Goal: Task Accomplishment & Management: Use online tool/utility

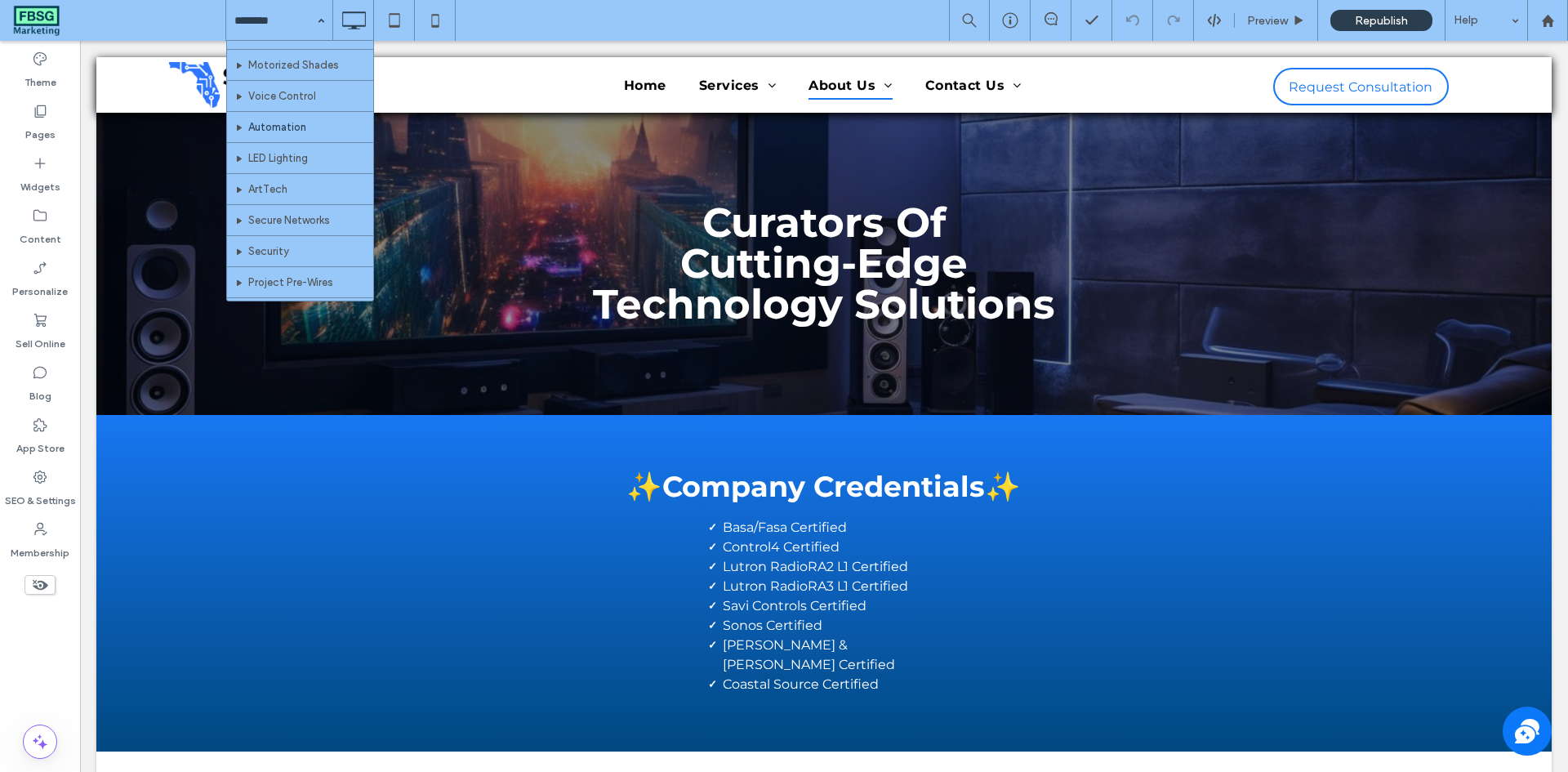
scroll to position [389, 0]
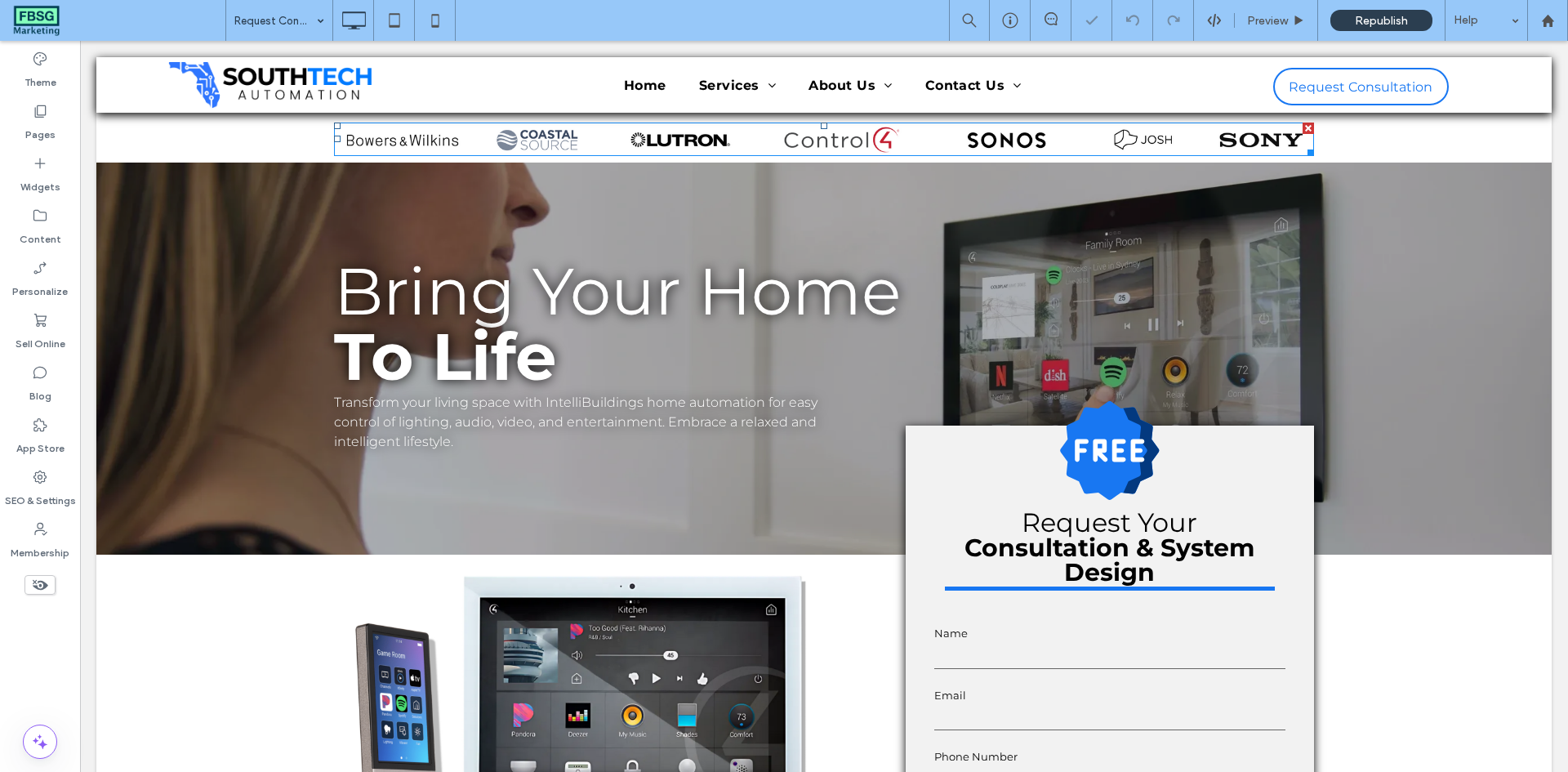
click at [656, 130] on img at bounding box center [824, 139] width 981 height 33
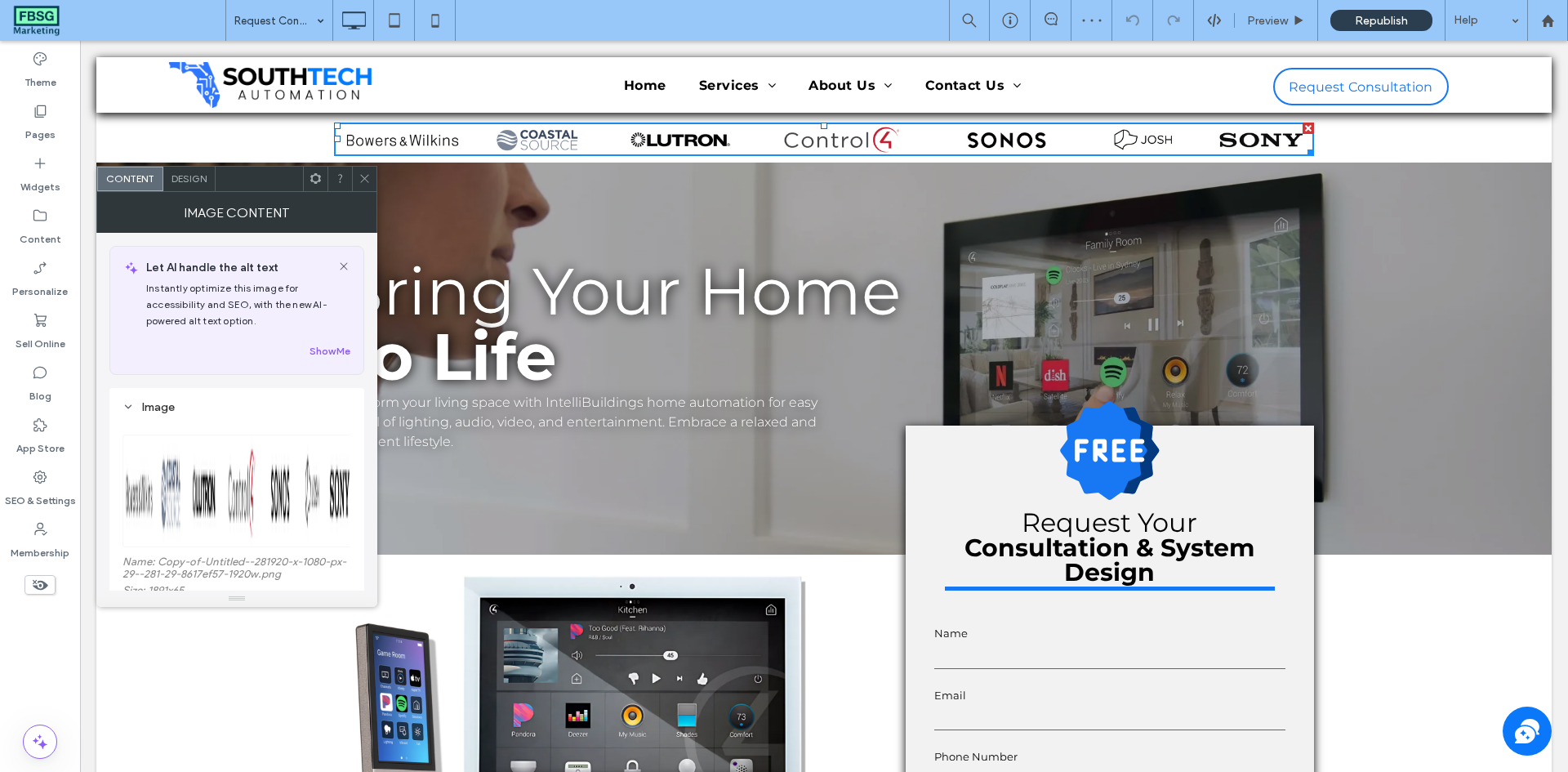
click at [369, 173] on icon at bounding box center [364, 179] width 12 height 12
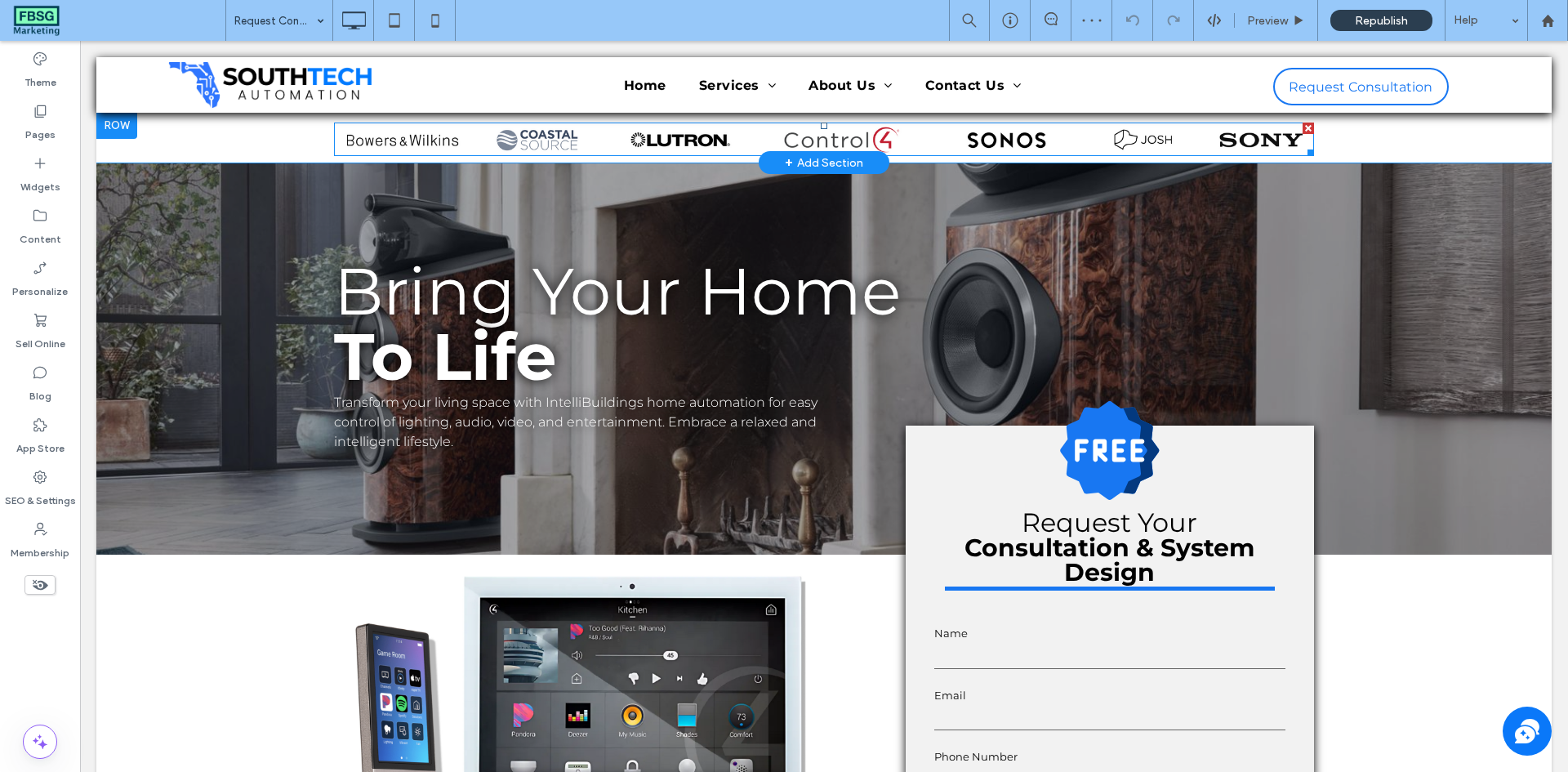
click at [1303, 127] on div at bounding box center [1308, 128] width 11 height 11
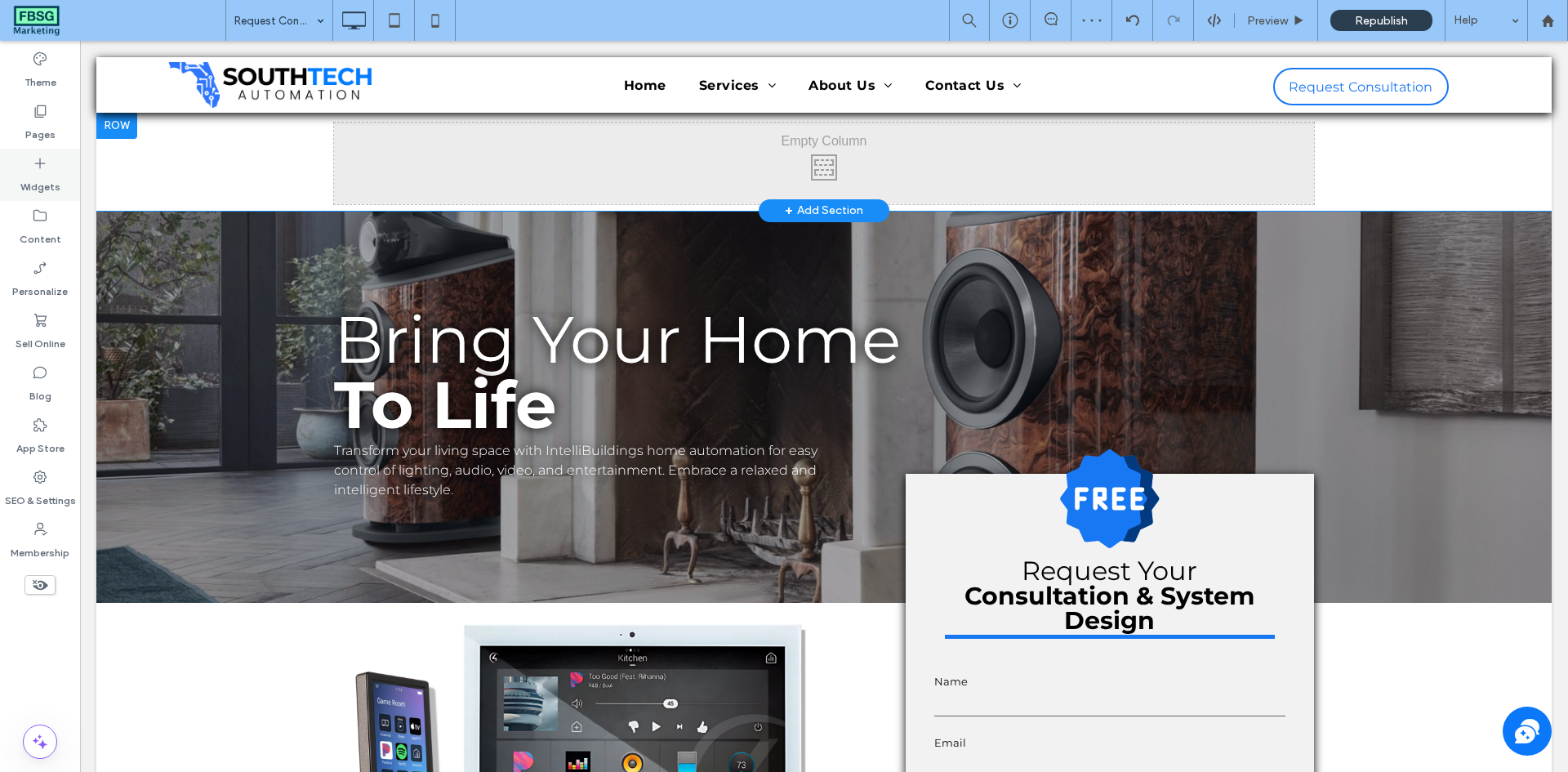
click at [45, 168] on icon at bounding box center [40, 163] width 17 height 17
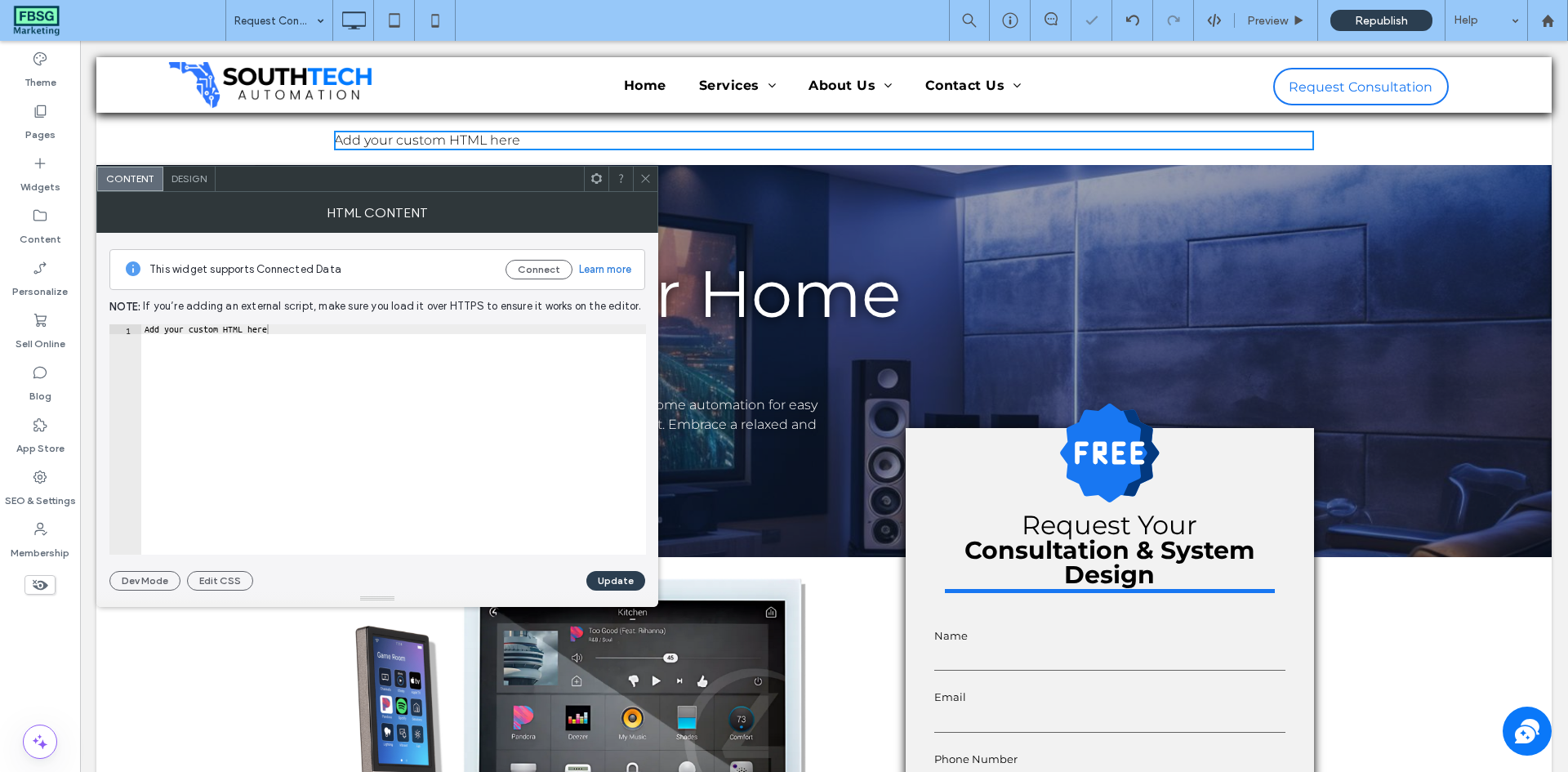
click at [329, 331] on div "Add your custom HTML here" at bounding box center [393, 449] width 505 height 250
click at [330, 331] on div "Add your custom HTML here" at bounding box center [393, 449] width 505 height 250
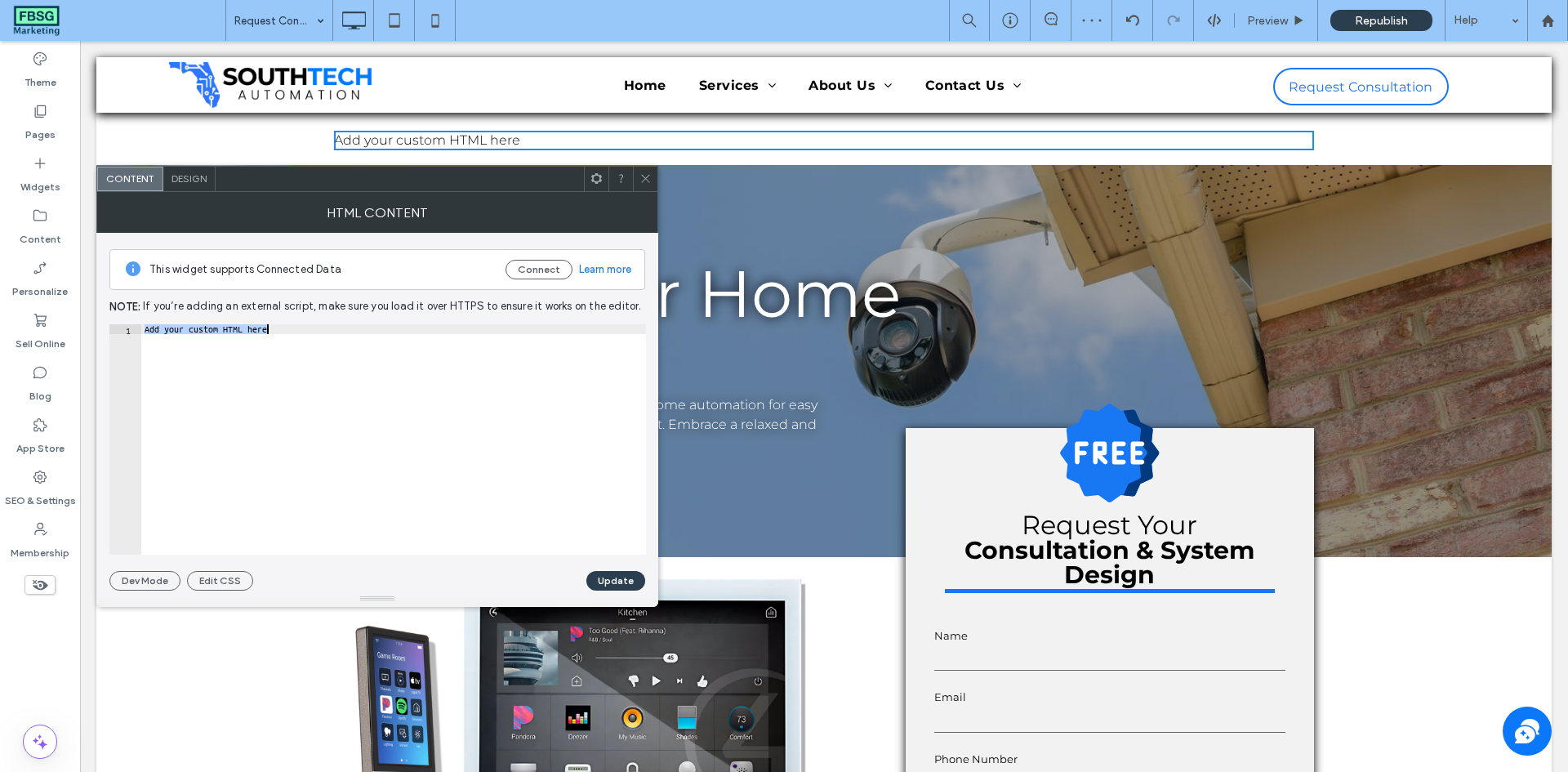
paste textarea "**********"
type textarea "**********"
click at [618, 575] on button "Update" at bounding box center [615, 580] width 58 height 19
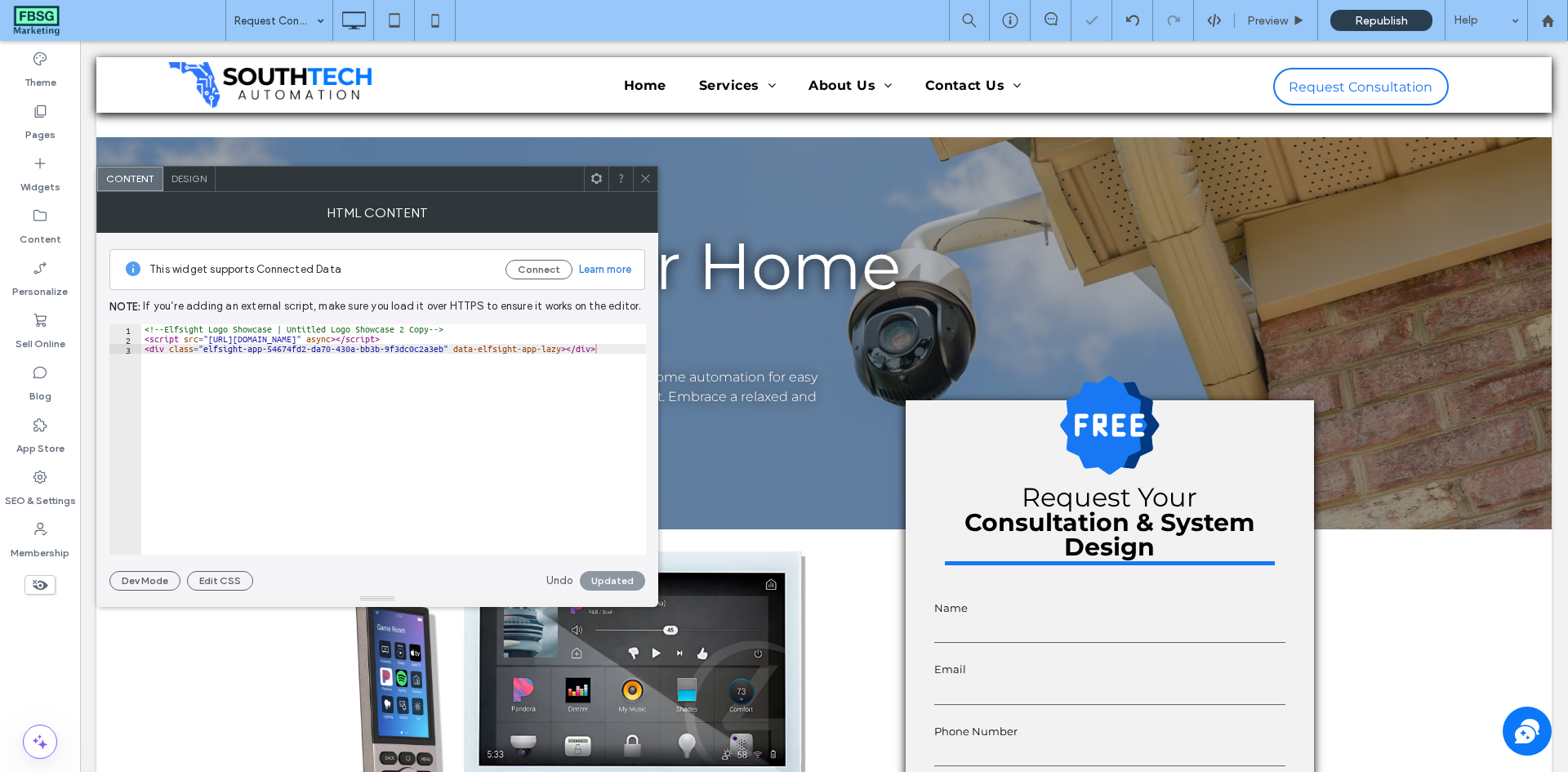
click at [641, 187] on span at bounding box center [646, 179] width 12 height 24
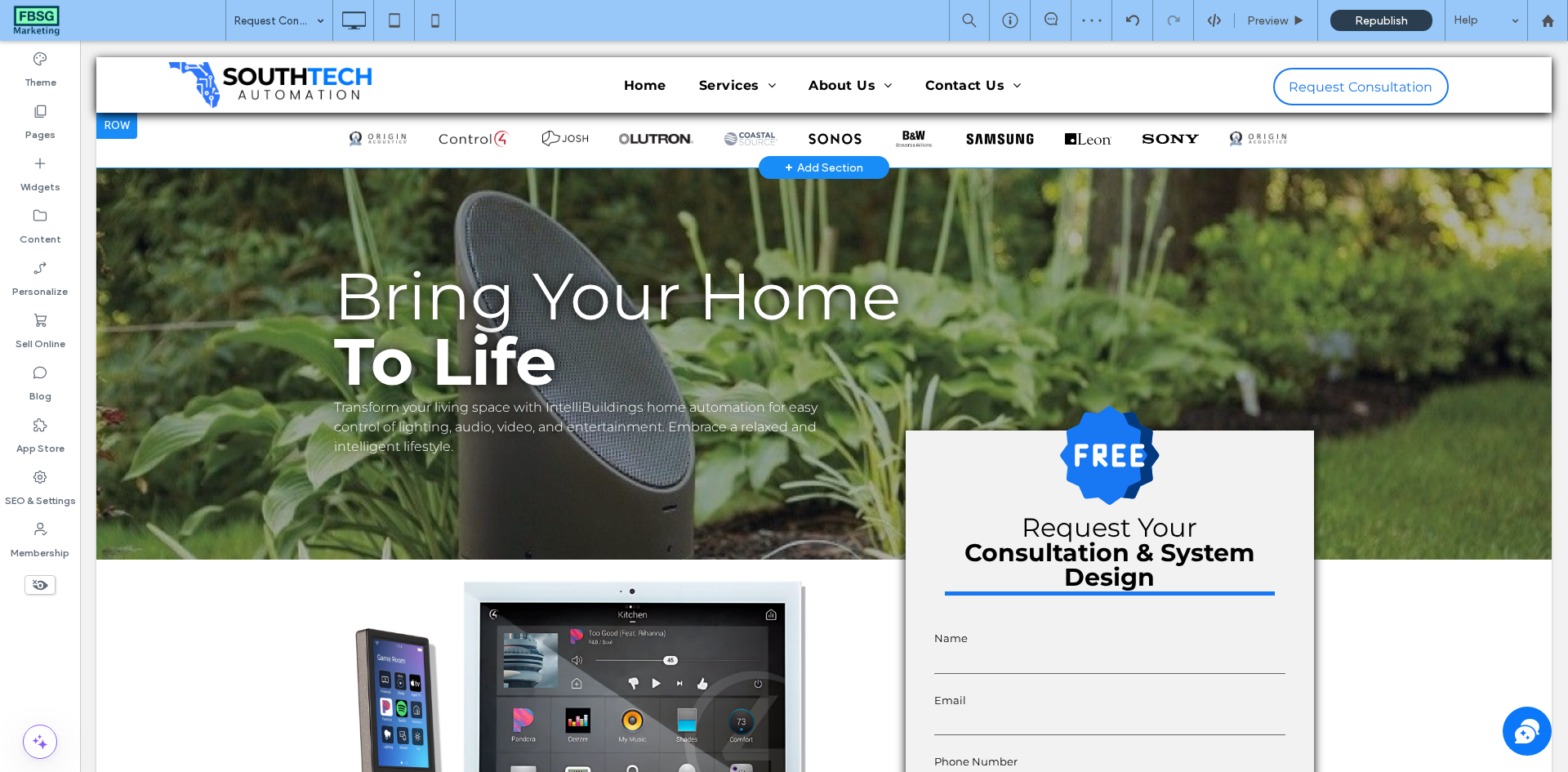
click at [130, 132] on div at bounding box center [117, 125] width 41 height 26
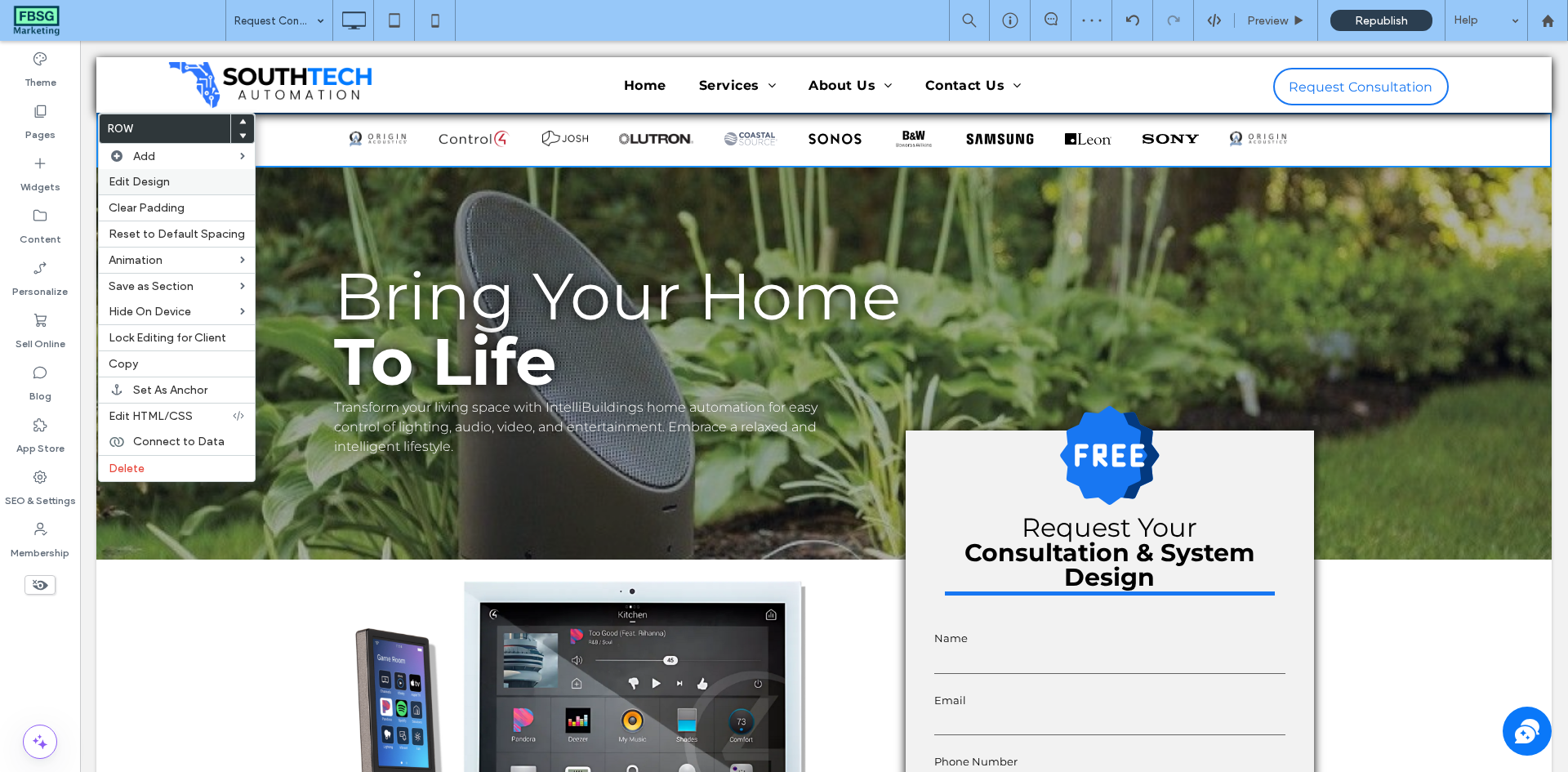
click at [144, 176] on span "Edit Design" at bounding box center [139, 182] width 61 height 14
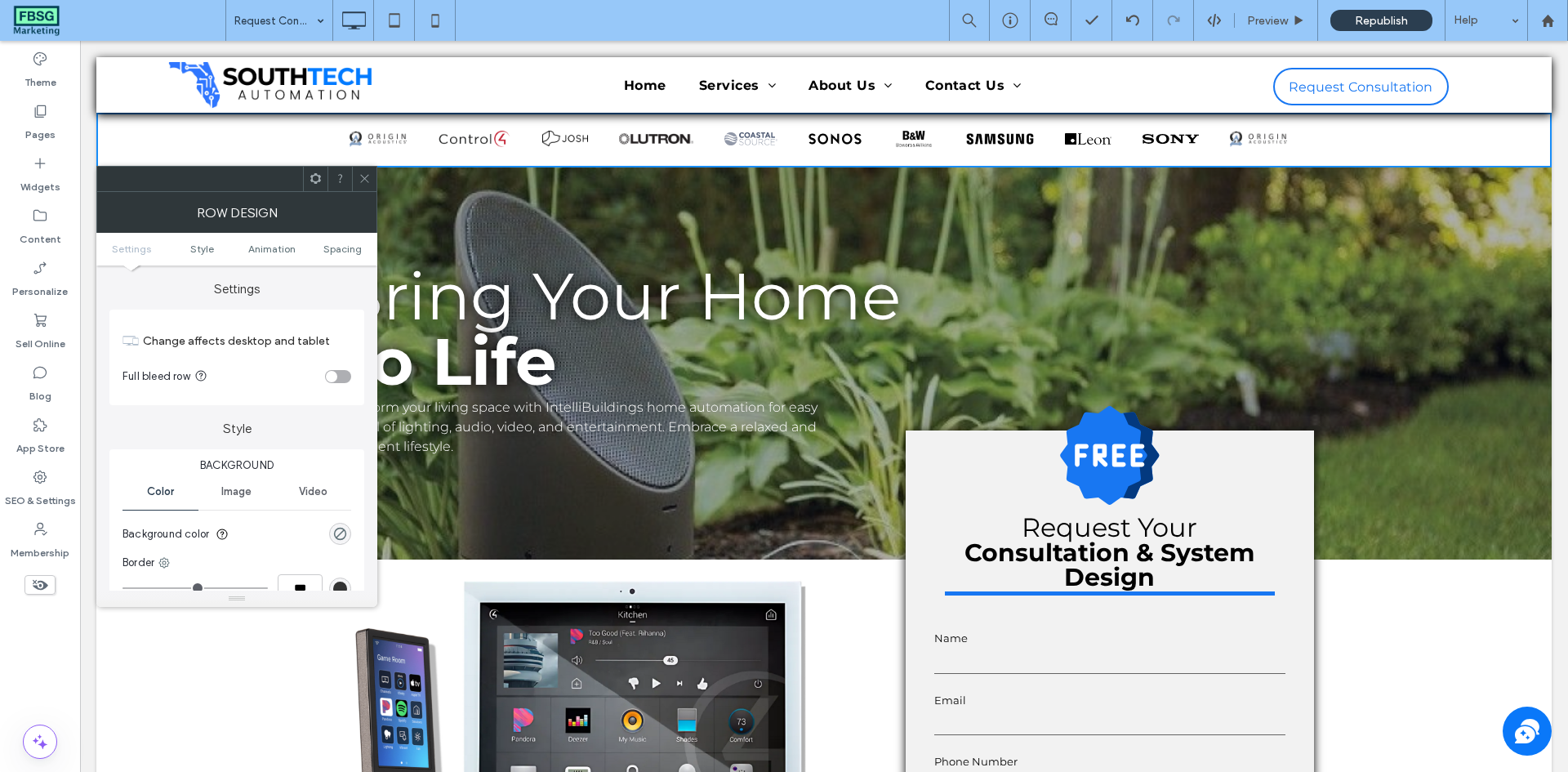
click at [331, 375] on div "toggle" at bounding box center [331, 376] width 11 height 11
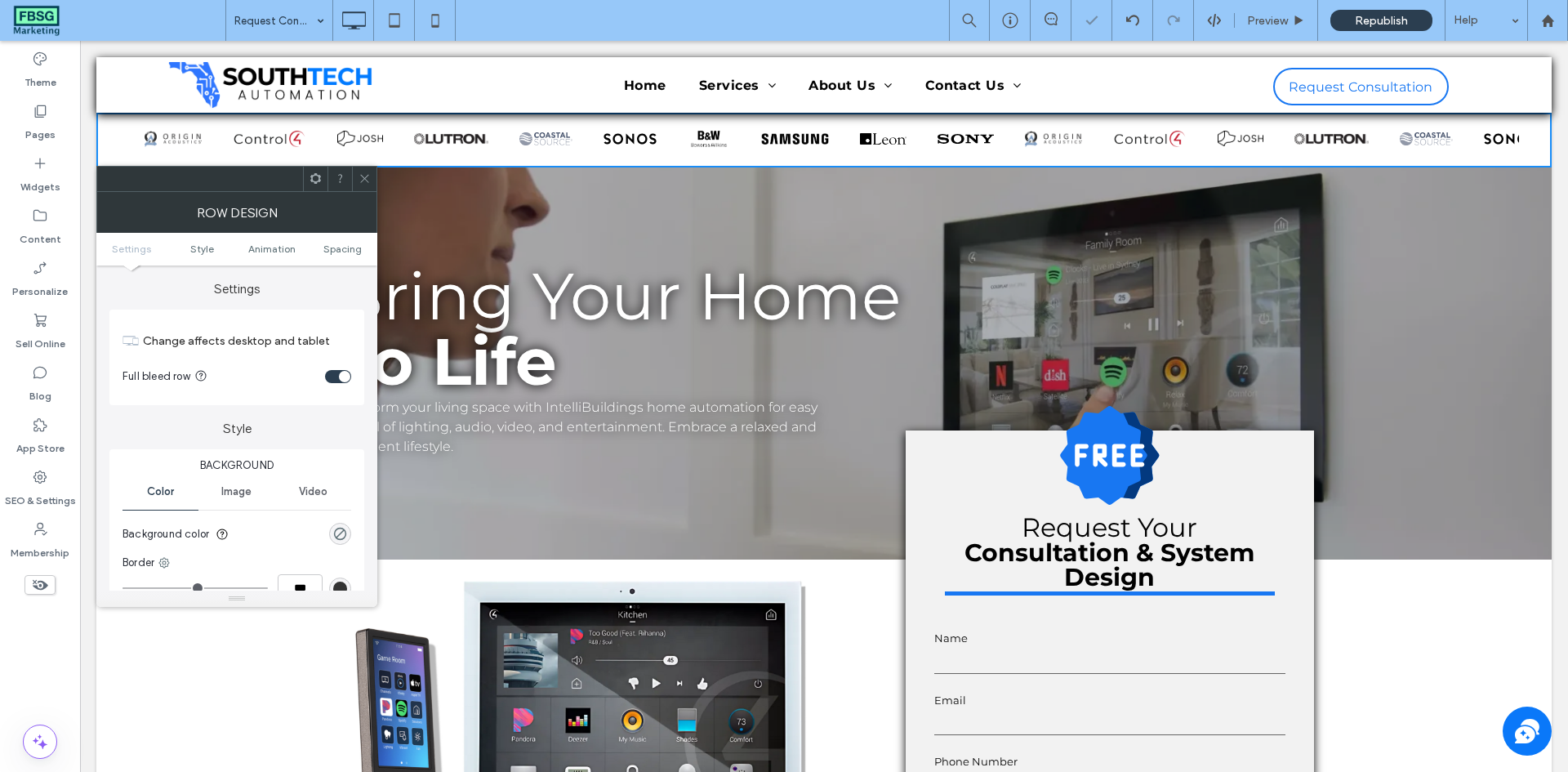
click at [357, 181] on div at bounding box center [364, 179] width 24 height 24
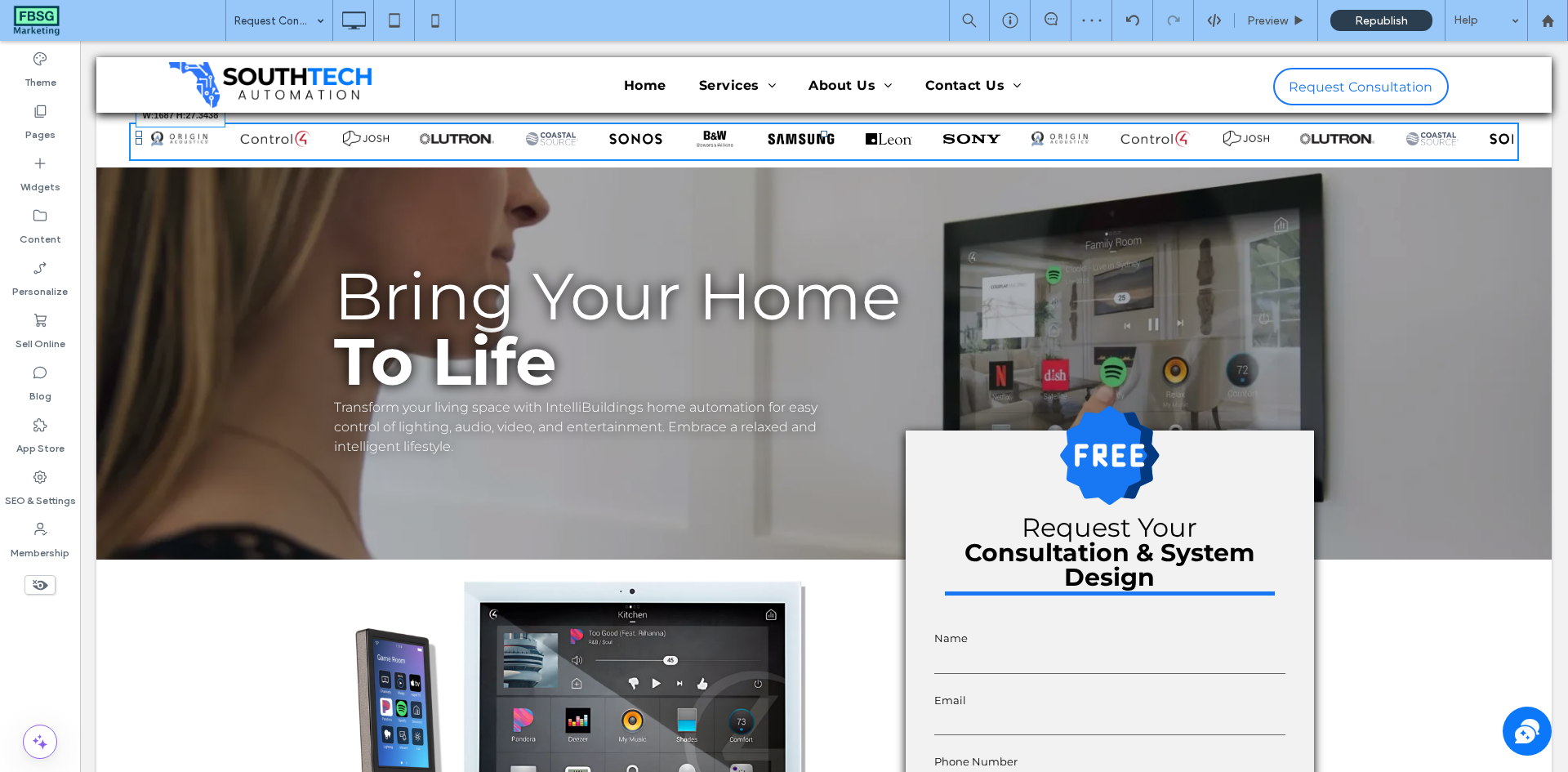
drag, startPoint x: 1502, startPoint y: 151, endPoint x: 1564, endPoint y: 195, distance: 76.0
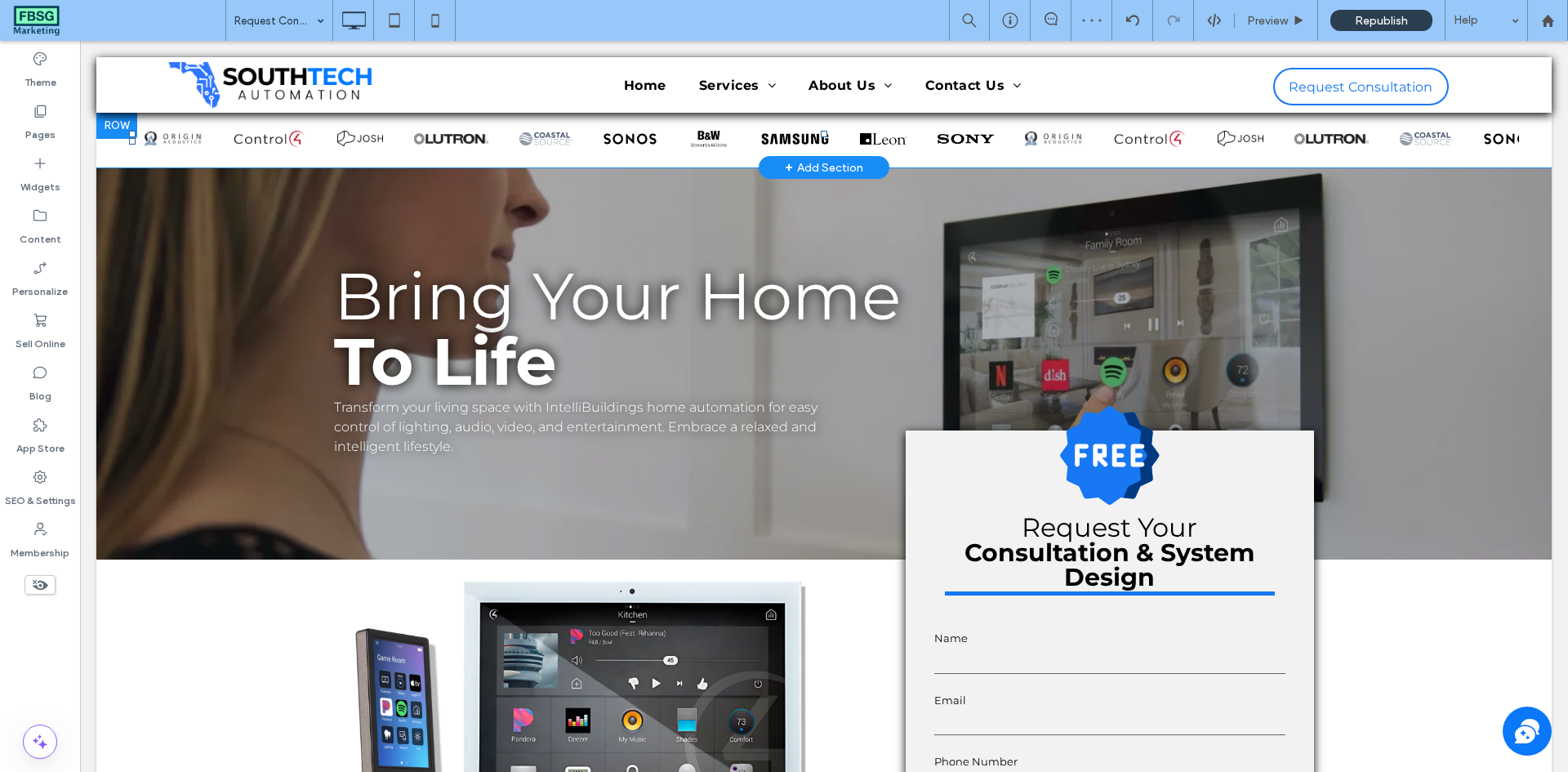
click at [1510, 146] on div "Click To Paste Panel only seen by widget owner Edit widget Views 1% Share 🔥" at bounding box center [825, 139] width 1456 height 55
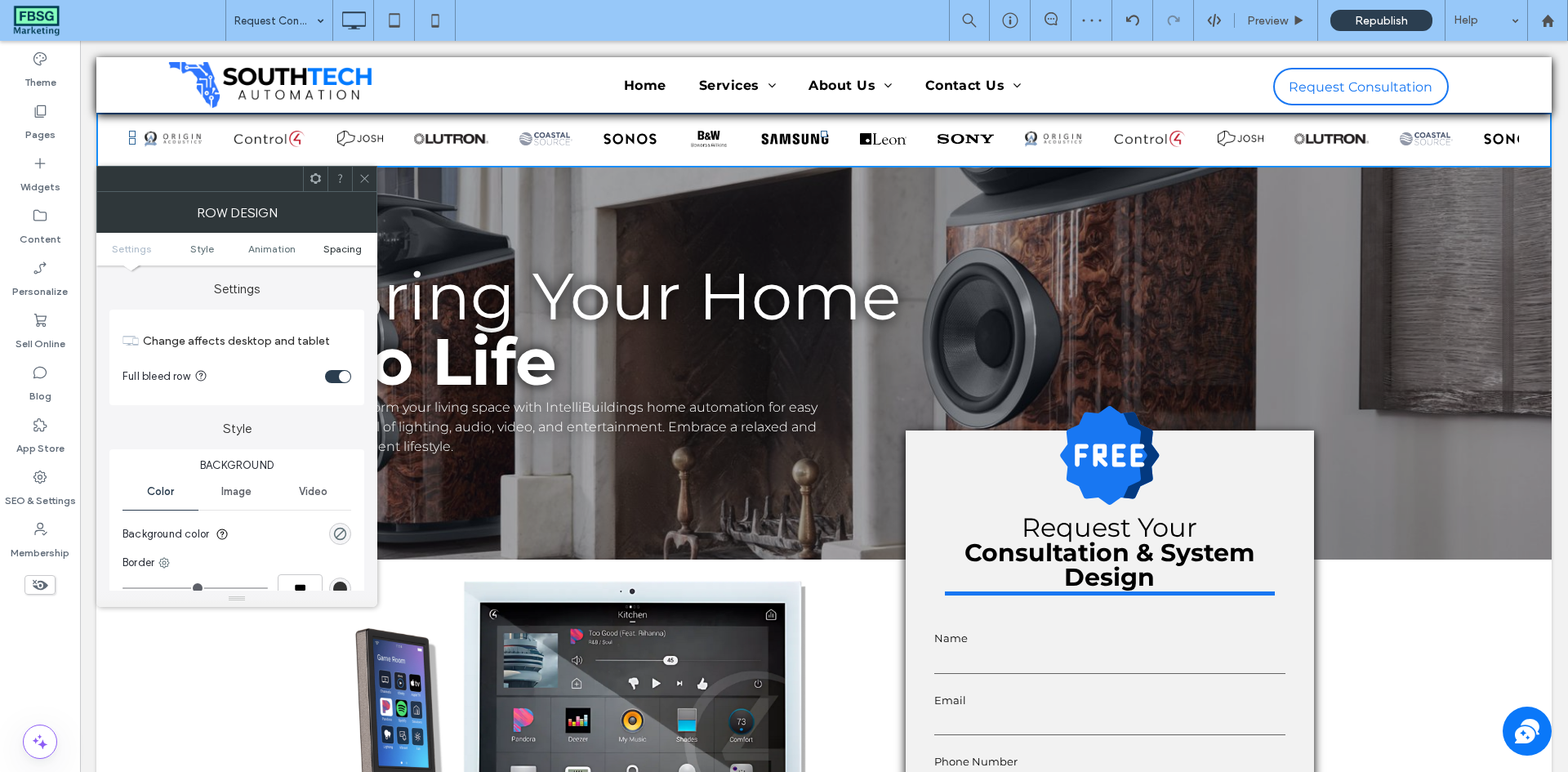
click at [344, 246] on span "Spacing" at bounding box center [343, 248] width 38 height 12
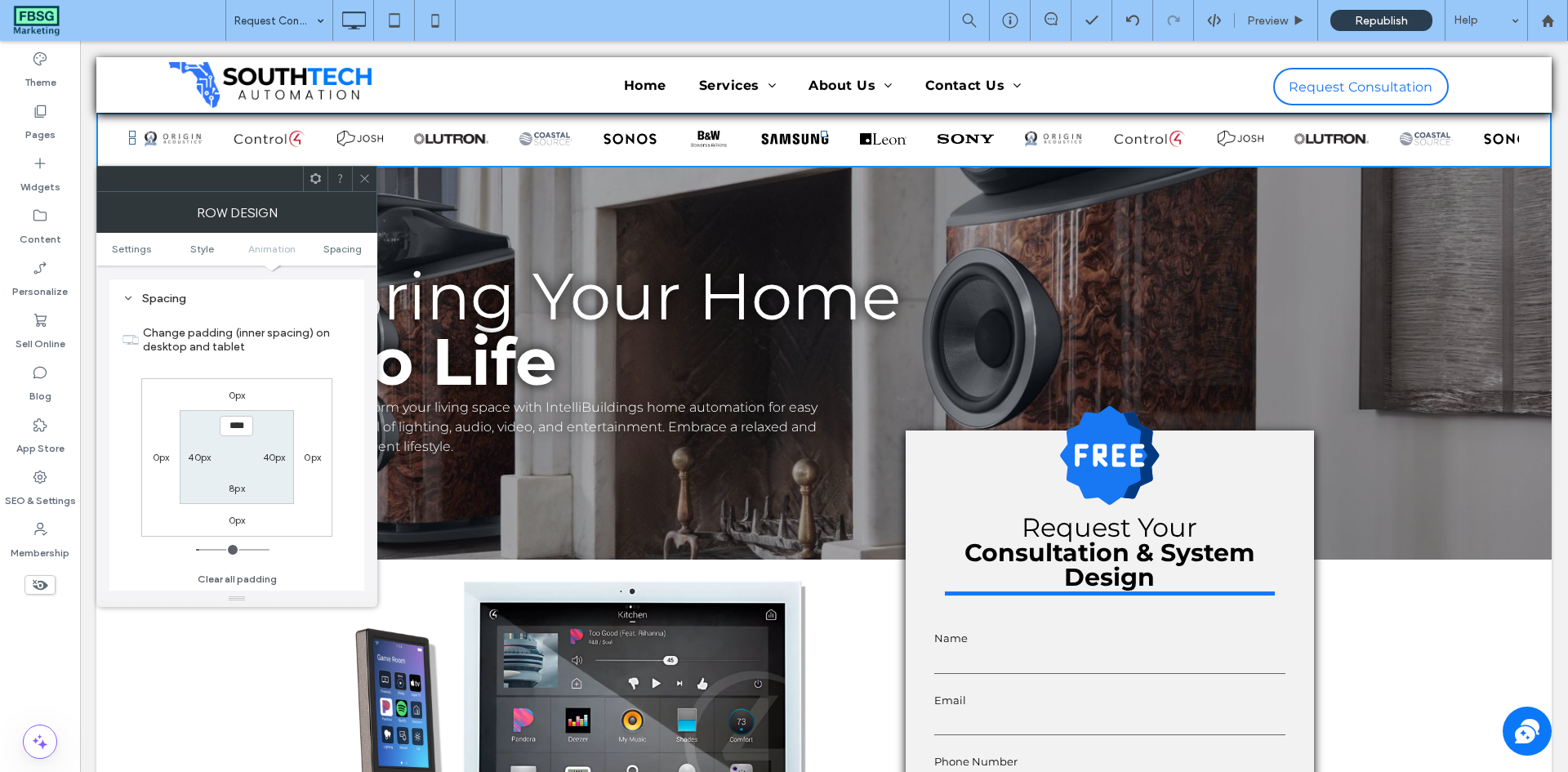
scroll to position [461, 0]
click at [282, 456] on label "40px" at bounding box center [275, 456] width 23 height 12
type input "**"
type input "*"
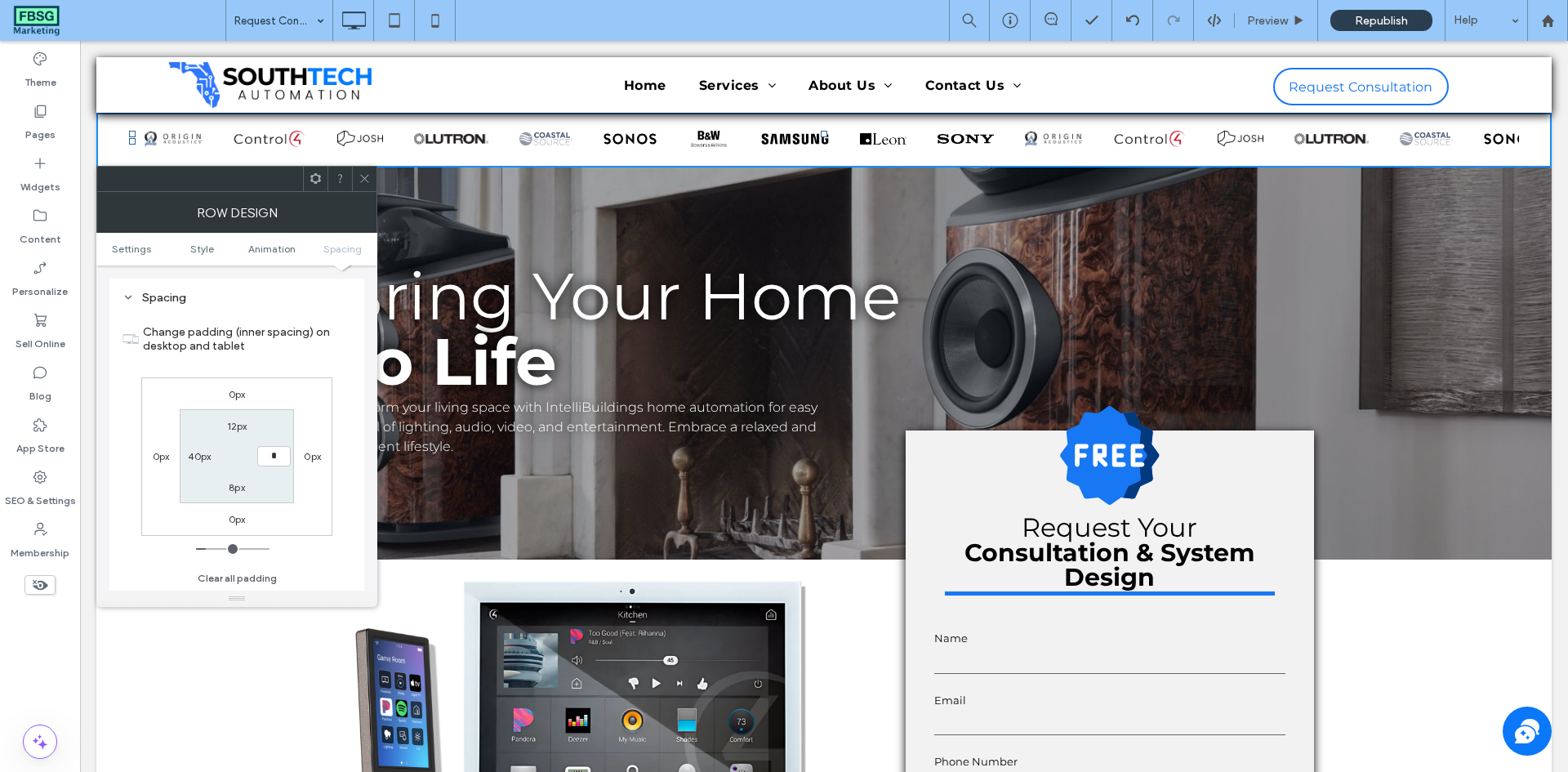
type input "***"
click at [210, 453] on label "40px" at bounding box center [200, 456] width 23 height 12
type input "**"
type input "*"
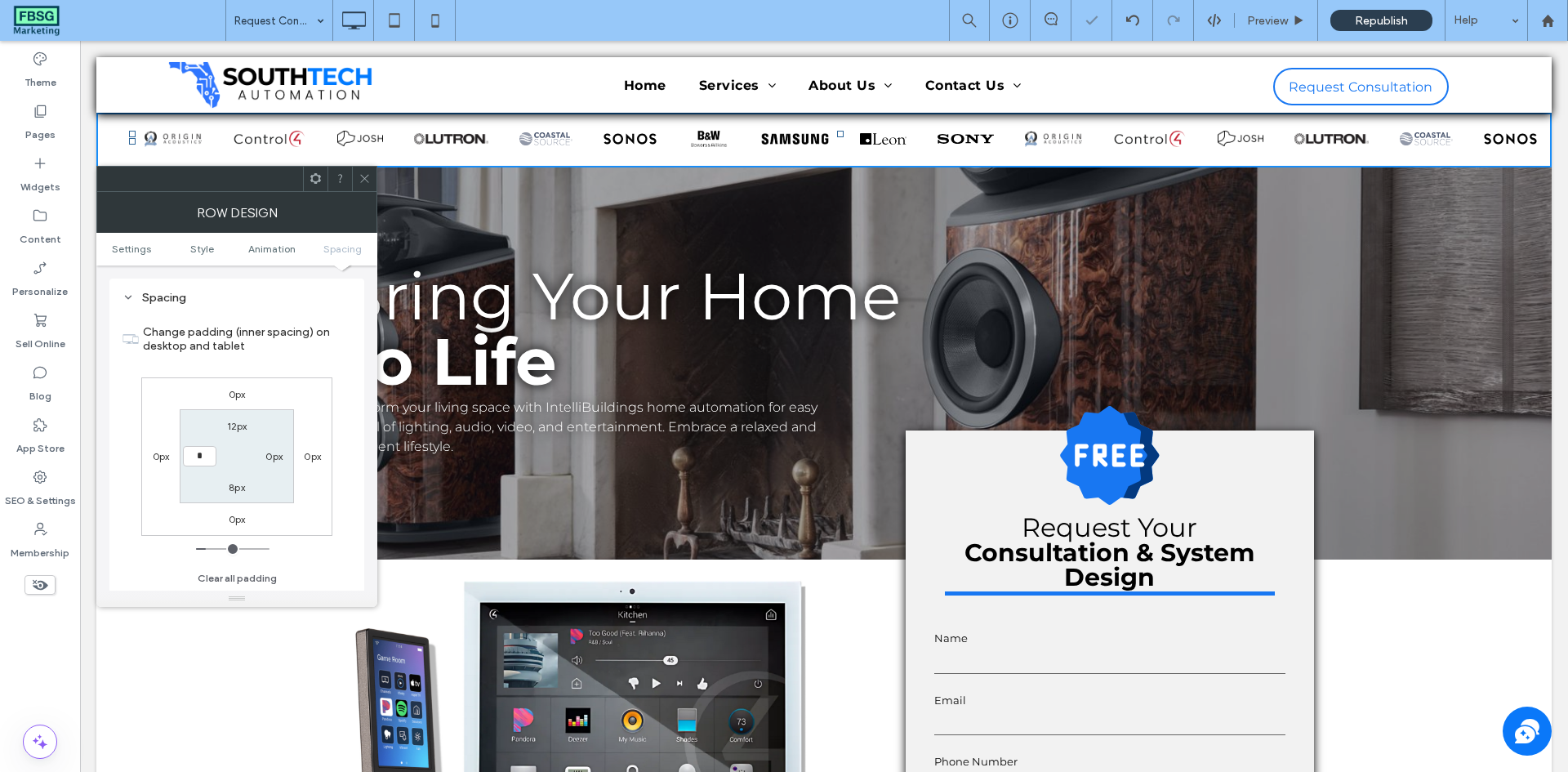
type input "***"
click at [211, 432] on section "12px 0px 8px ***" at bounding box center [236, 457] width 113 height 94
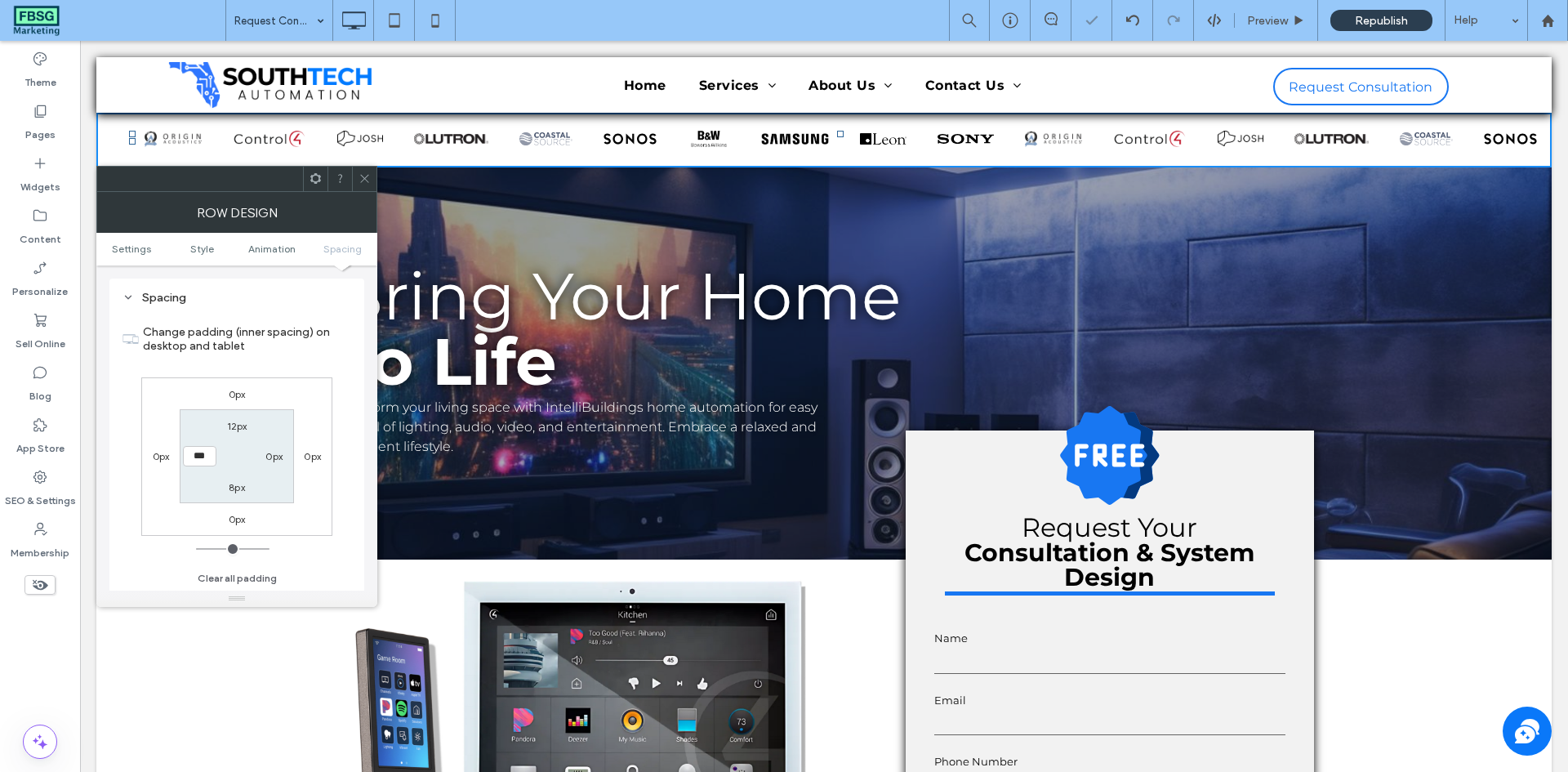
click at [363, 183] on icon at bounding box center [364, 179] width 12 height 12
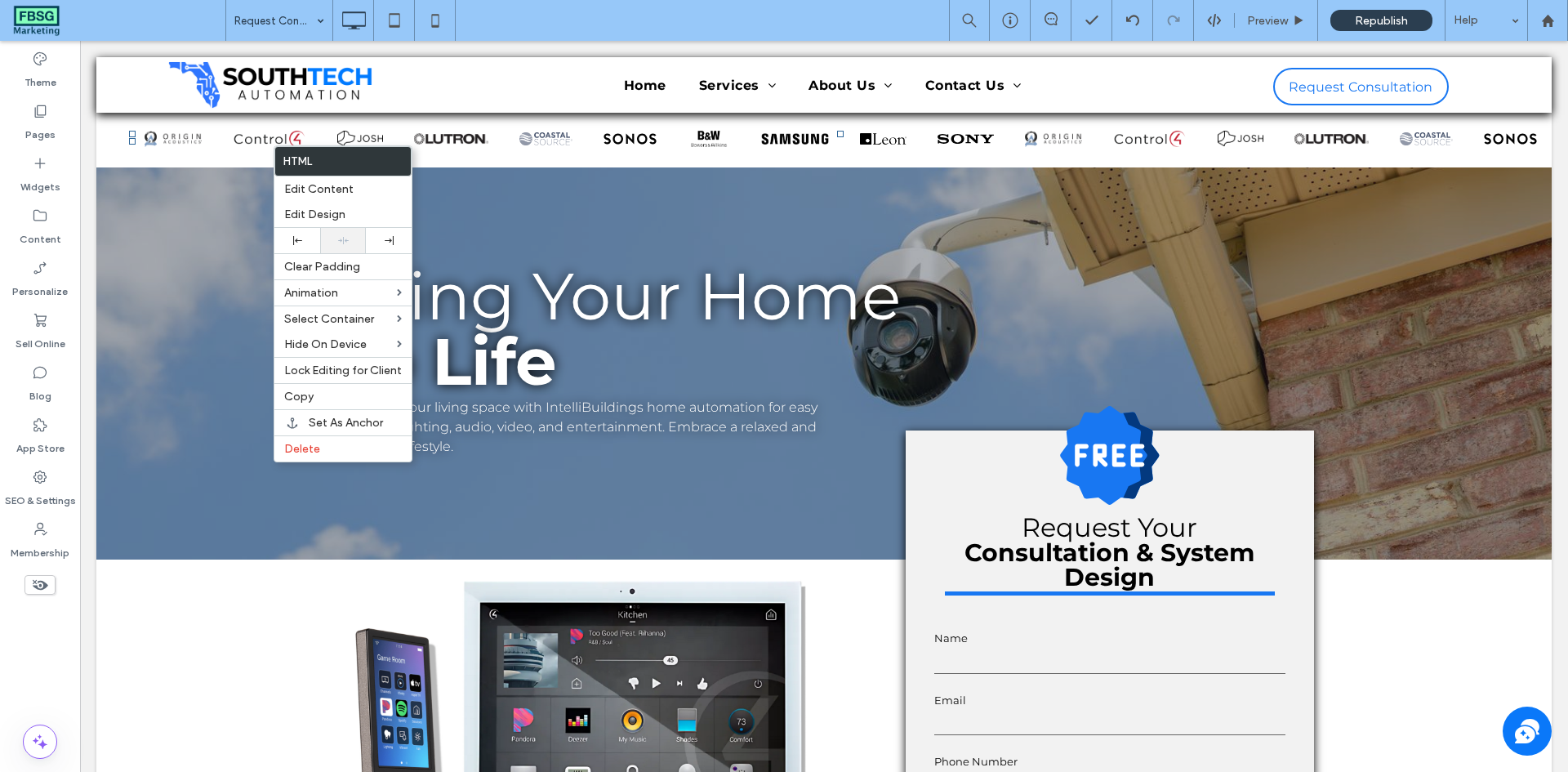
click at [336, 246] on div at bounding box center [343, 240] width 45 height 25
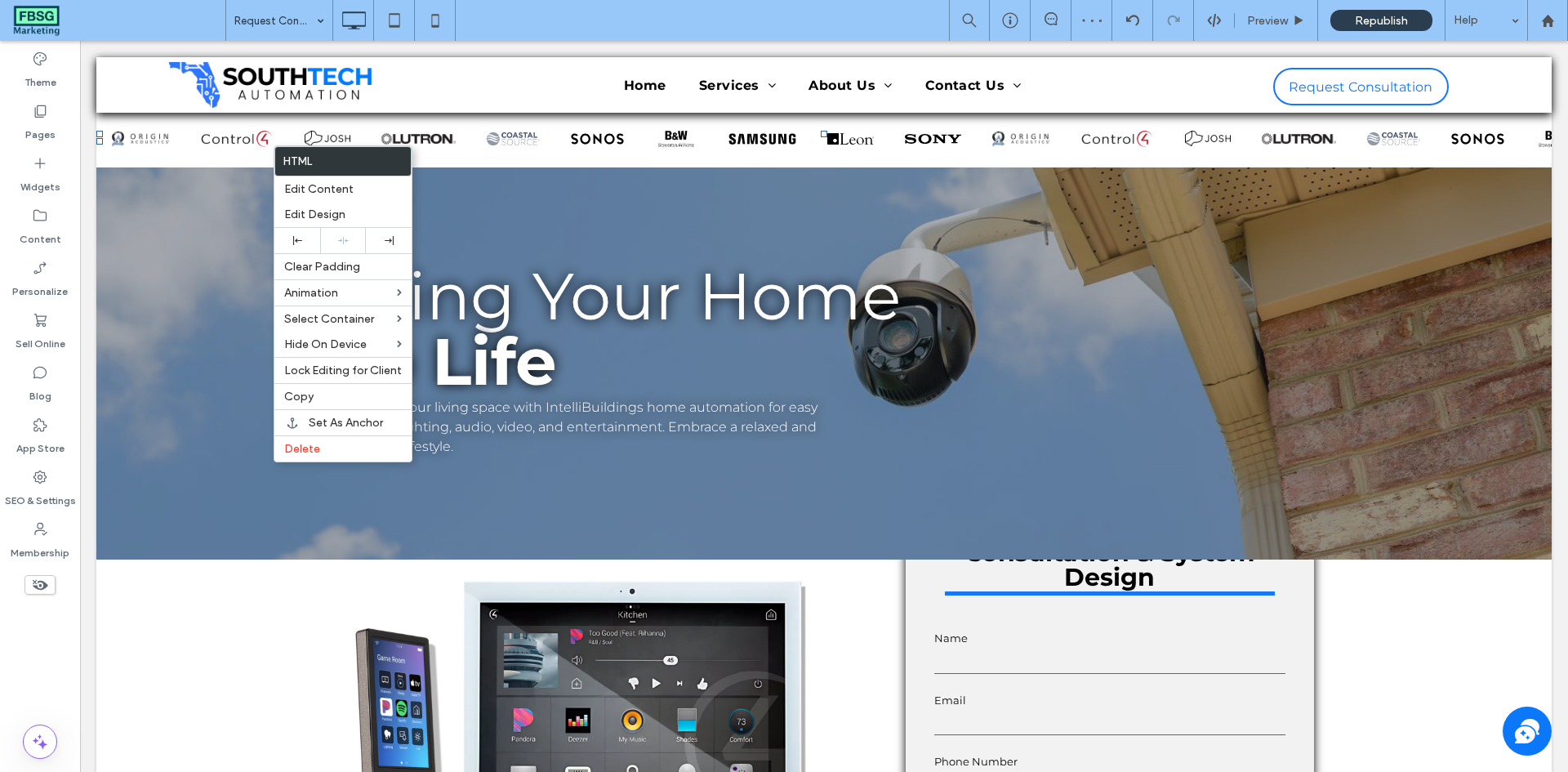
click at [746, 288] on span "Bring Your Home" at bounding box center [617, 295] width 567 height 79
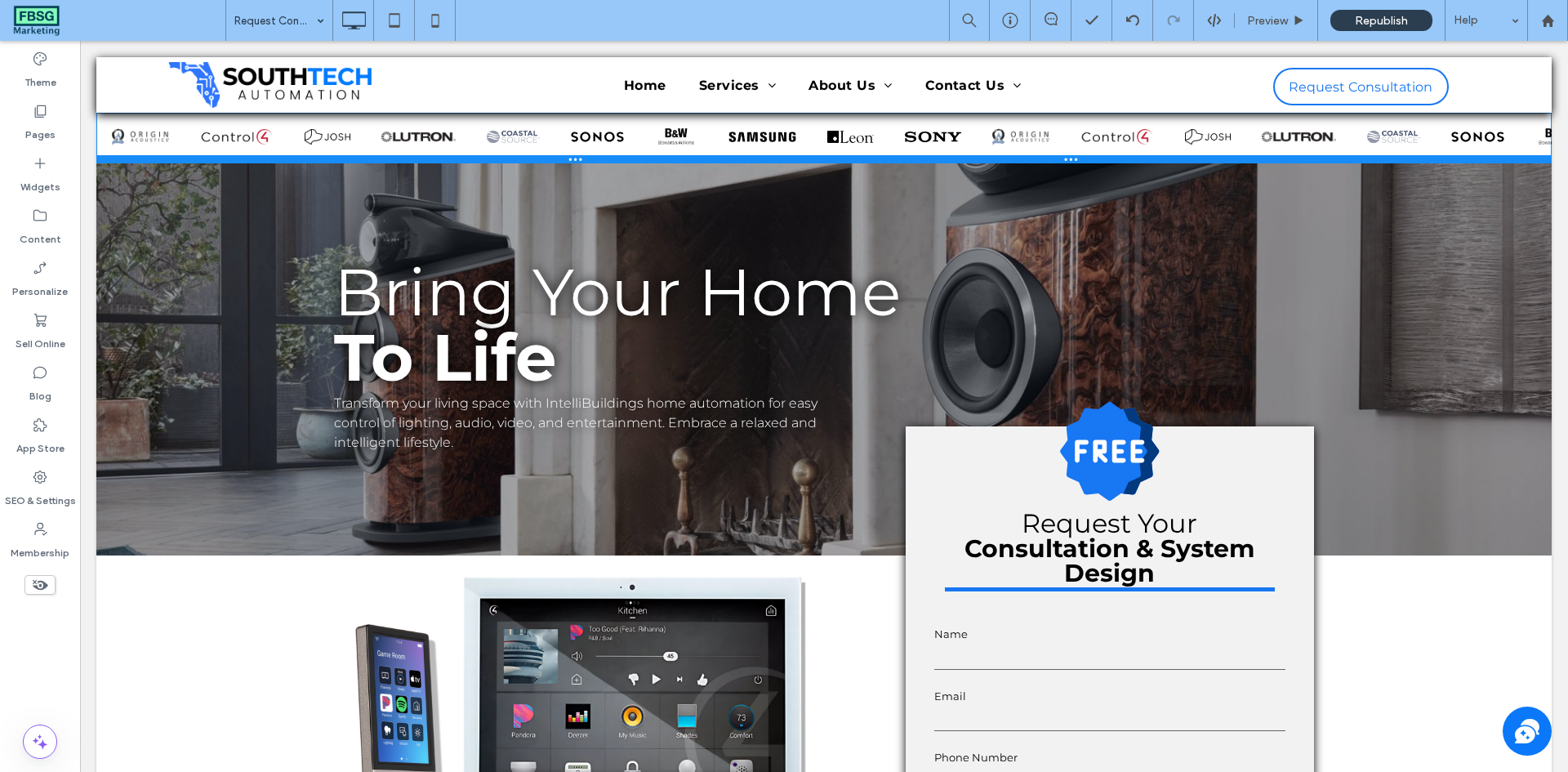
drag, startPoint x: 736, startPoint y: 165, endPoint x: 860, endPoint y: 357, distance: 228.6
click at [735, 161] on div at bounding box center [825, 159] width 1456 height 8
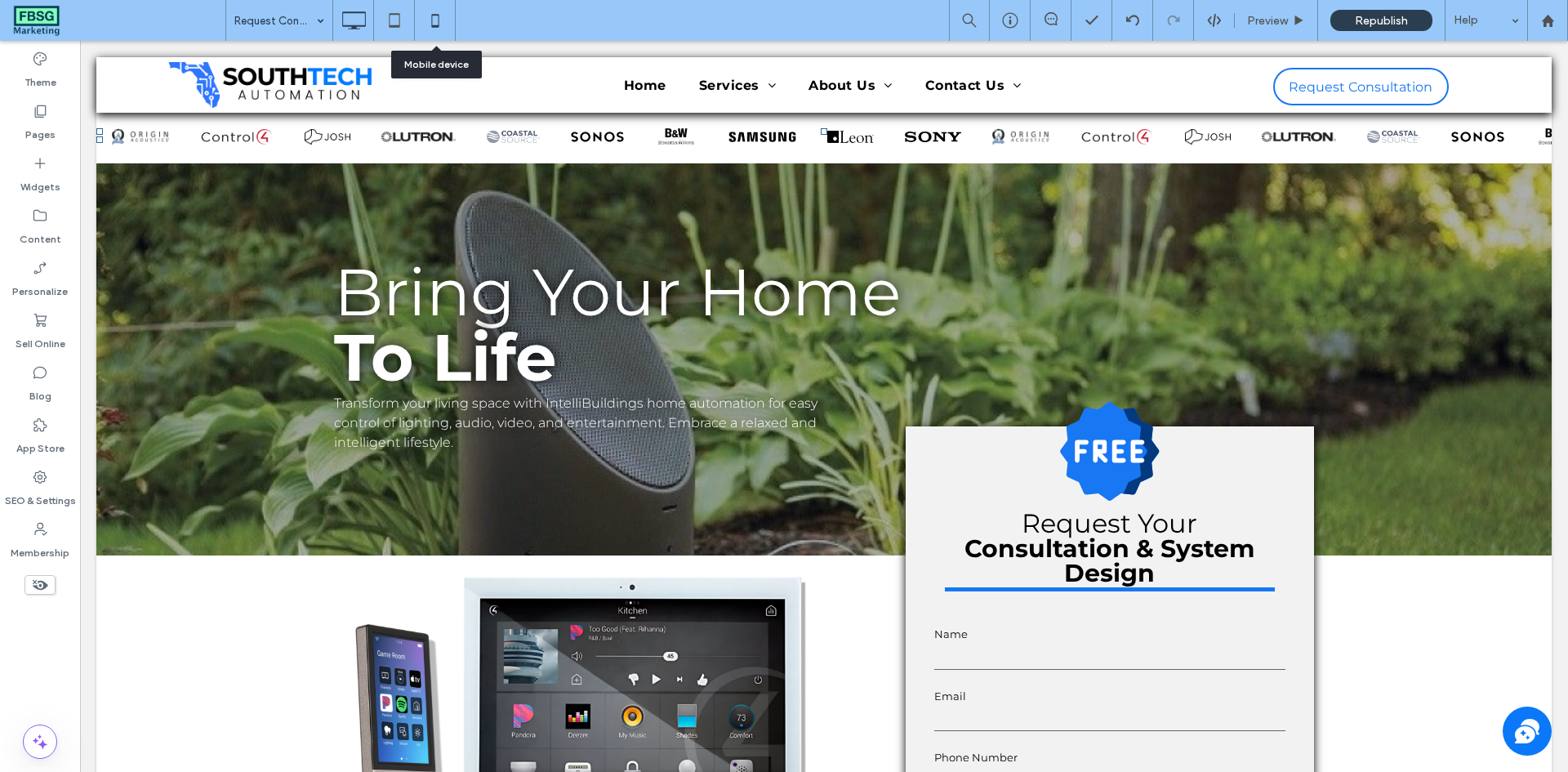
click at [427, 16] on icon at bounding box center [435, 20] width 32 height 32
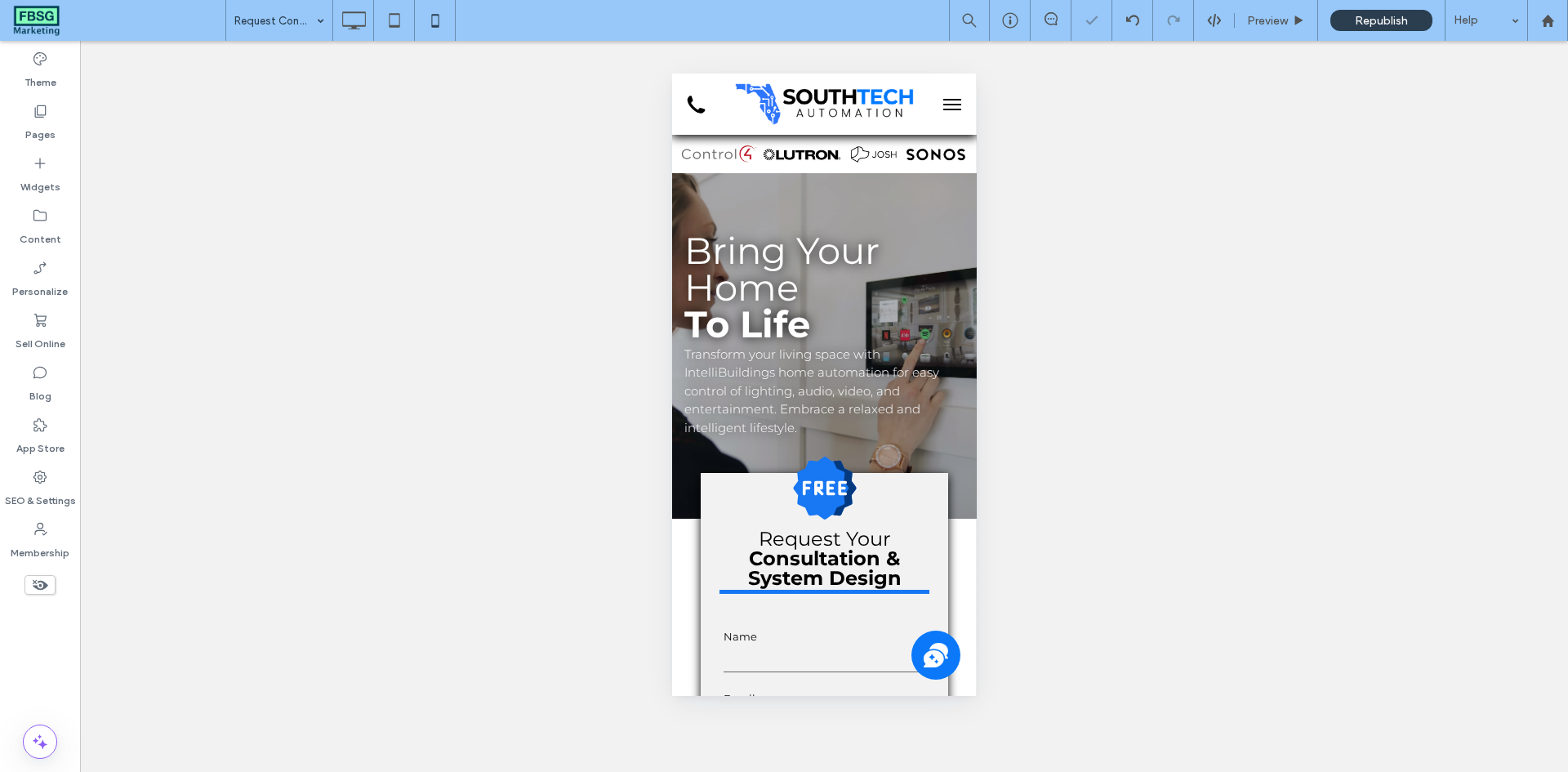
scroll to position [0, 0]
click at [960, 149] on div at bounding box center [966, 148] width 11 height 11
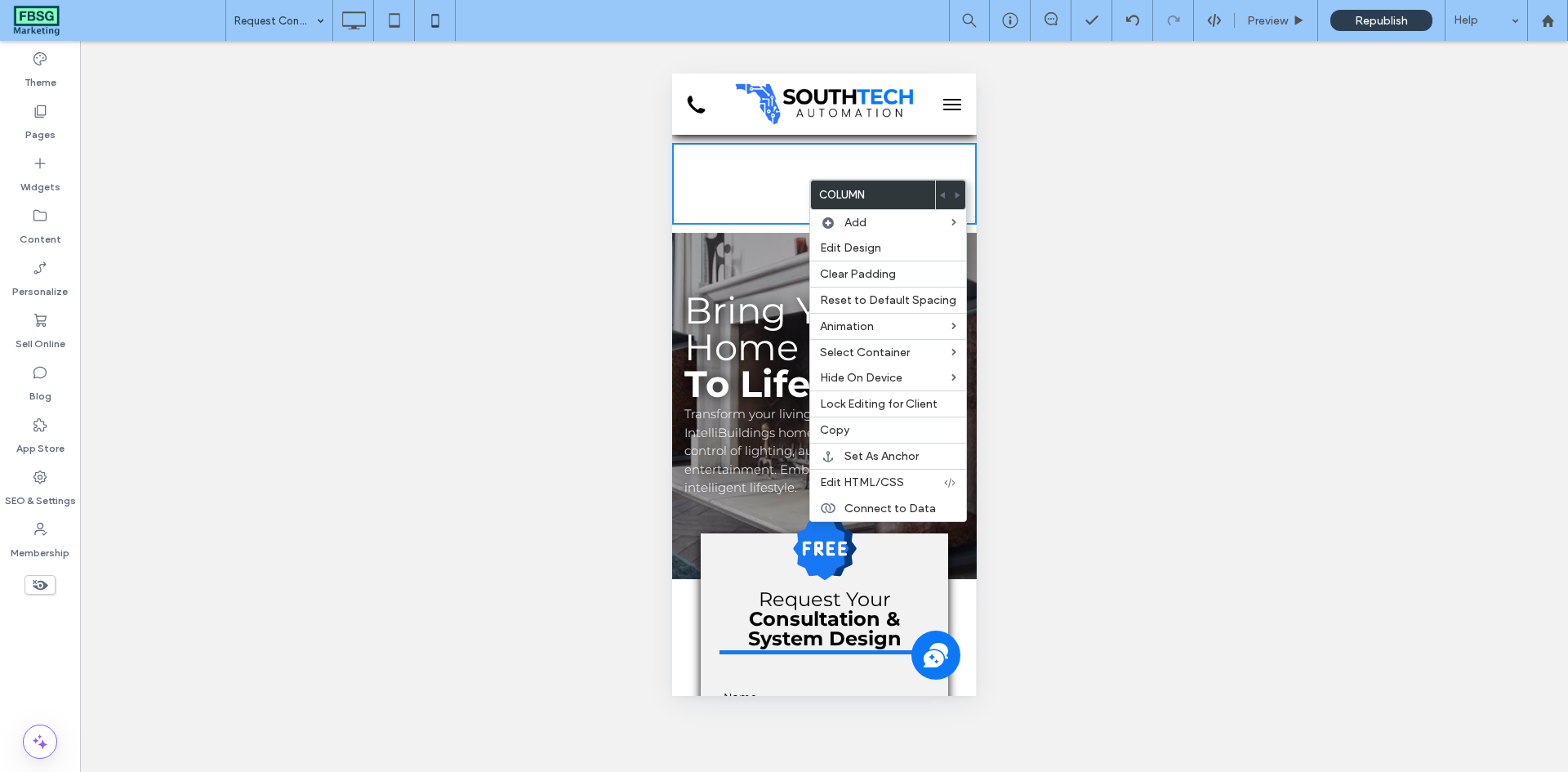
click at [773, 186] on div "Click To Paste" at bounding box center [824, 184] width 305 height 82
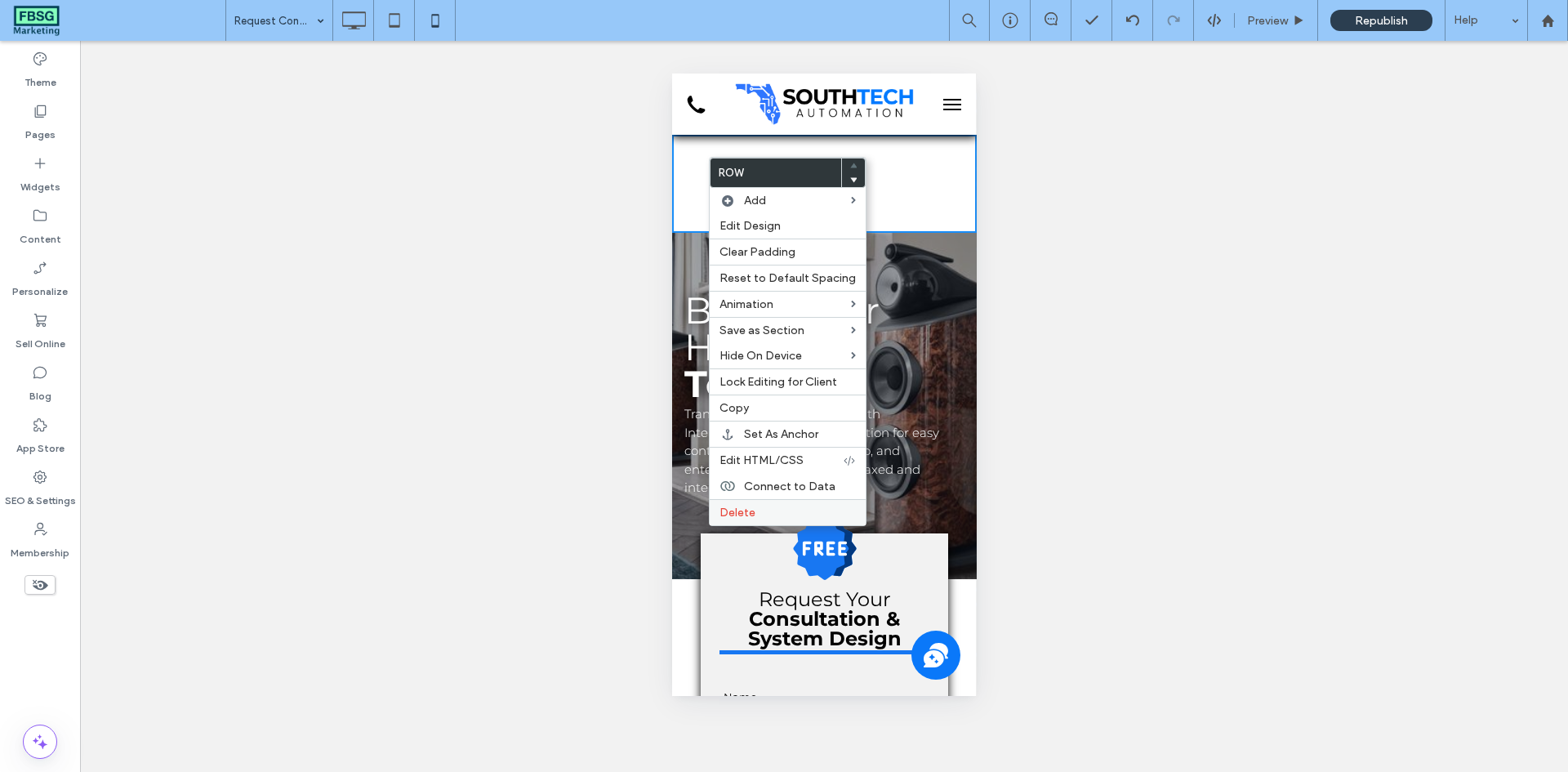
click at [752, 517] on span "Delete" at bounding box center [737, 512] width 36 height 14
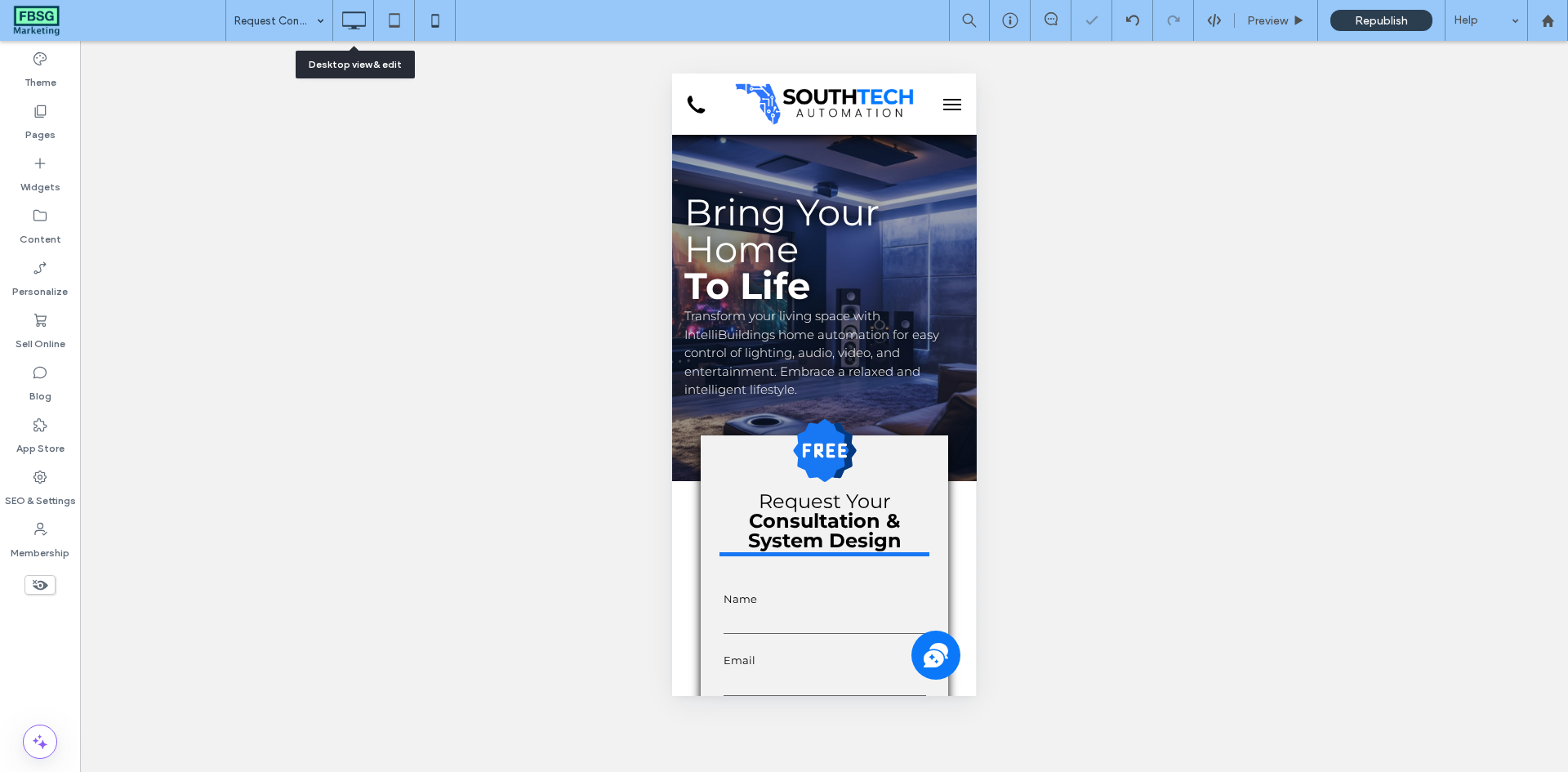
click at [357, 24] on icon at bounding box center [353, 20] width 32 height 32
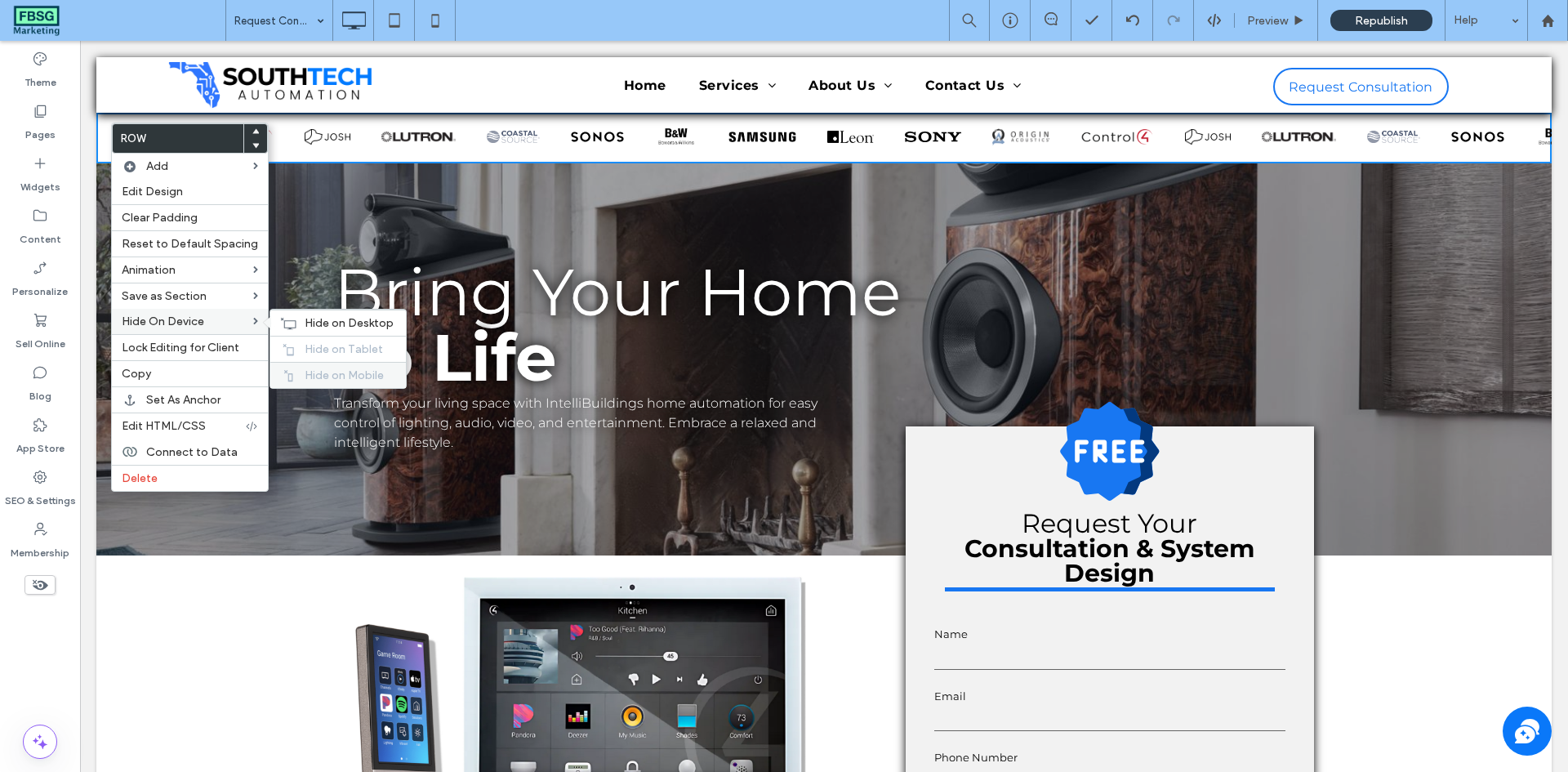
click at [311, 381] on span "Hide on Mobile" at bounding box center [344, 376] width 79 height 14
click at [315, 357] on div "Hide on Tablet" at bounding box center [338, 349] width 136 height 26
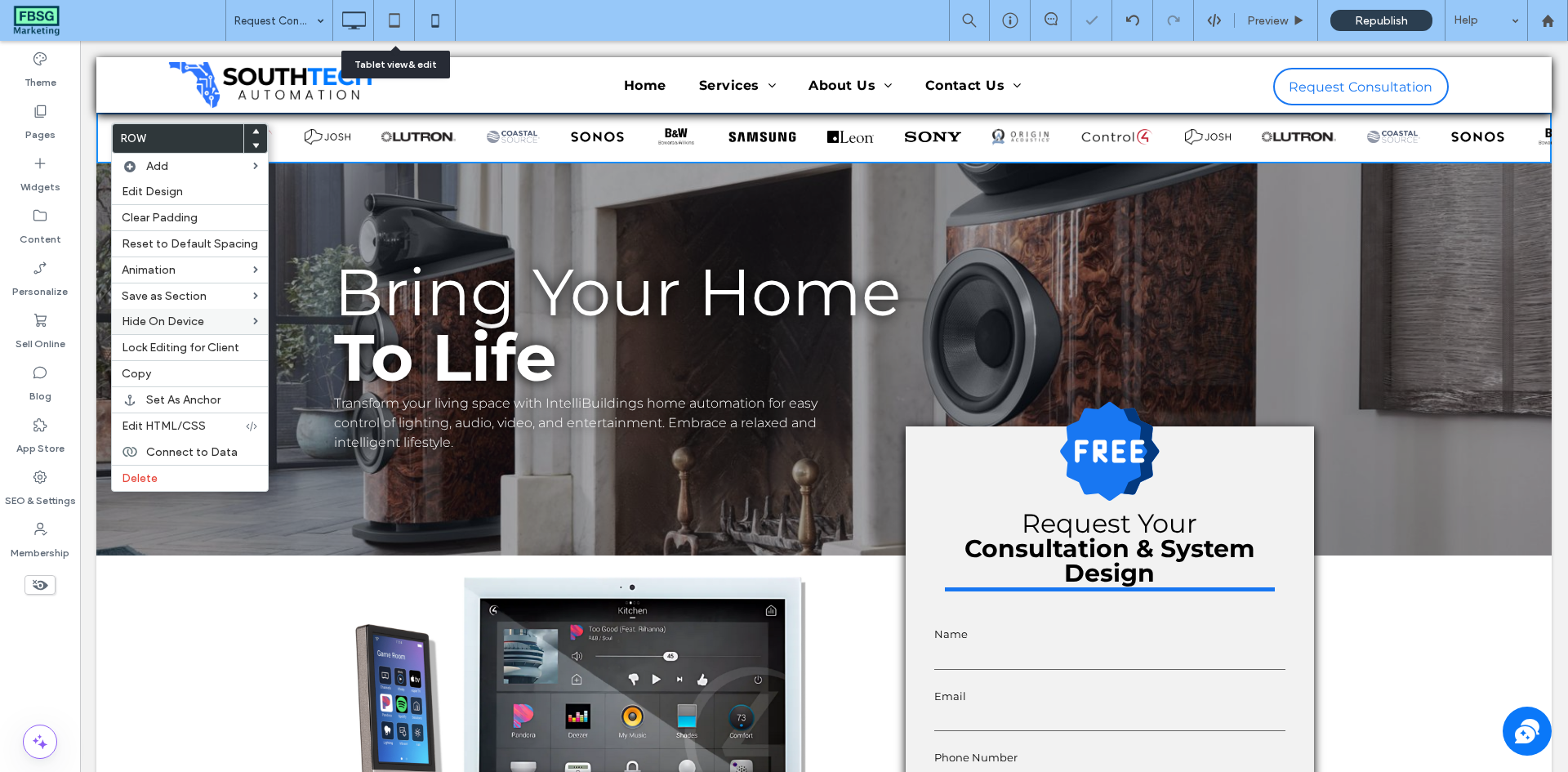
click at [417, 20] on div at bounding box center [435, 20] width 40 height 32
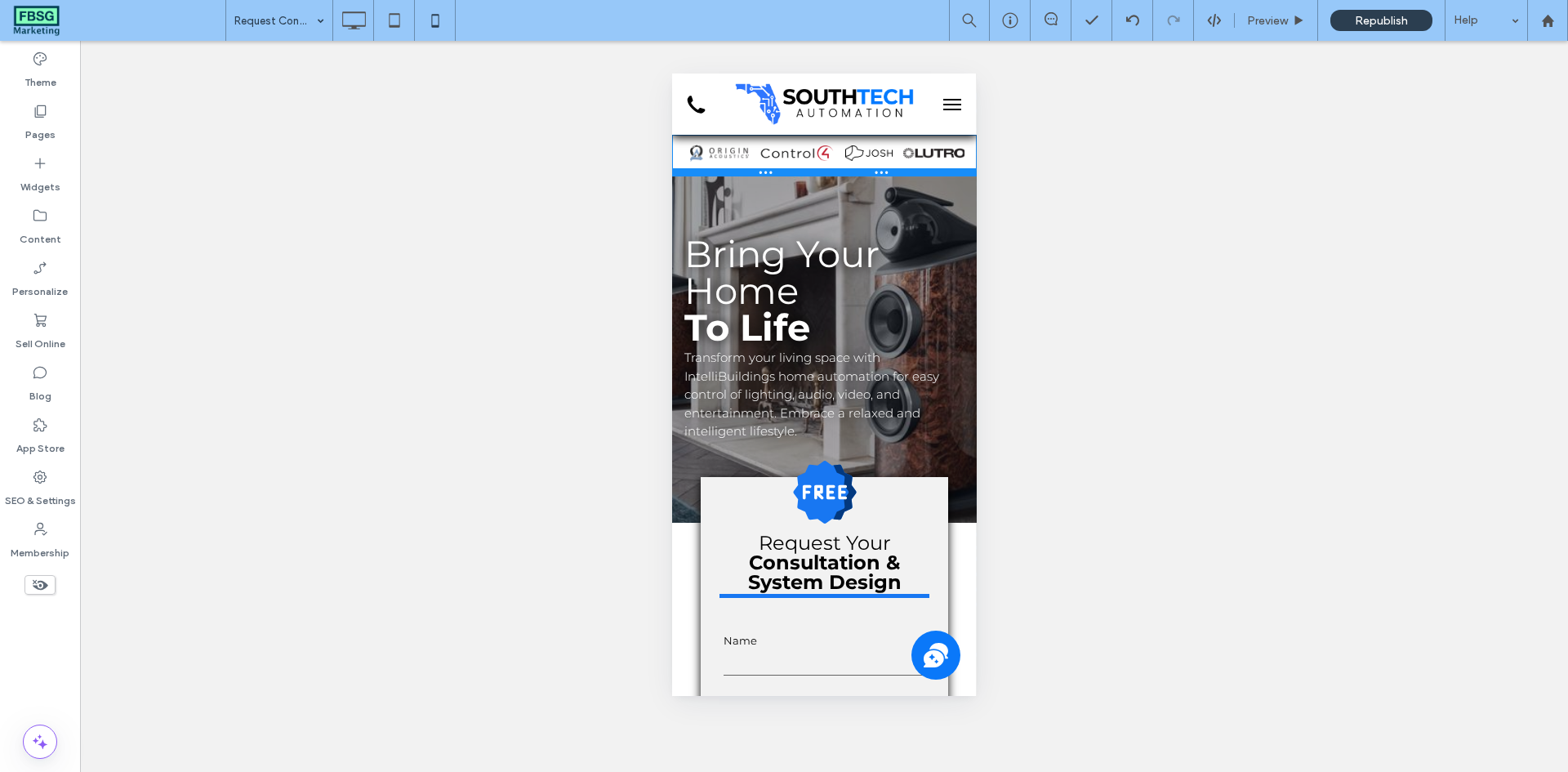
drag, startPoint x: 900, startPoint y: 194, endPoint x: 1572, endPoint y: 247, distance: 674.1
click at [900, 173] on div at bounding box center [824, 172] width 305 height 8
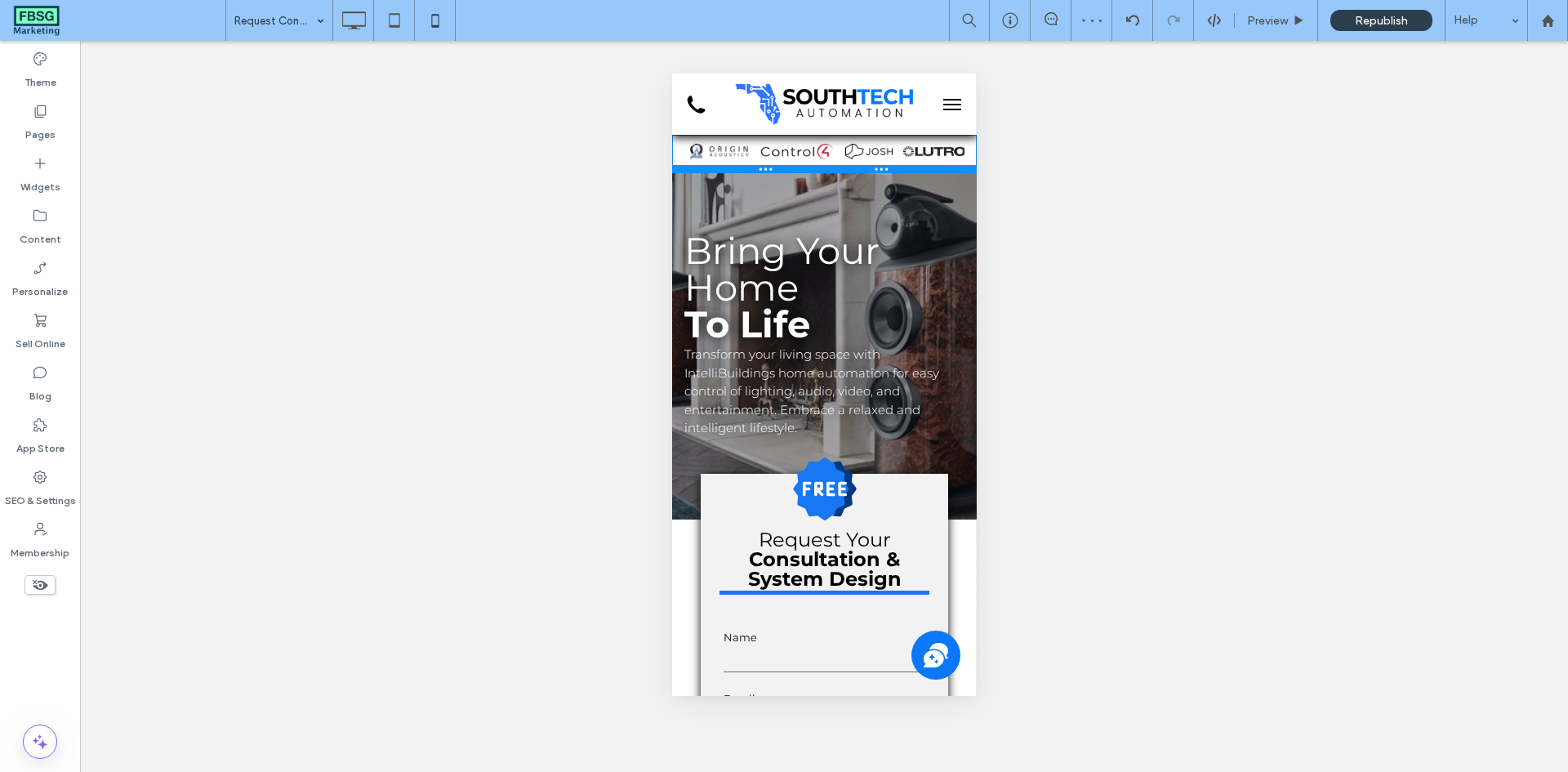
drag, startPoint x: 908, startPoint y: 172, endPoint x: 1580, endPoint y: 241, distance: 675.5
click at [908, 168] on div at bounding box center [824, 168] width 305 height 8
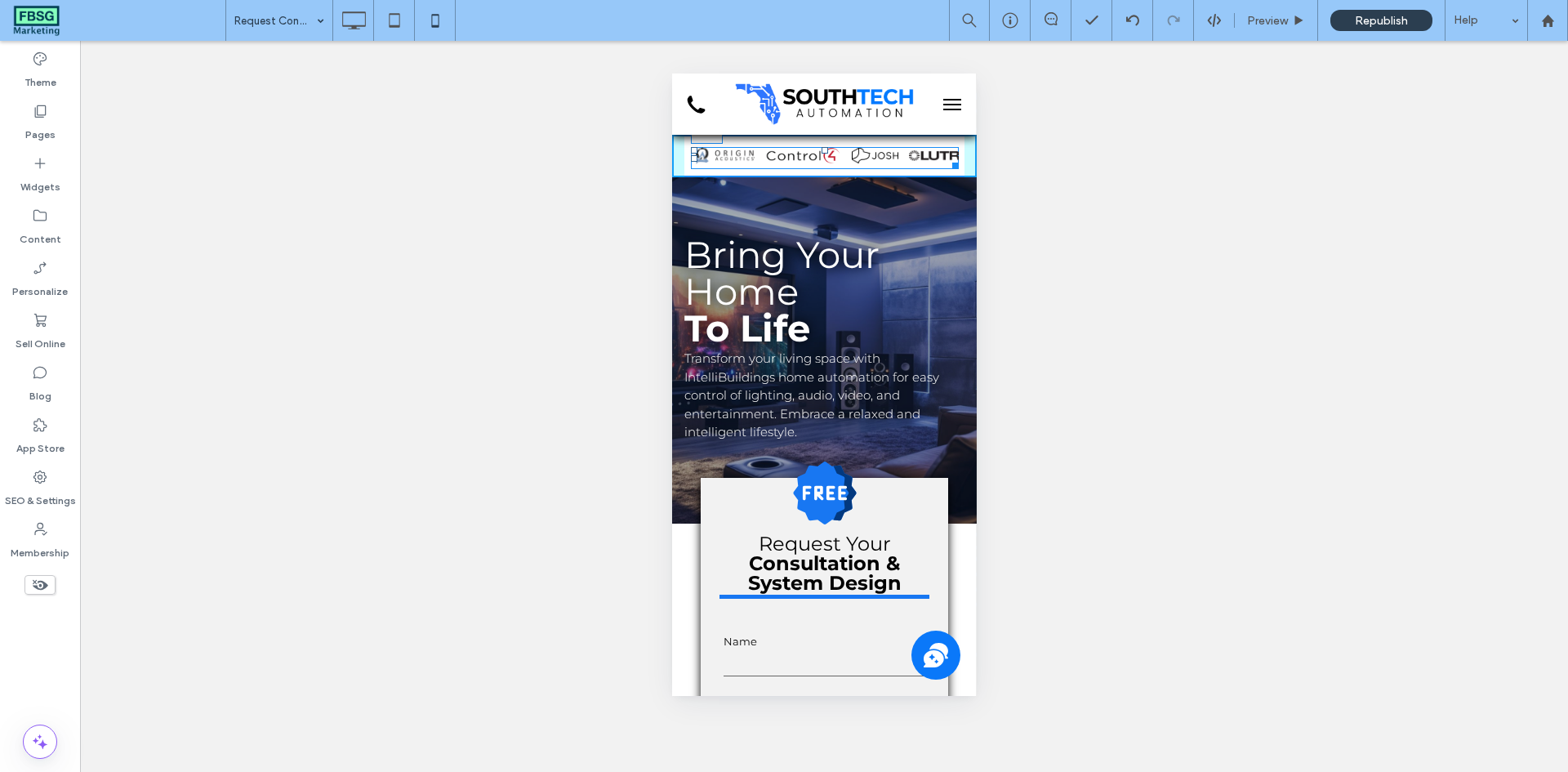
click at [821, 148] on div at bounding box center [824, 150] width 6 height 6
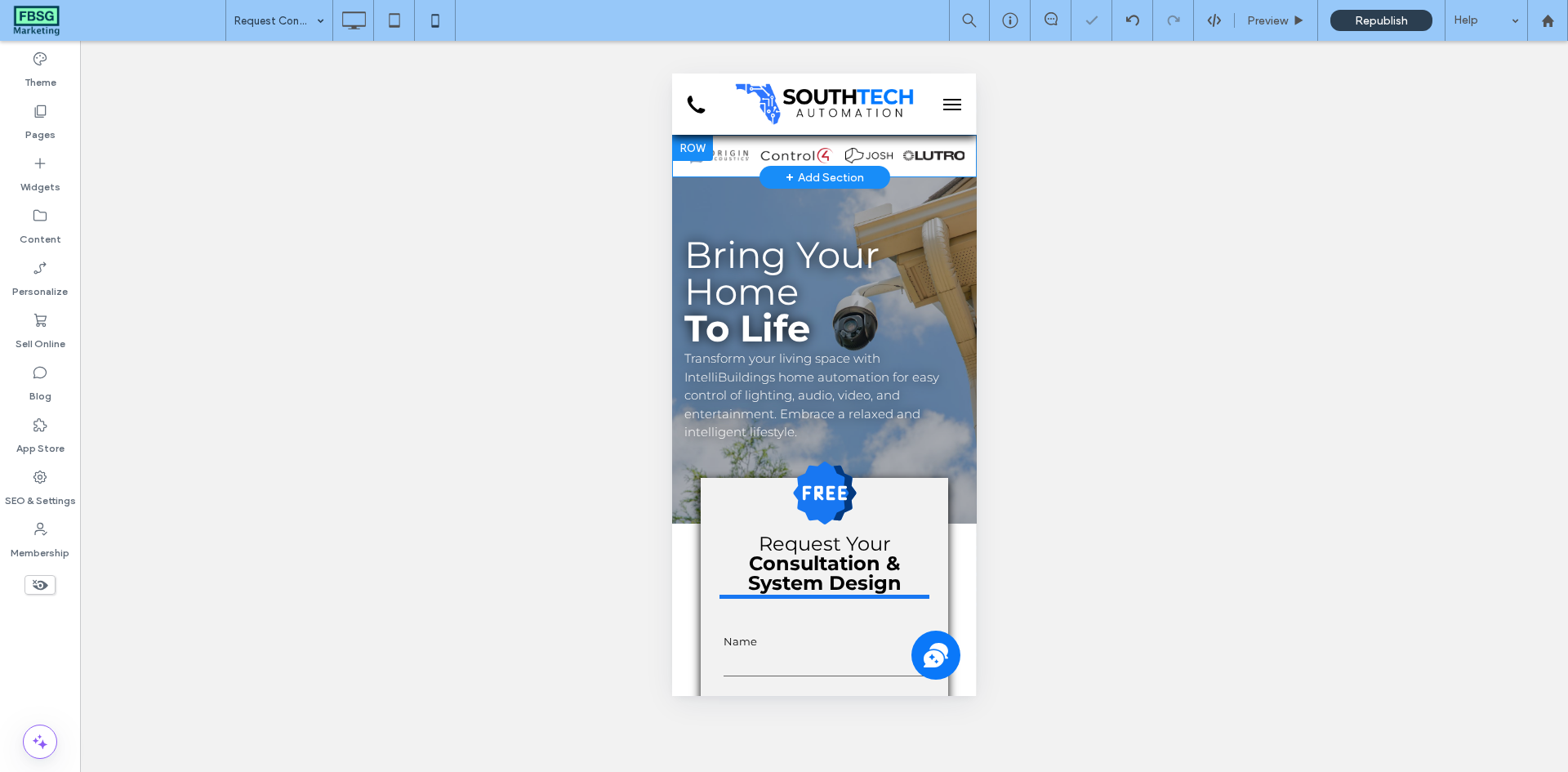
click at [954, 160] on div "Panel only seen by widget owner Edit widget Views 1% Share" at bounding box center [824, 156] width 305 height 43
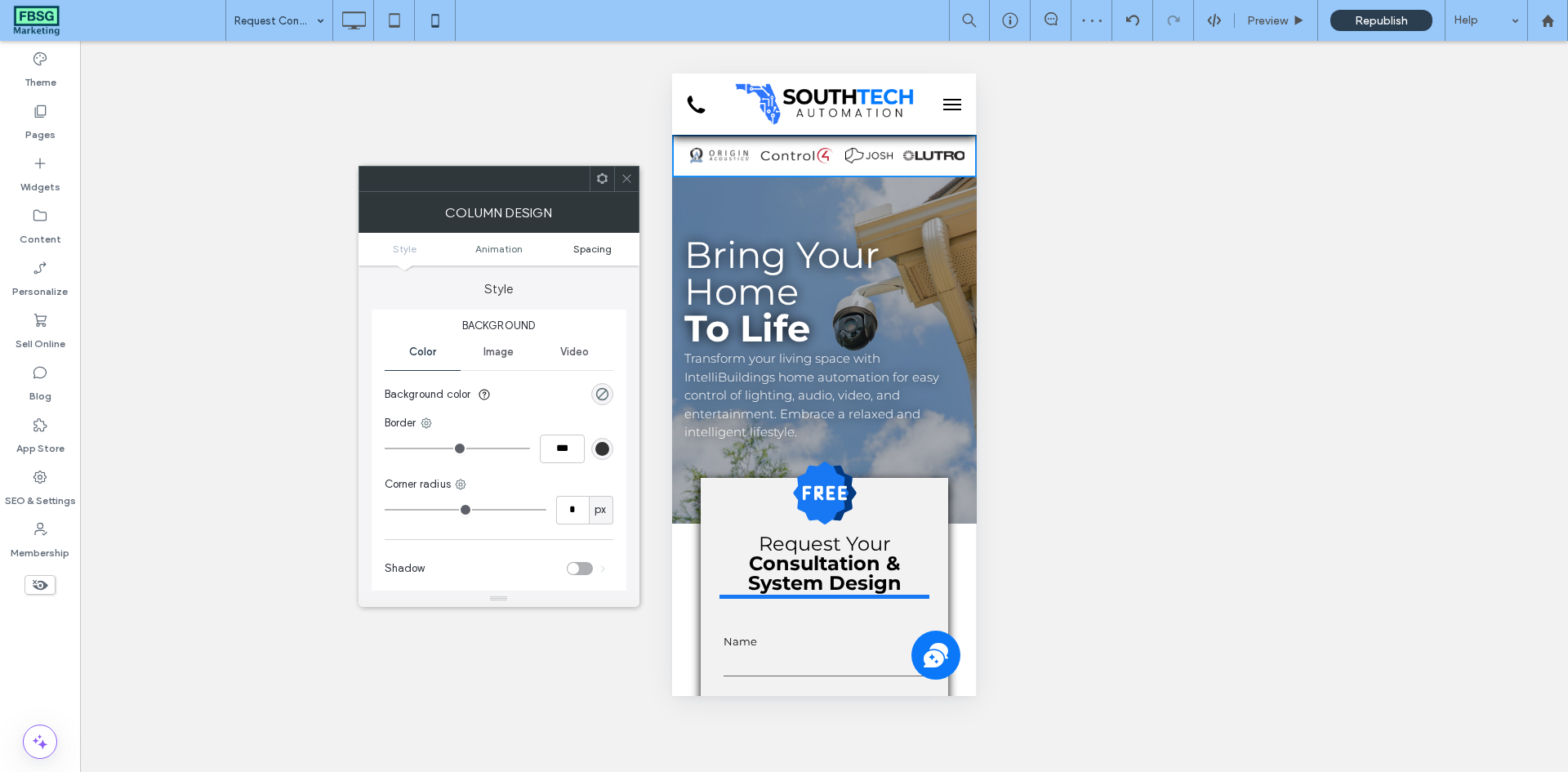
click at [580, 247] on span "Spacing" at bounding box center [593, 248] width 38 height 12
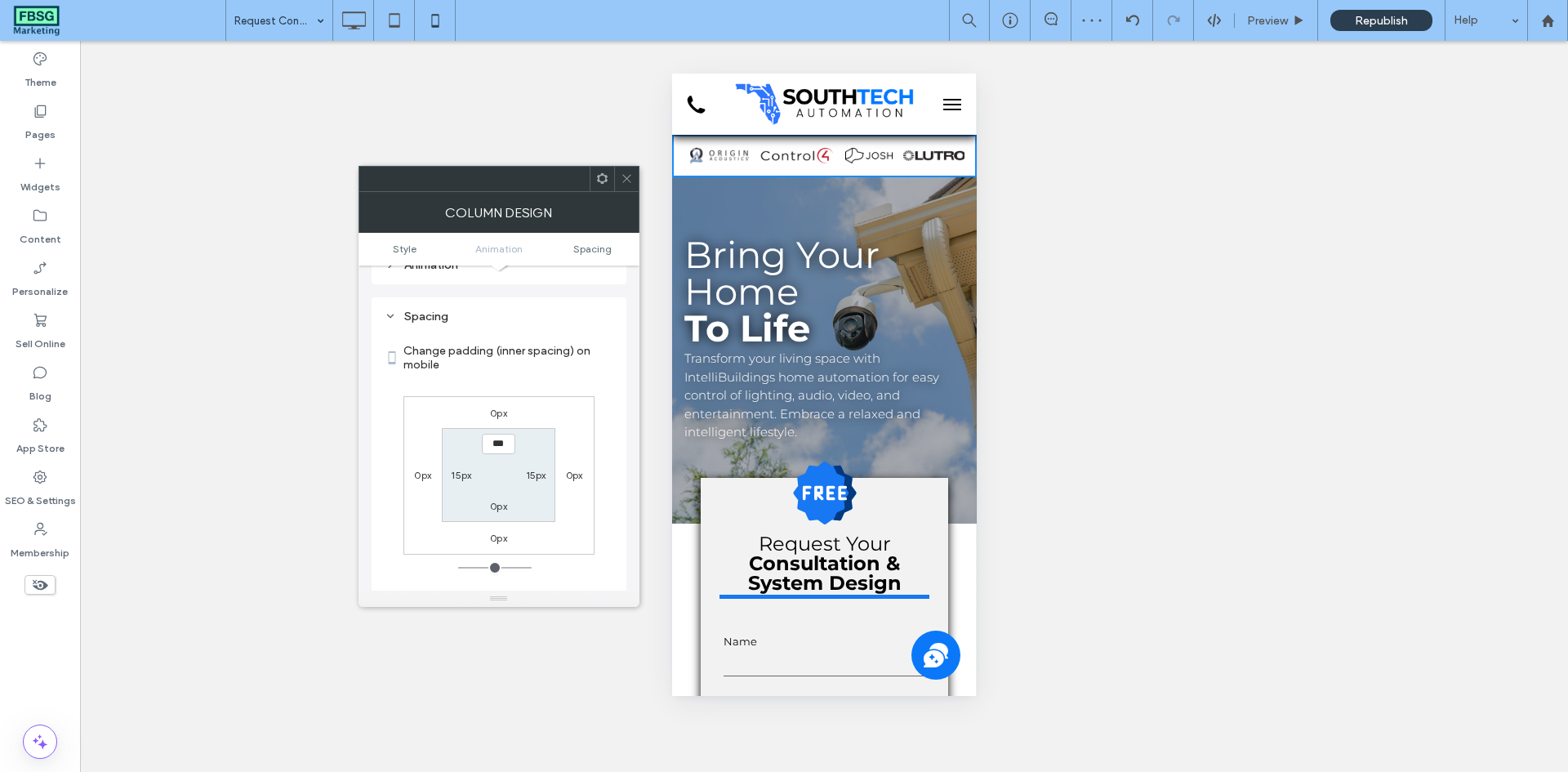
scroll to position [383, 0]
click at [535, 456] on label "15px" at bounding box center [536, 456] width 20 height 12
type input "**"
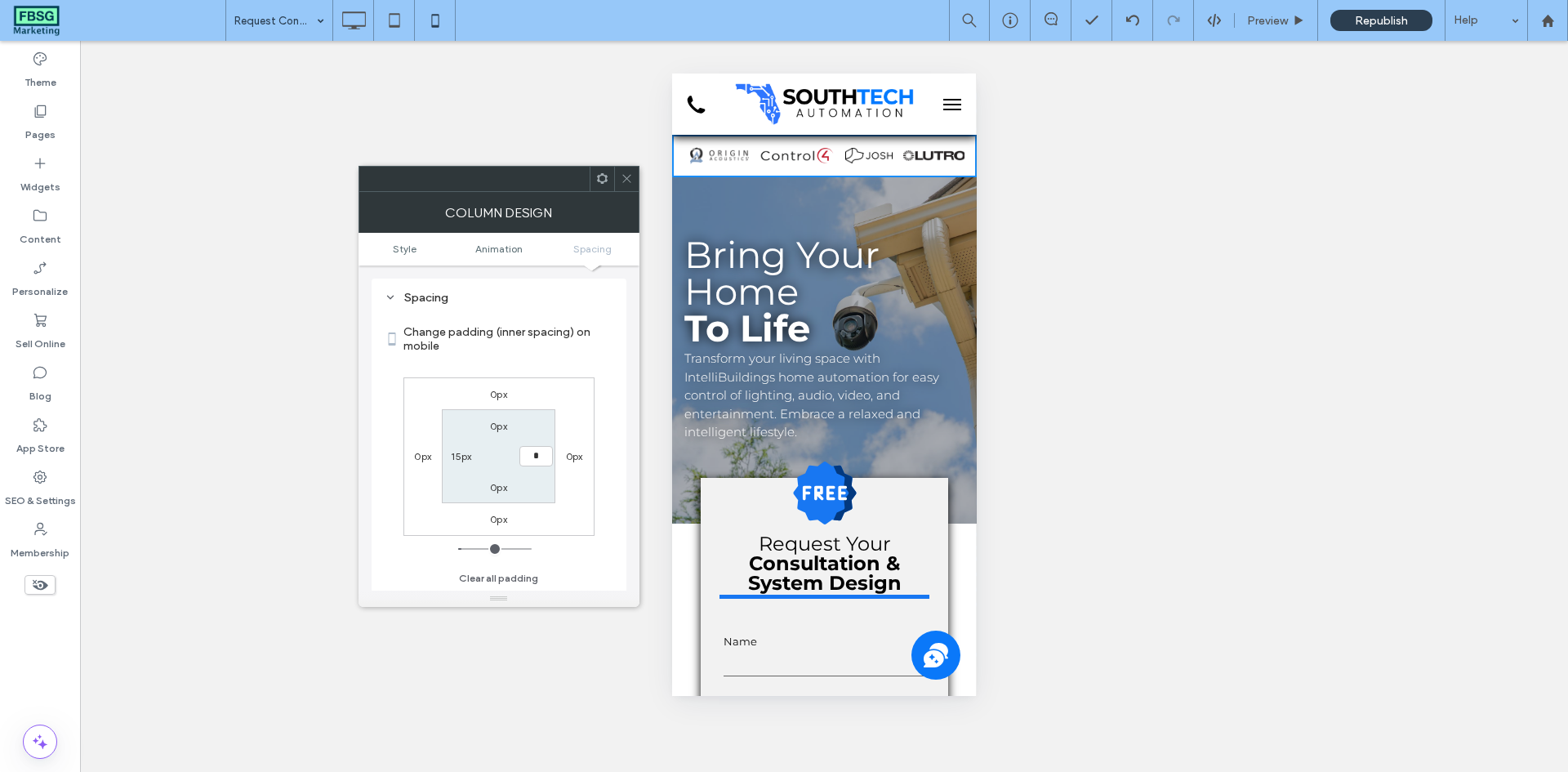
type input "*"
type input "***"
click at [461, 456] on label "15px" at bounding box center [460, 456] width 20 height 12
type input "**"
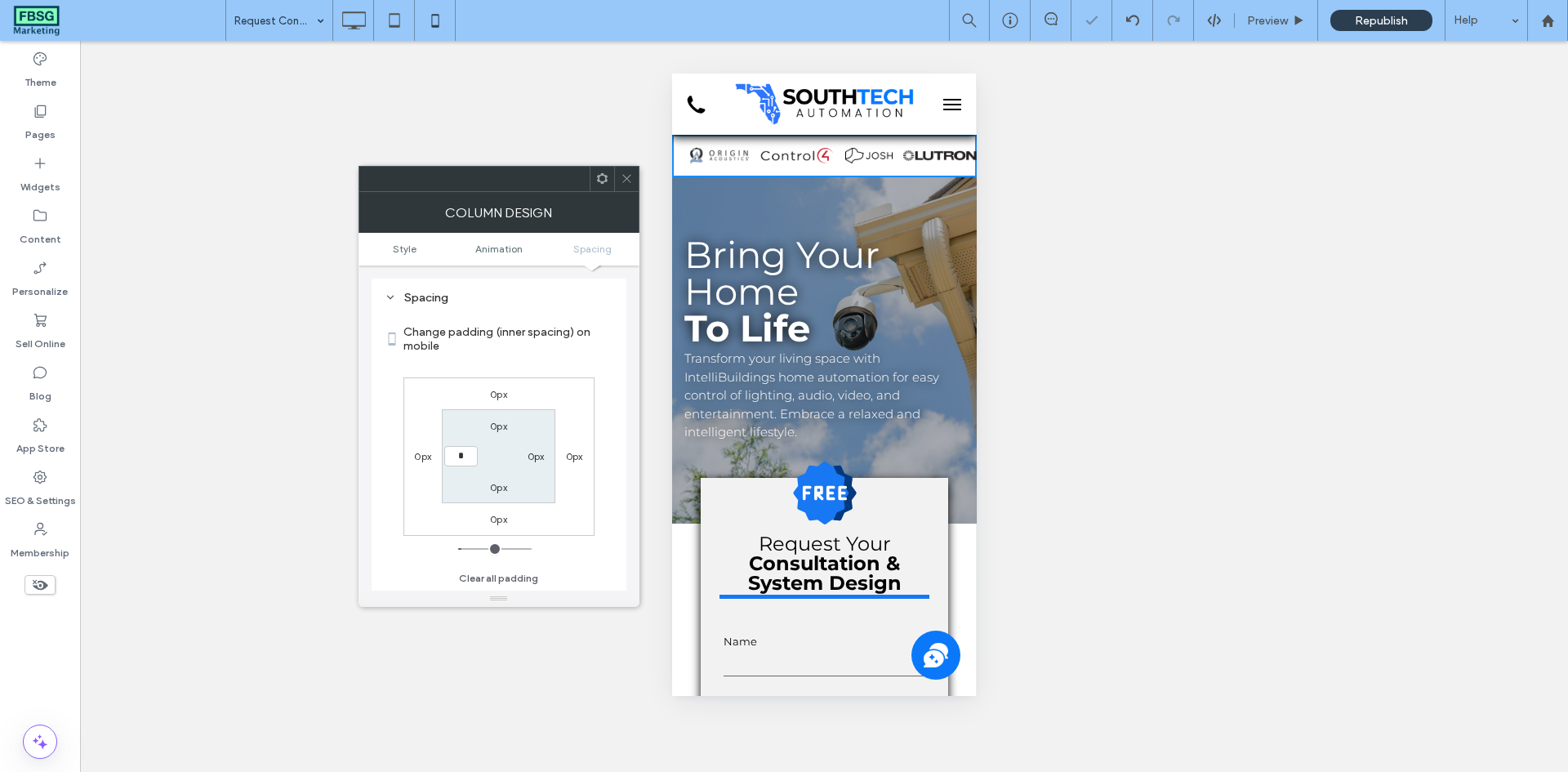
type input "*"
type input "***"
click at [466, 421] on section "0px 0px 0px ***" at bounding box center [499, 457] width 113 height 94
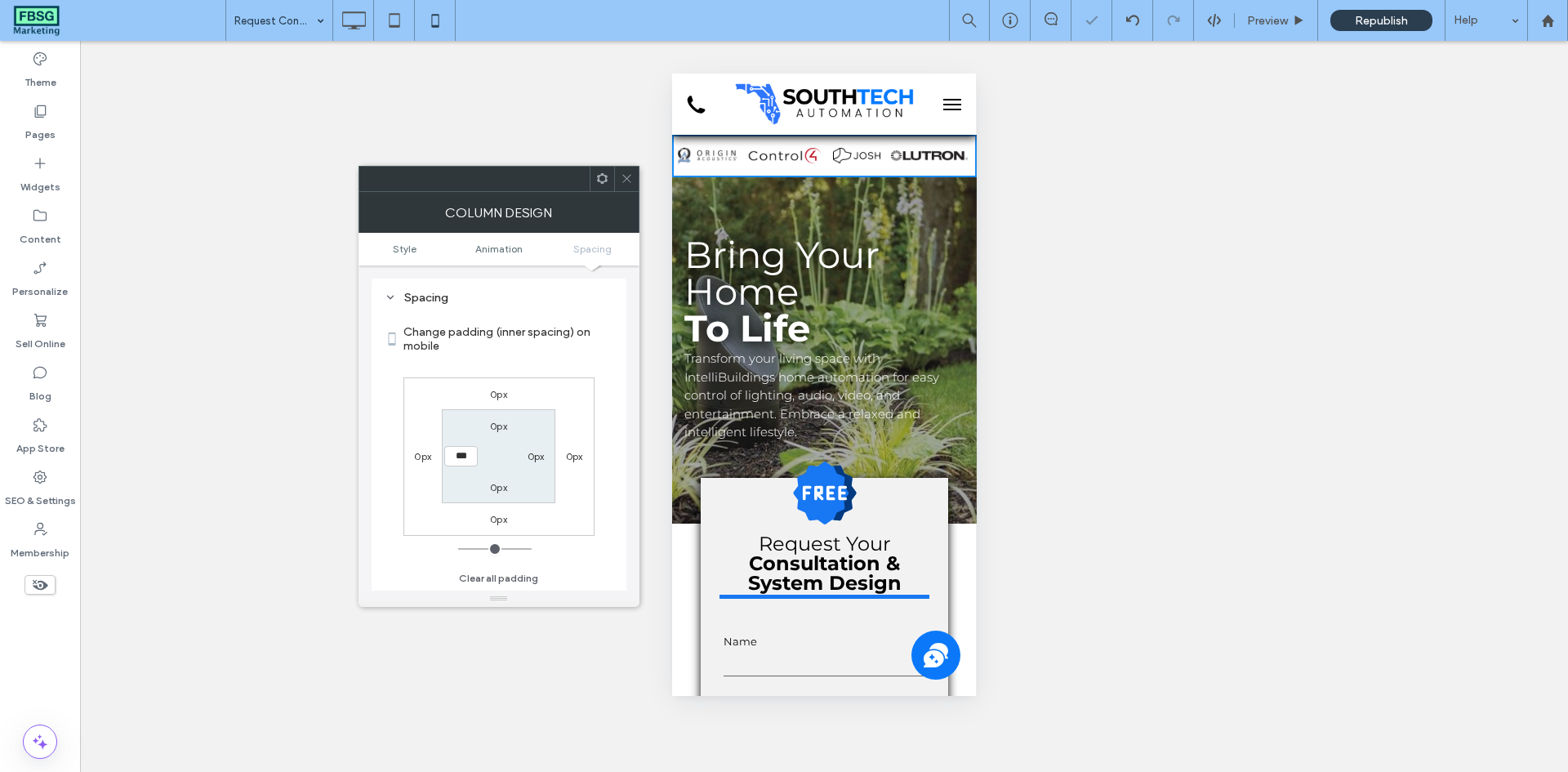
click at [628, 168] on span at bounding box center [627, 179] width 12 height 24
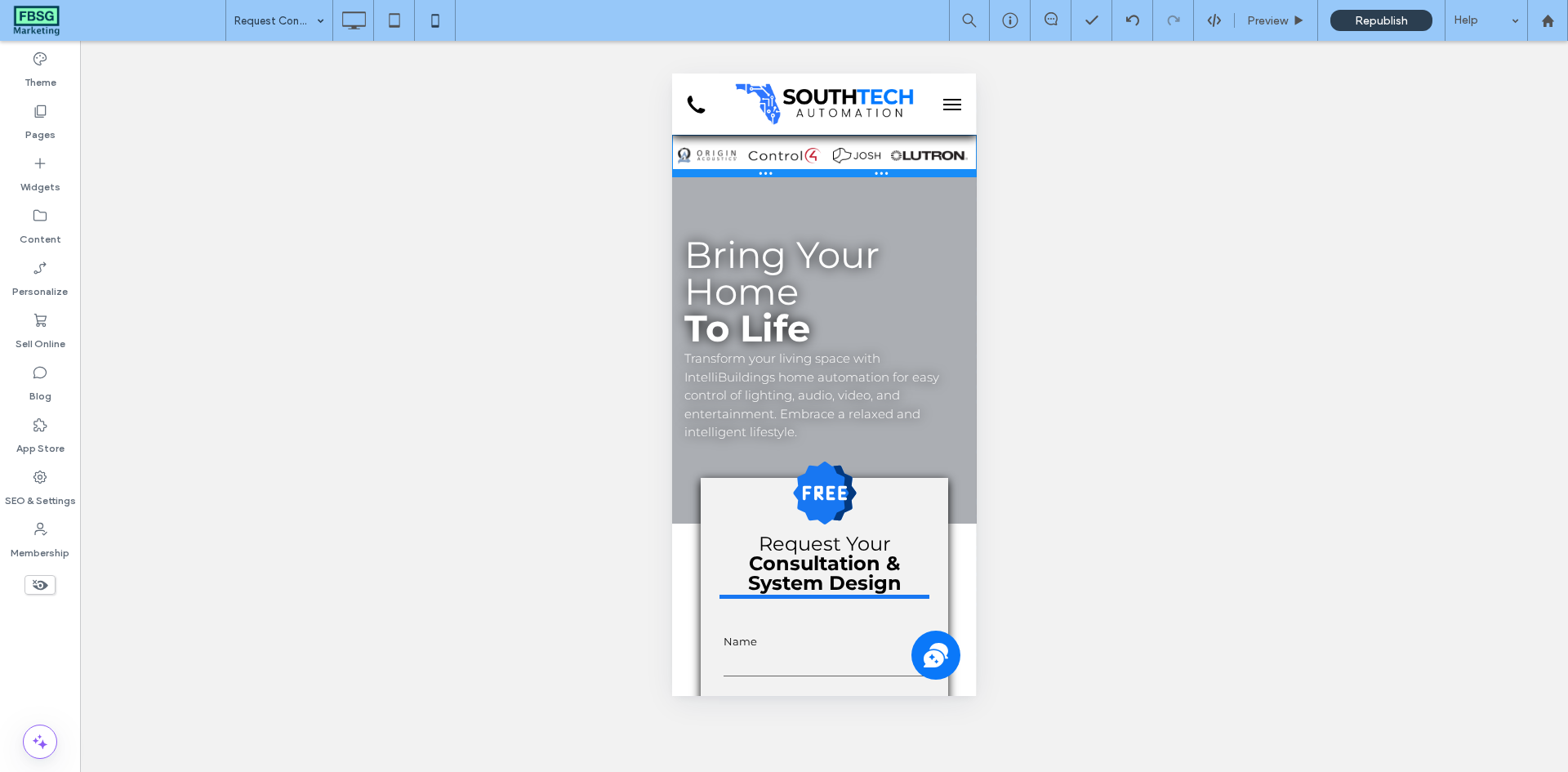
drag, startPoint x: 893, startPoint y: 173, endPoint x: 893, endPoint y: 157, distance: 16.0
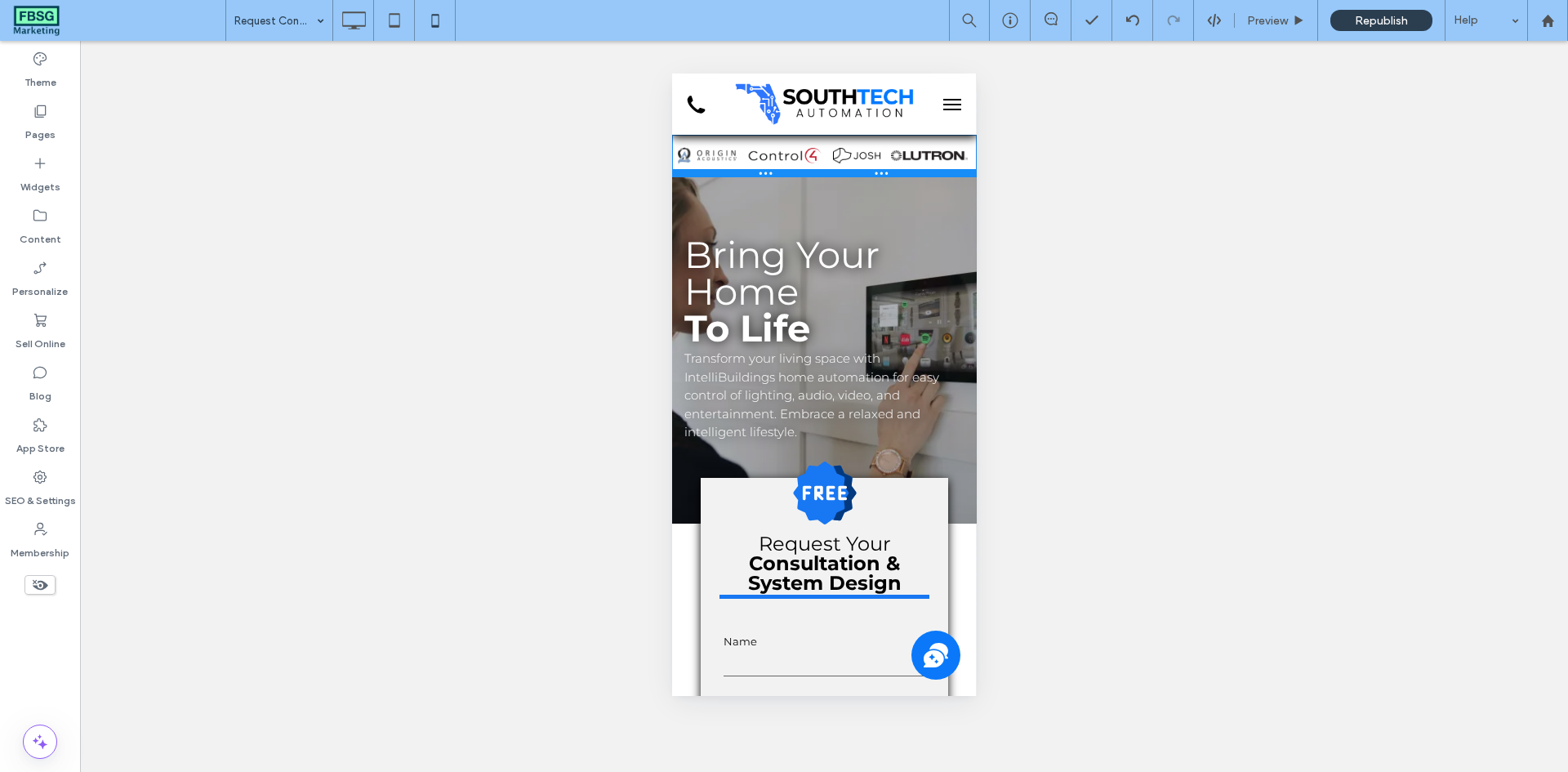
click at [893, 157] on div "Panel only seen by widget owner Edit widget Views 1%" at bounding box center [824, 156] width 305 height 43
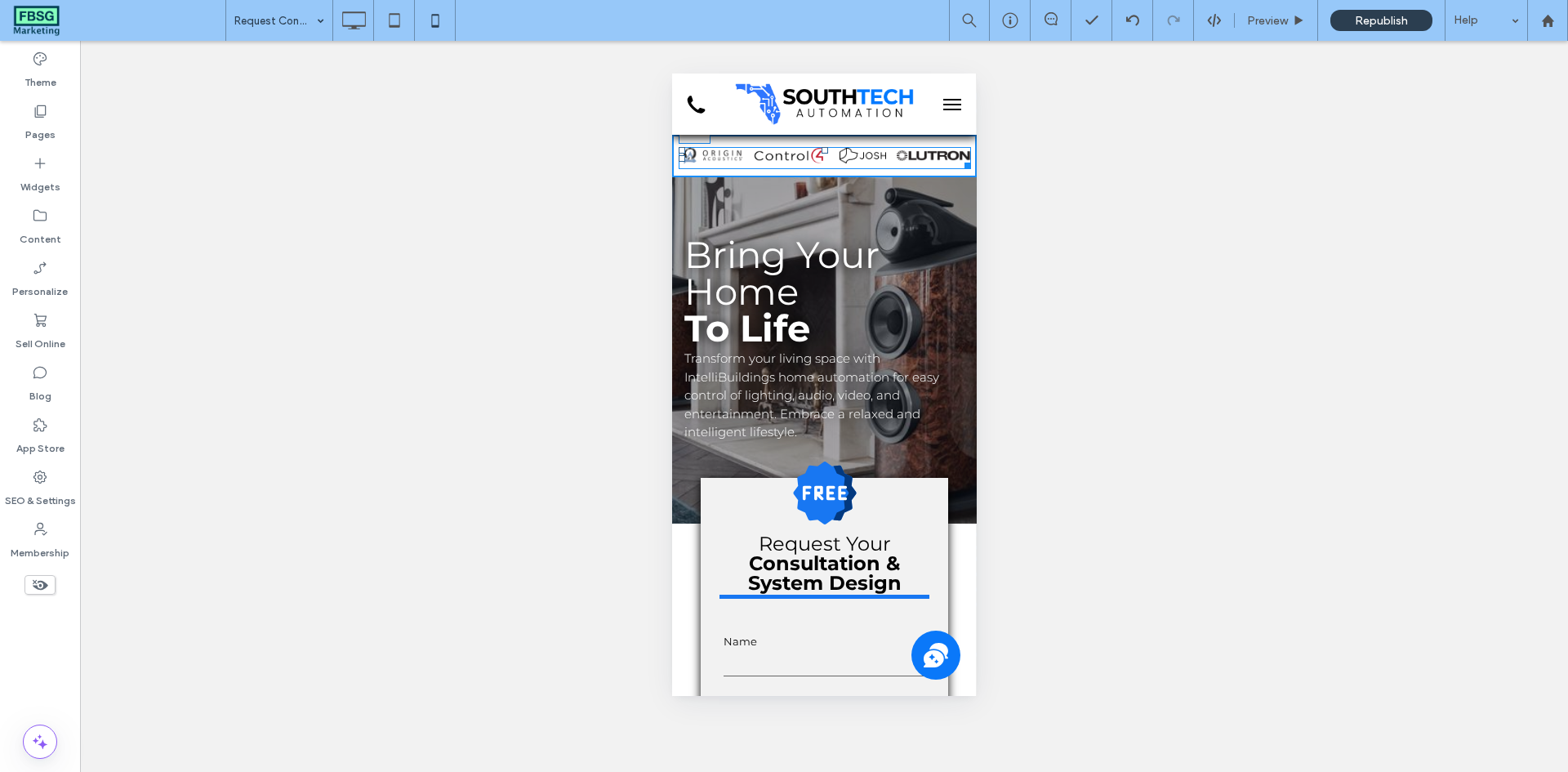
drag, startPoint x: 818, startPoint y: 150, endPoint x: 1697, endPoint y: 379, distance: 908.3
click at [821, 150] on div at bounding box center [824, 150] width 6 height 6
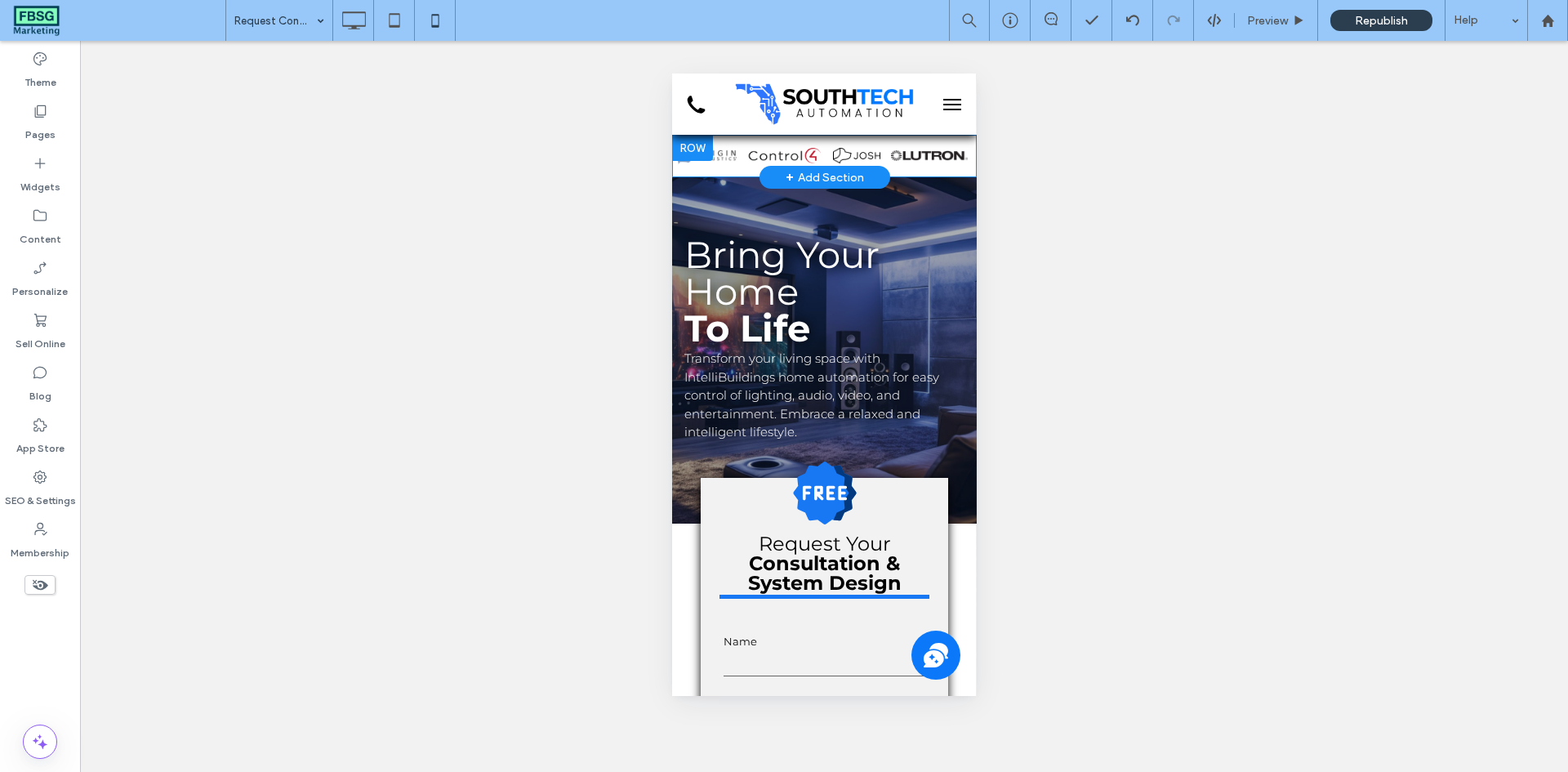
click at [908, 173] on div "Panel only seen by widget owner Edit widget Views 1% Share" at bounding box center [824, 156] width 305 height 43
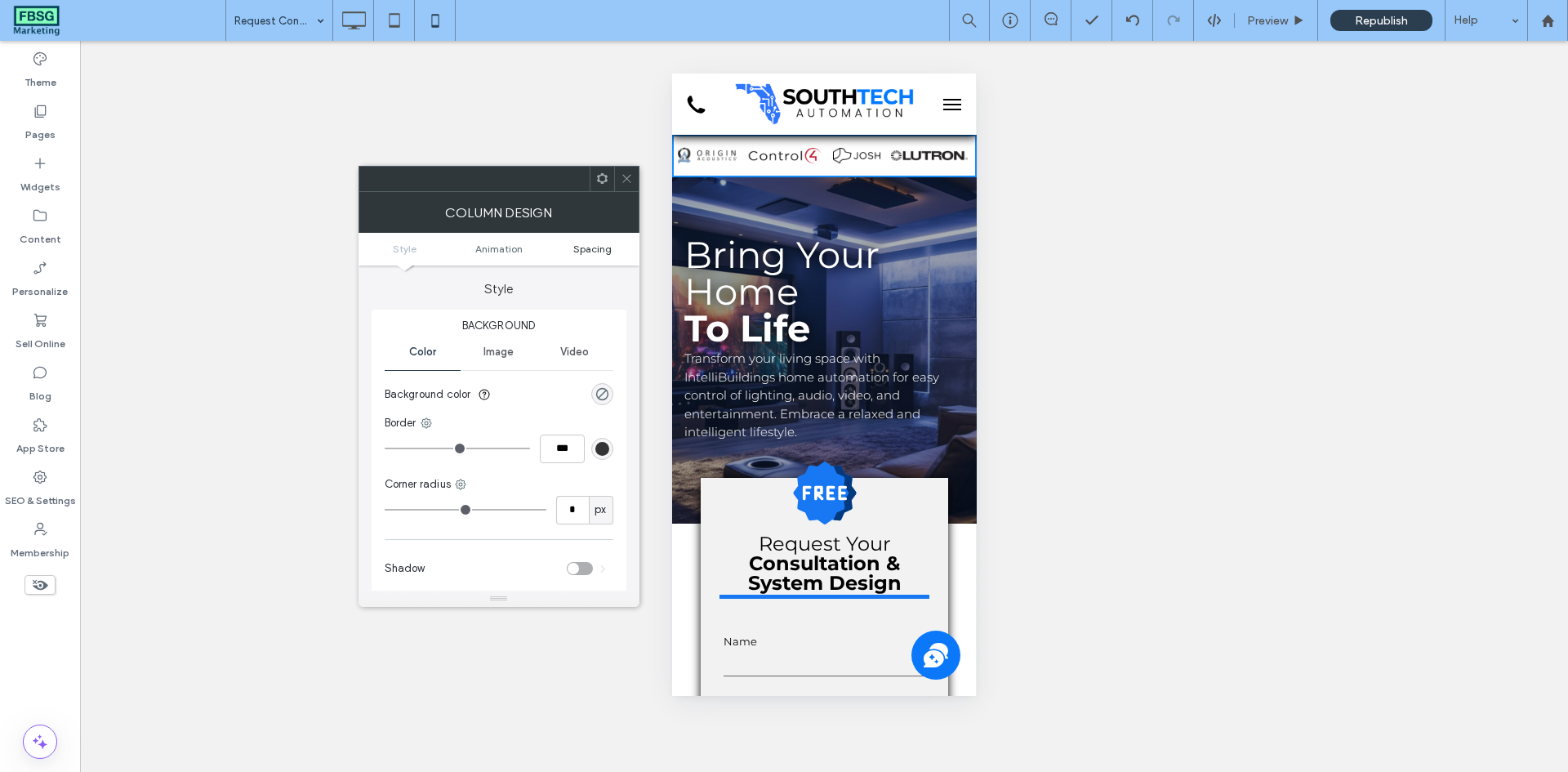
click at [595, 250] on span "Spacing" at bounding box center [593, 248] width 38 height 12
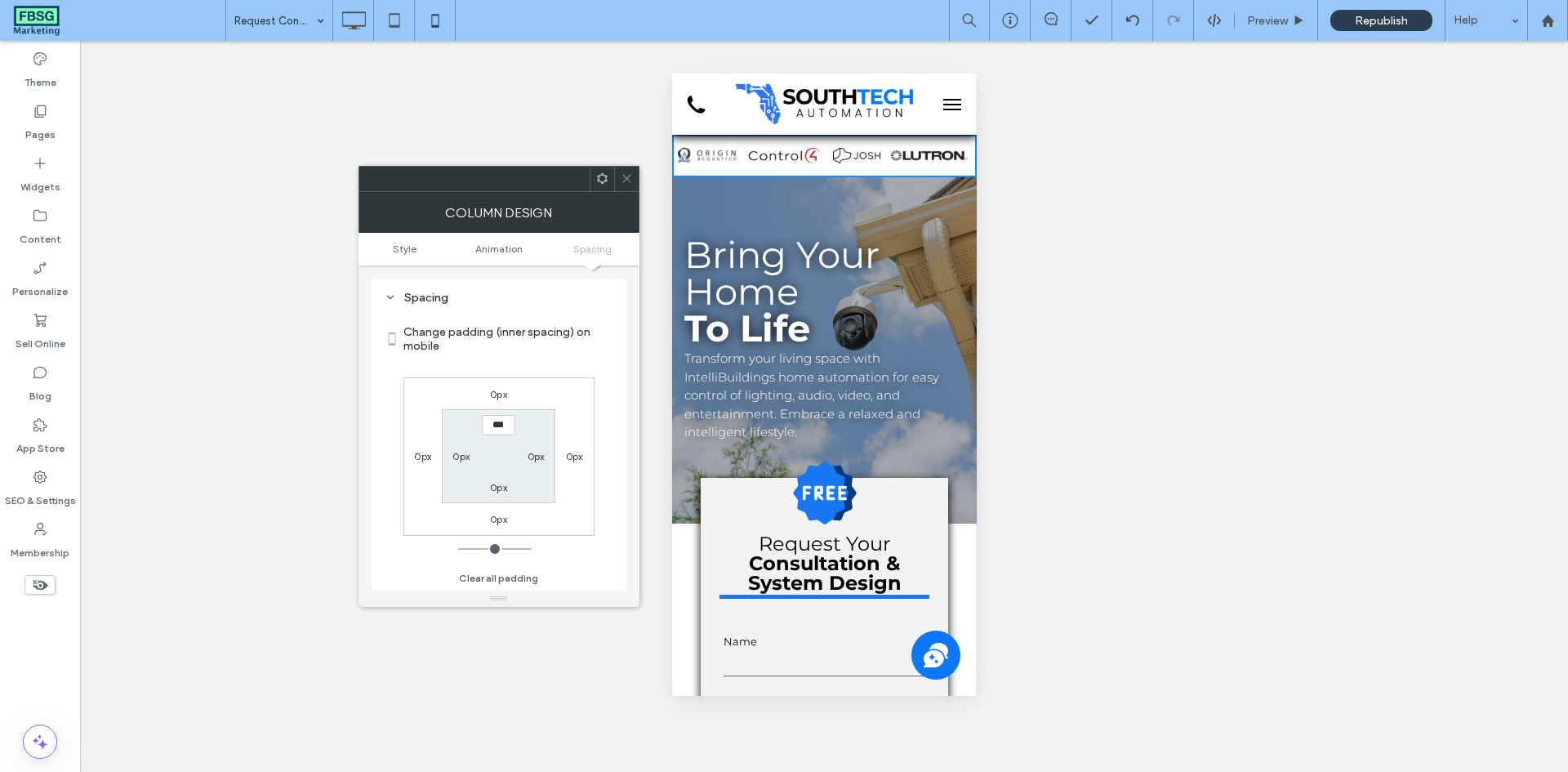
click at [629, 173] on icon at bounding box center [627, 179] width 12 height 12
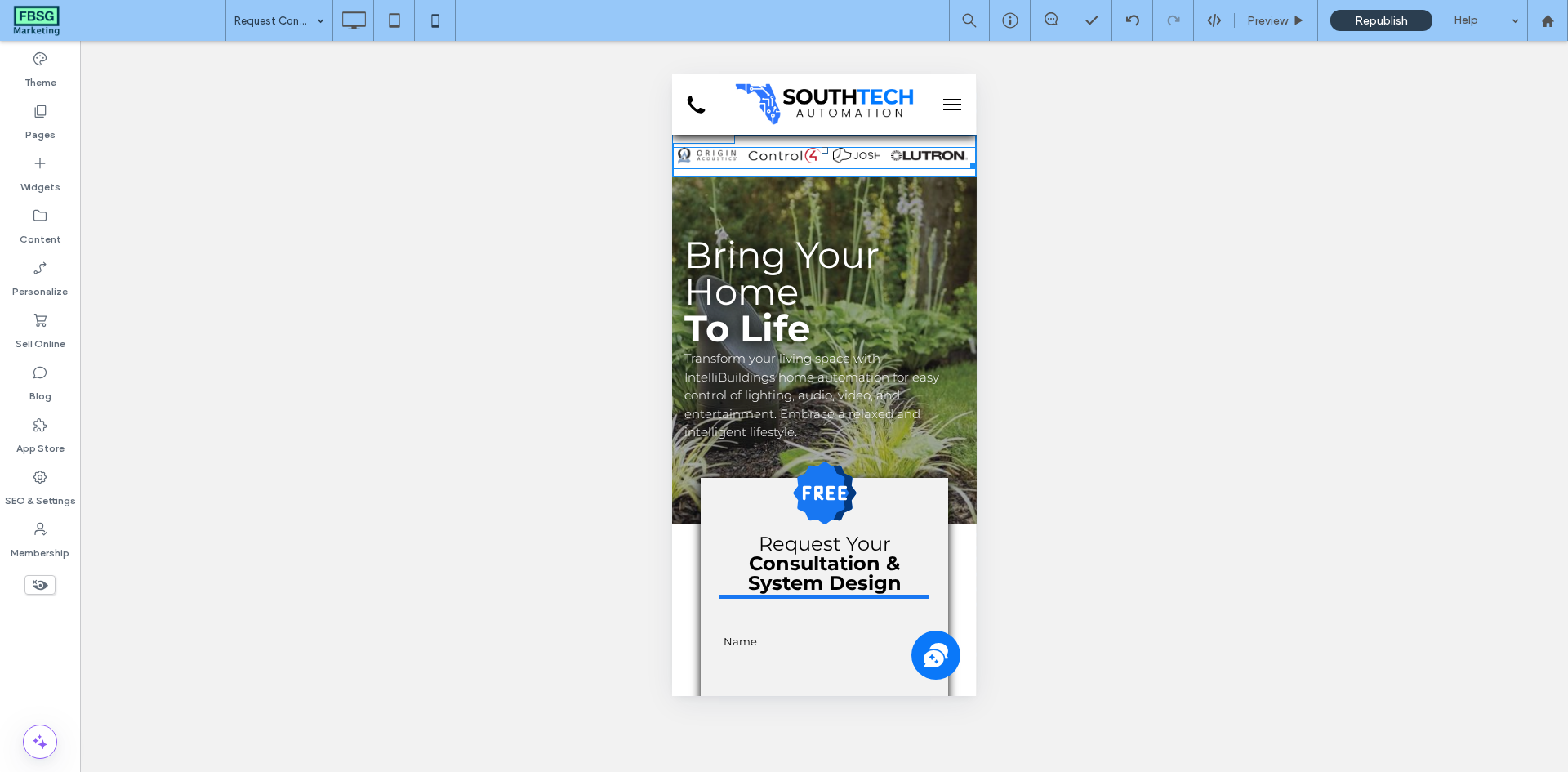
drag, startPoint x: 960, startPoint y: 166, endPoint x: 1586, endPoint y: 230, distance: 629.3
click at [962, 149] on div "Panel only seen by widget owner Edit widget Views 1% Share" at bounding box center [824, 158] width 305 height 22
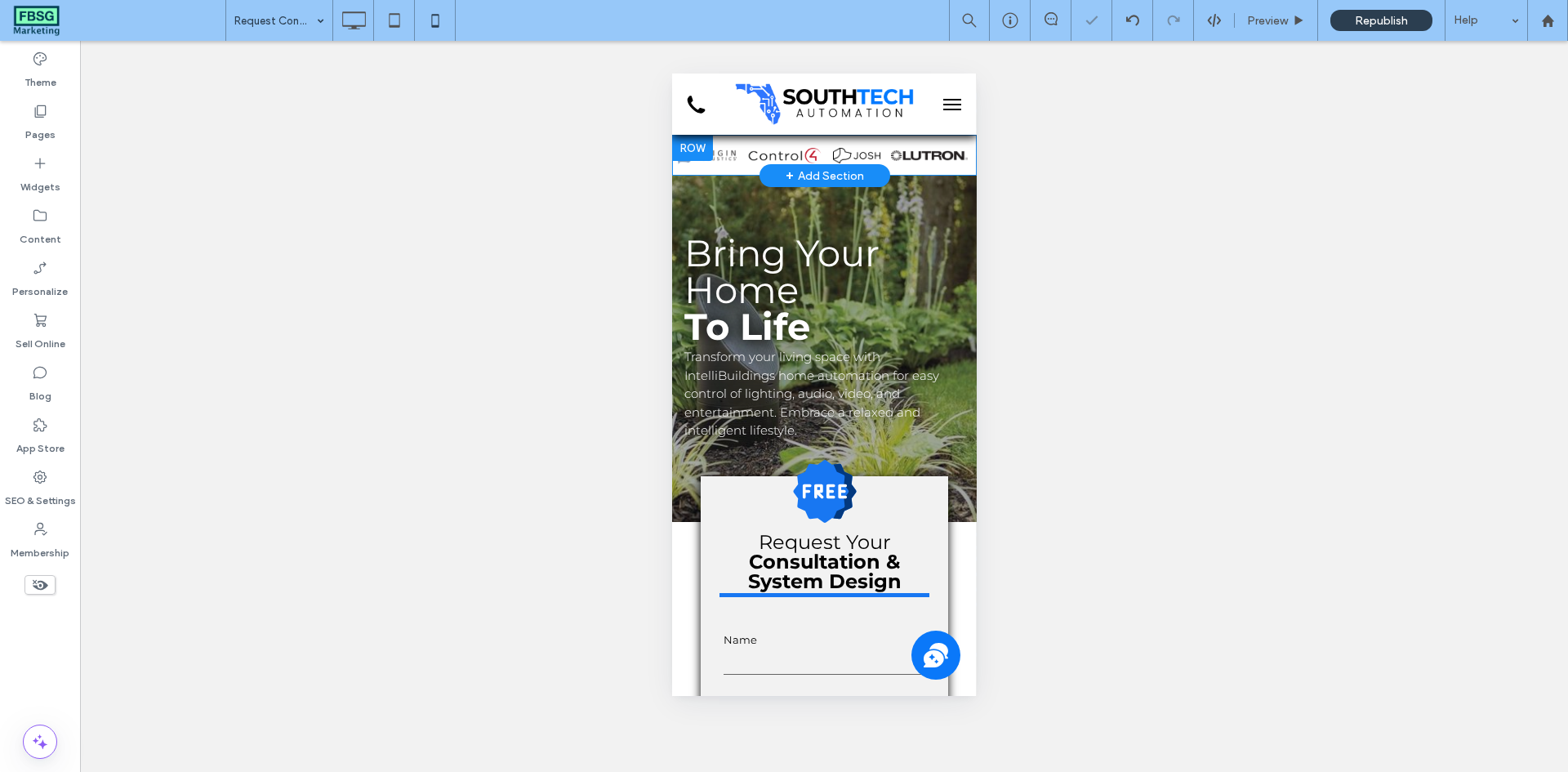
click at [815, 146] on div "Panel only seen by widget owner Edit widget Views 1% Share" at bounding box center [824, 155] width 305 height 41
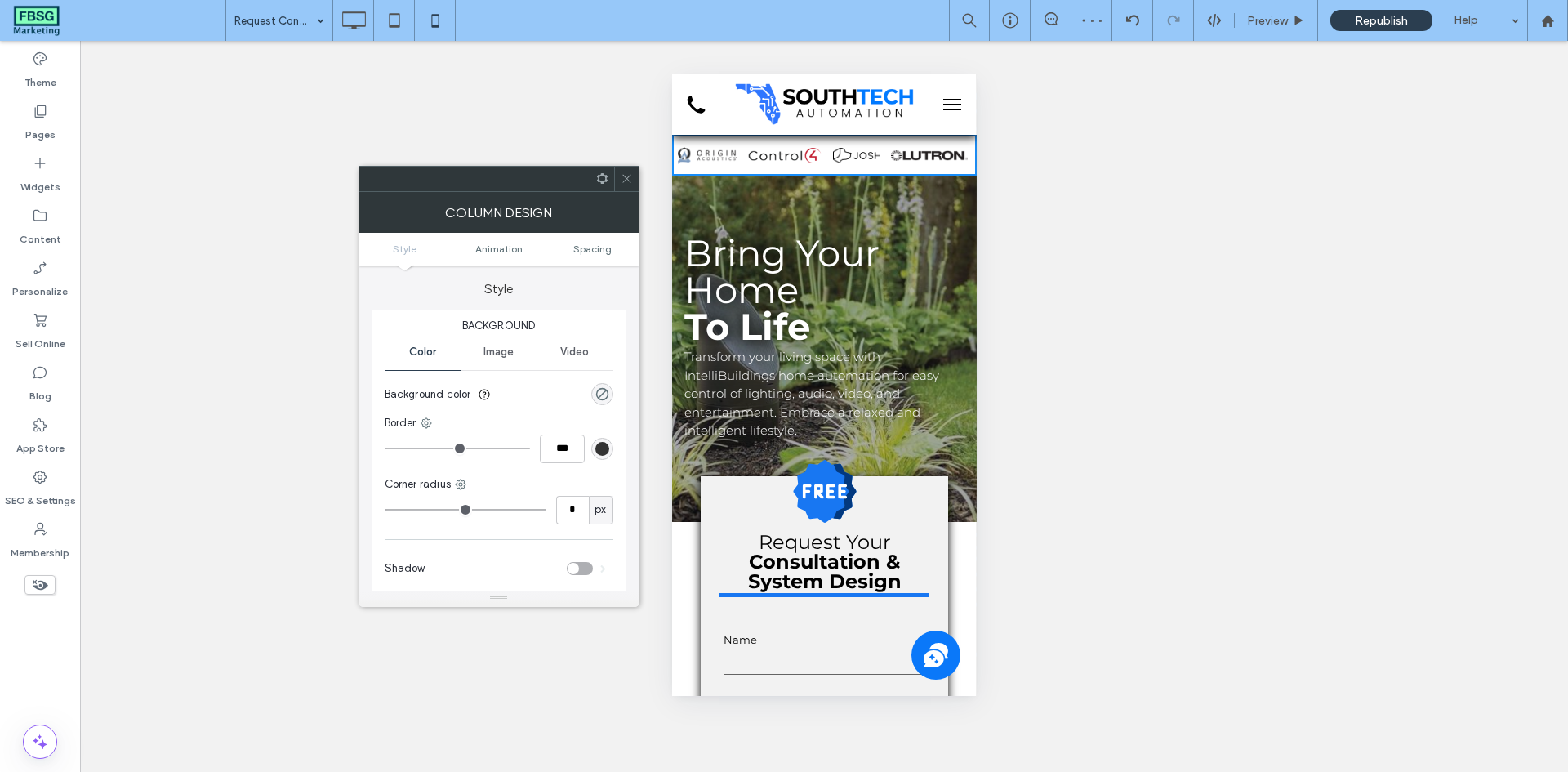
click at [625, 182] on icon at bounding box center [627, 179] width 12 height 12
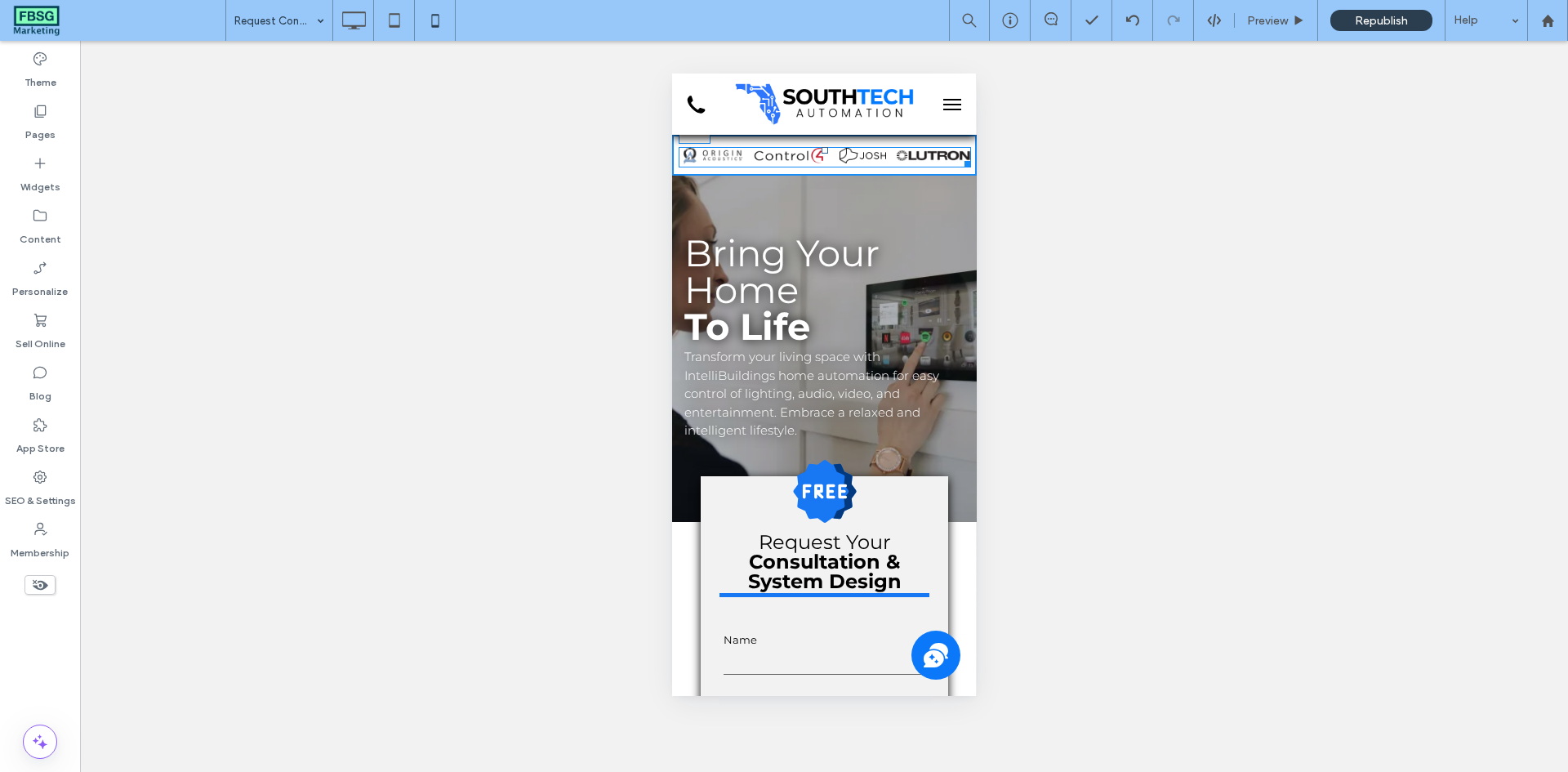
drag, startPoint x: 815, startPoint y: 149, endPoint x: 1487, endPoint y: 220, distance: 675.7
click at [821, 147] on div at bounding box center [824, 150] width 6 height 6
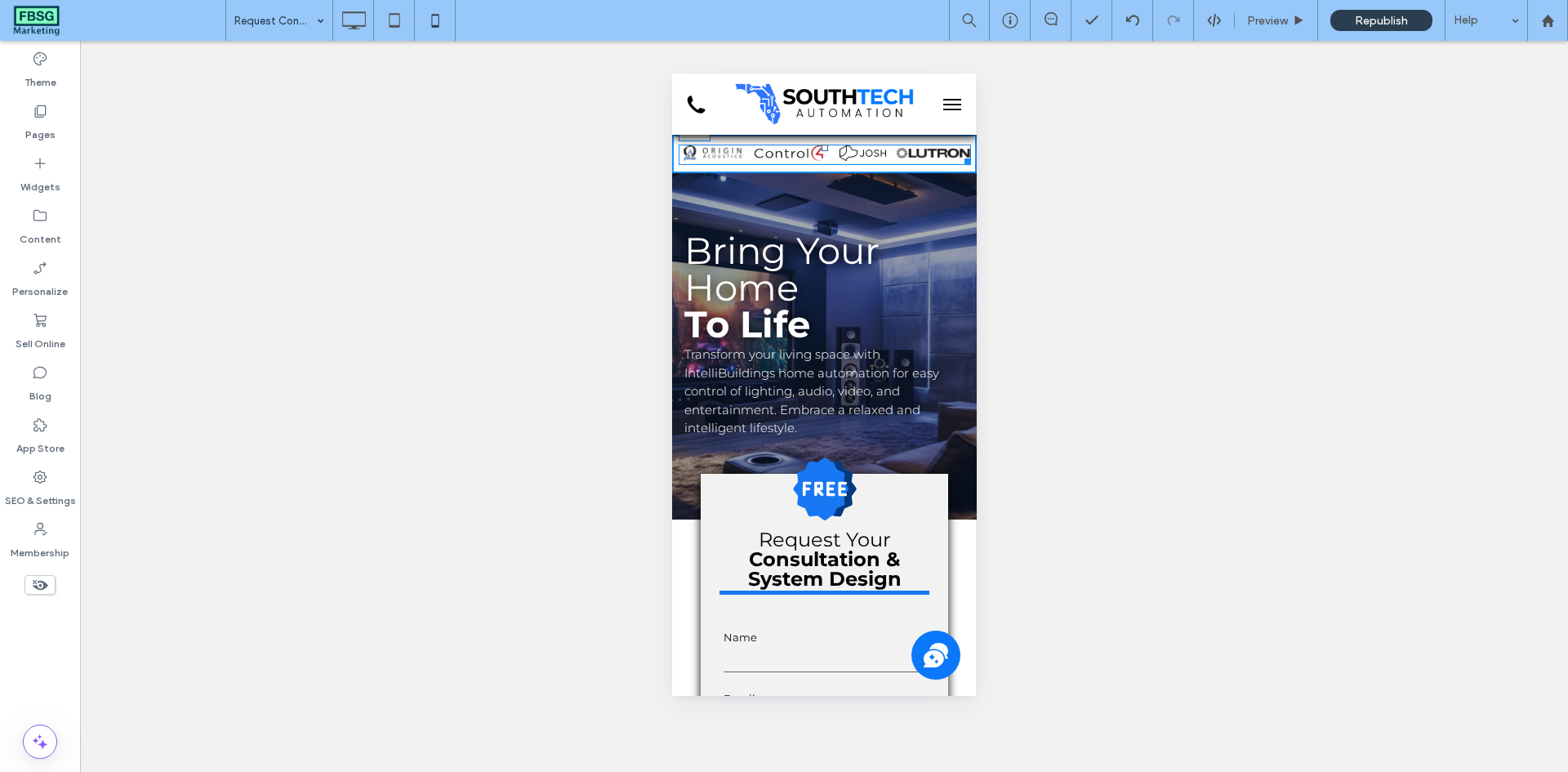
drag, startPoint x: 815, startPoint y: 145, endPoint x: 1488, endPoint y: 220, distance: 677.2
click at [821, 146] on div at bounding box center [824, 147] width 6 height 6
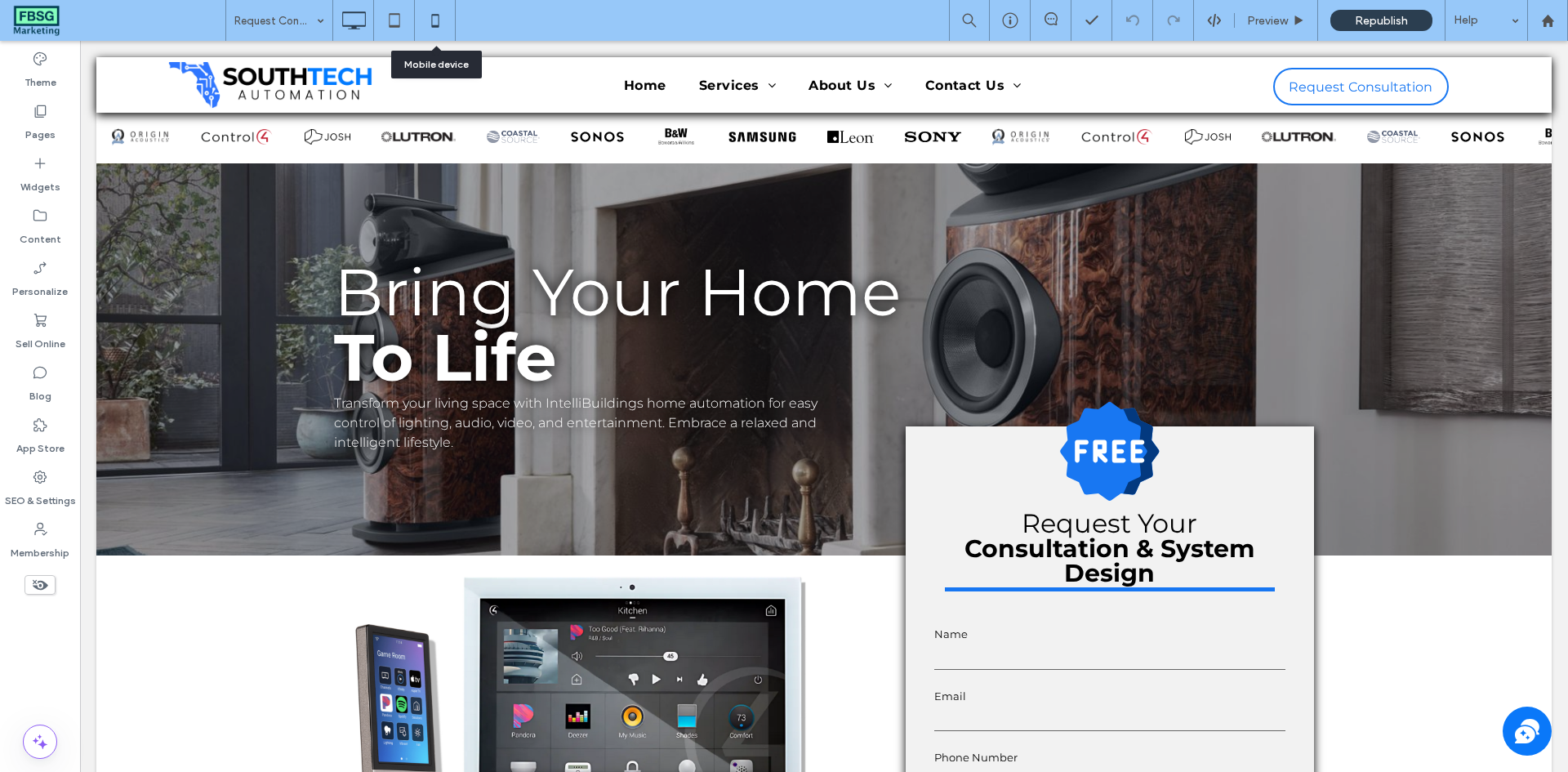
click at [442, 19] on icon at bounding box center [435, 20] width 32 height 32
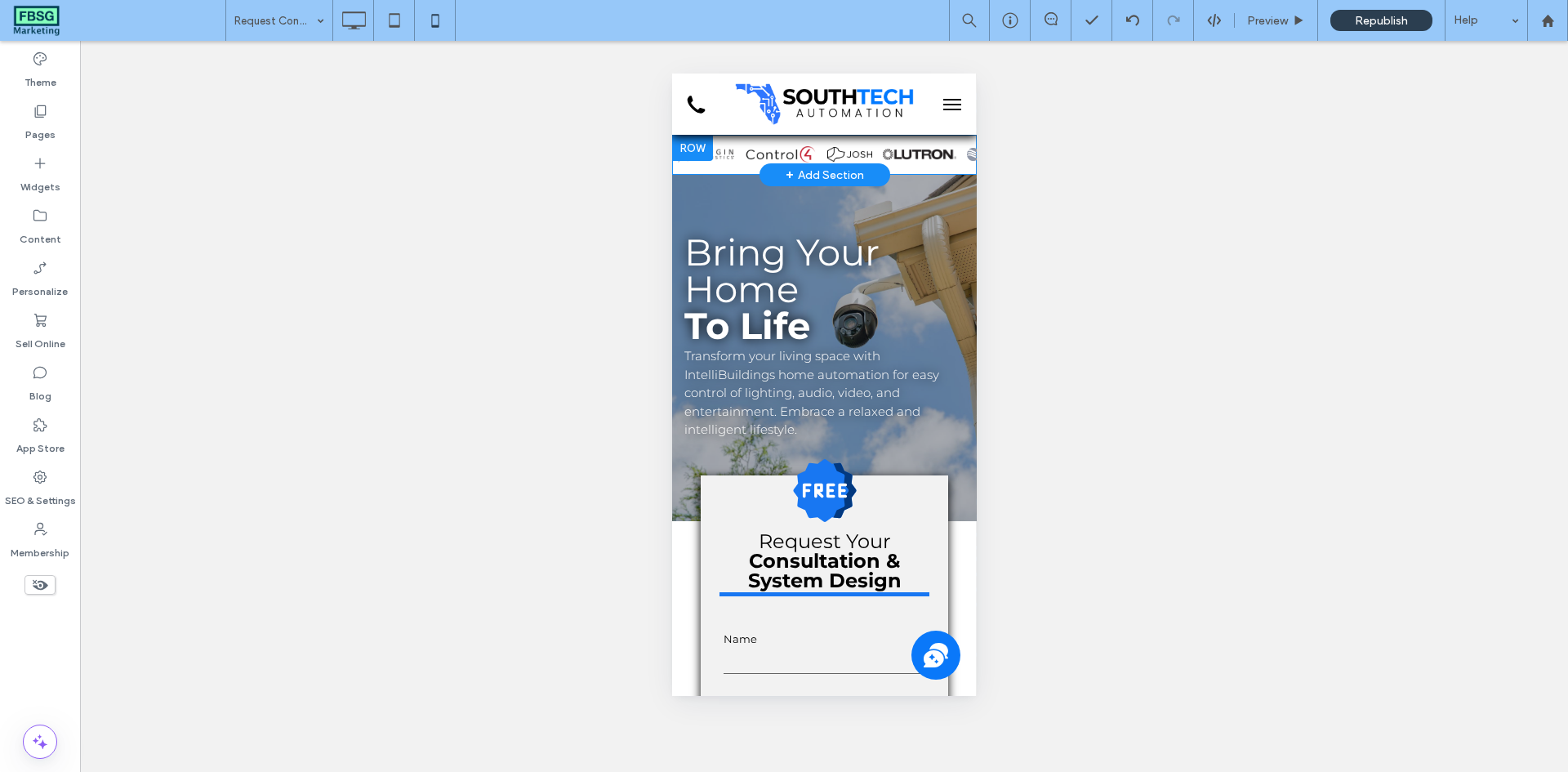
click at [703, 148] on div at bounding box center [691, 148] width 41 height 26
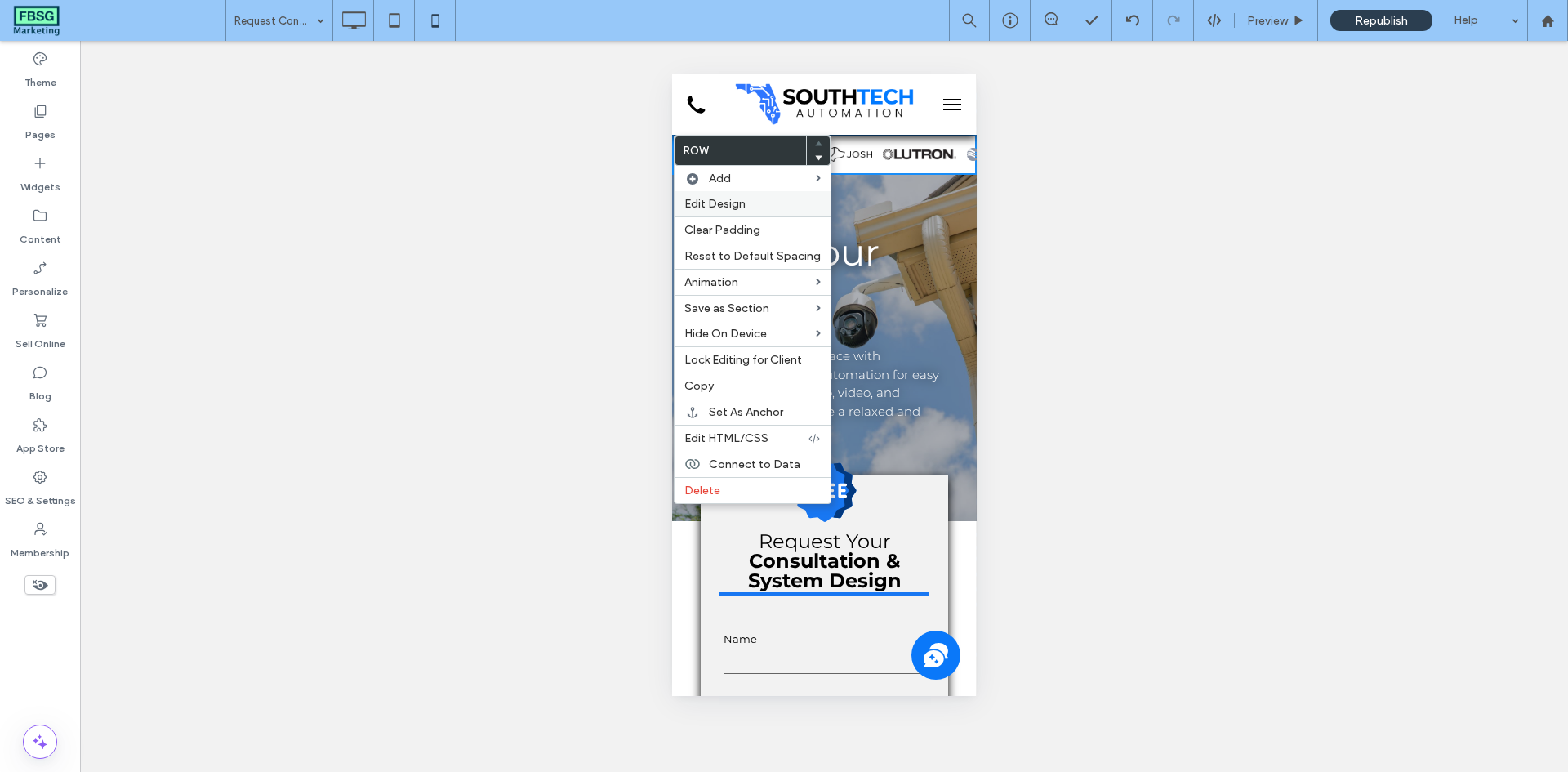
click at [734, 210] on span "Edit Design" at bounding box center [715, 204] width 61 height 14
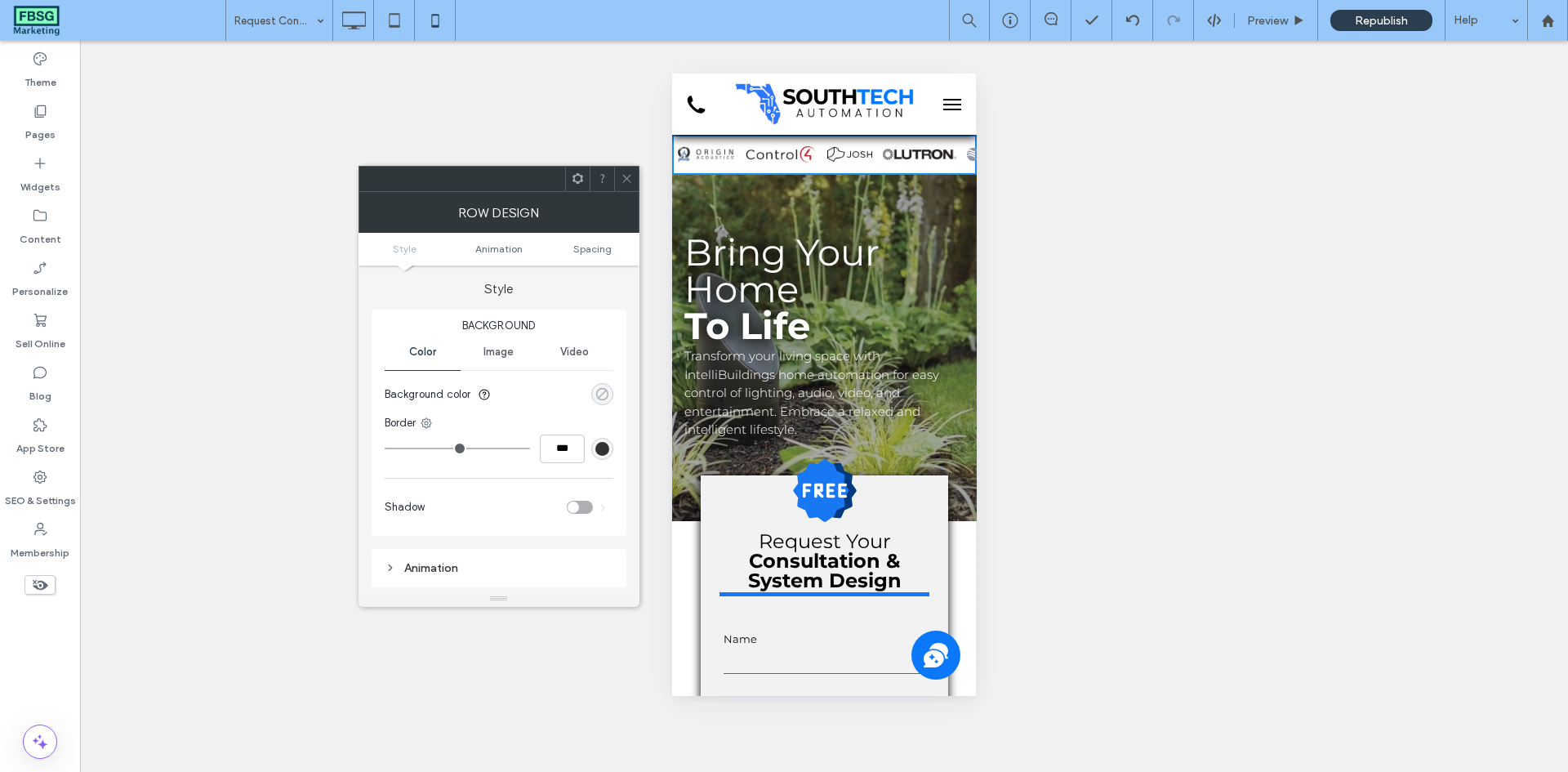
click at [601, 397] on icon "rgba(0, 0, 0, 0)" at bounding box center [602, 394] width 14 height 14
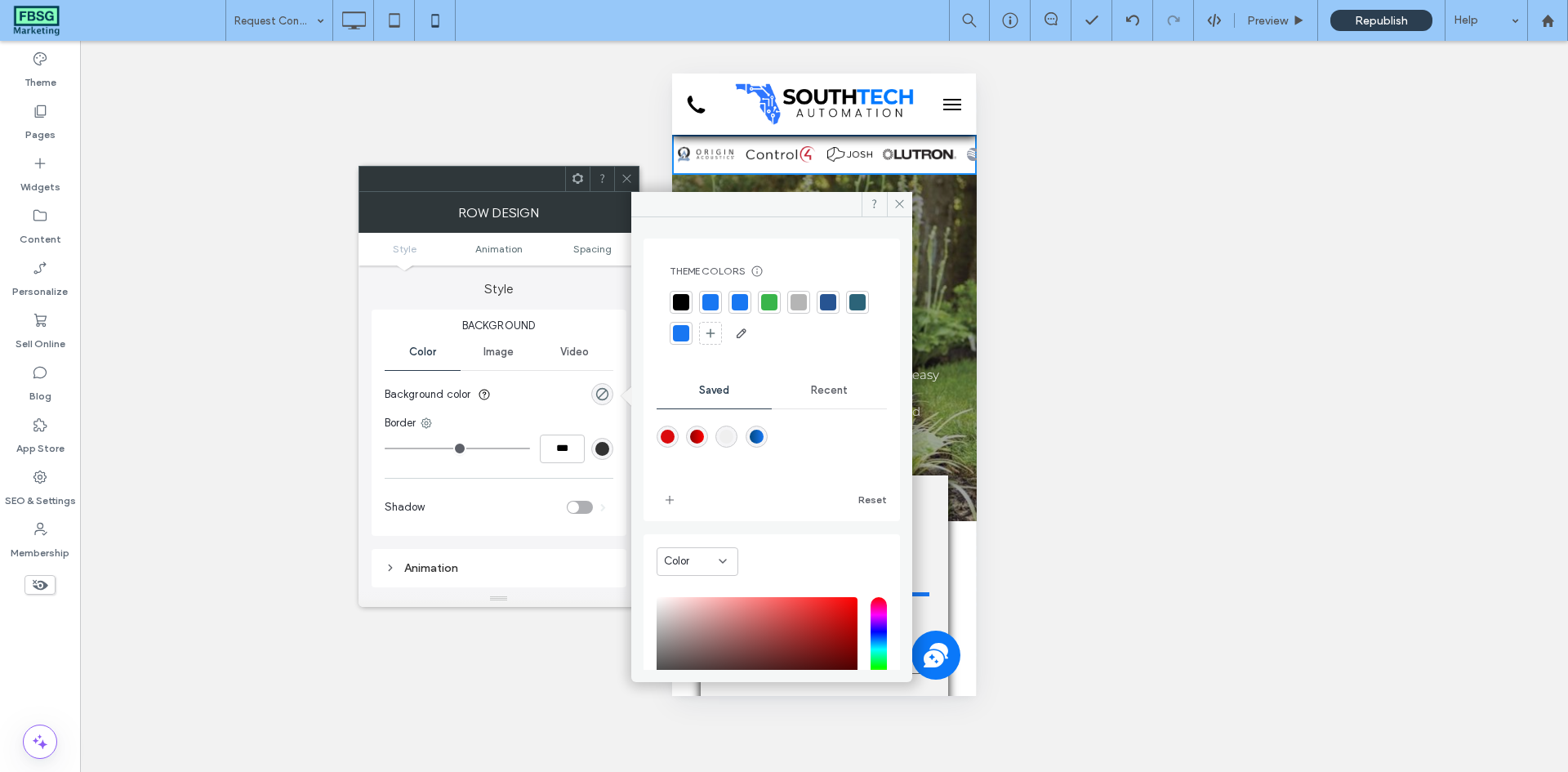
click at [734, 440] on div "rgba(234,234,234,0.55)" at bounding box center [727, 437] width 14 height 14
type input "*******"
type input "**"
type input "***"
click at [903, 200] on icon at bounding box center [899, 204] width 12 height 12
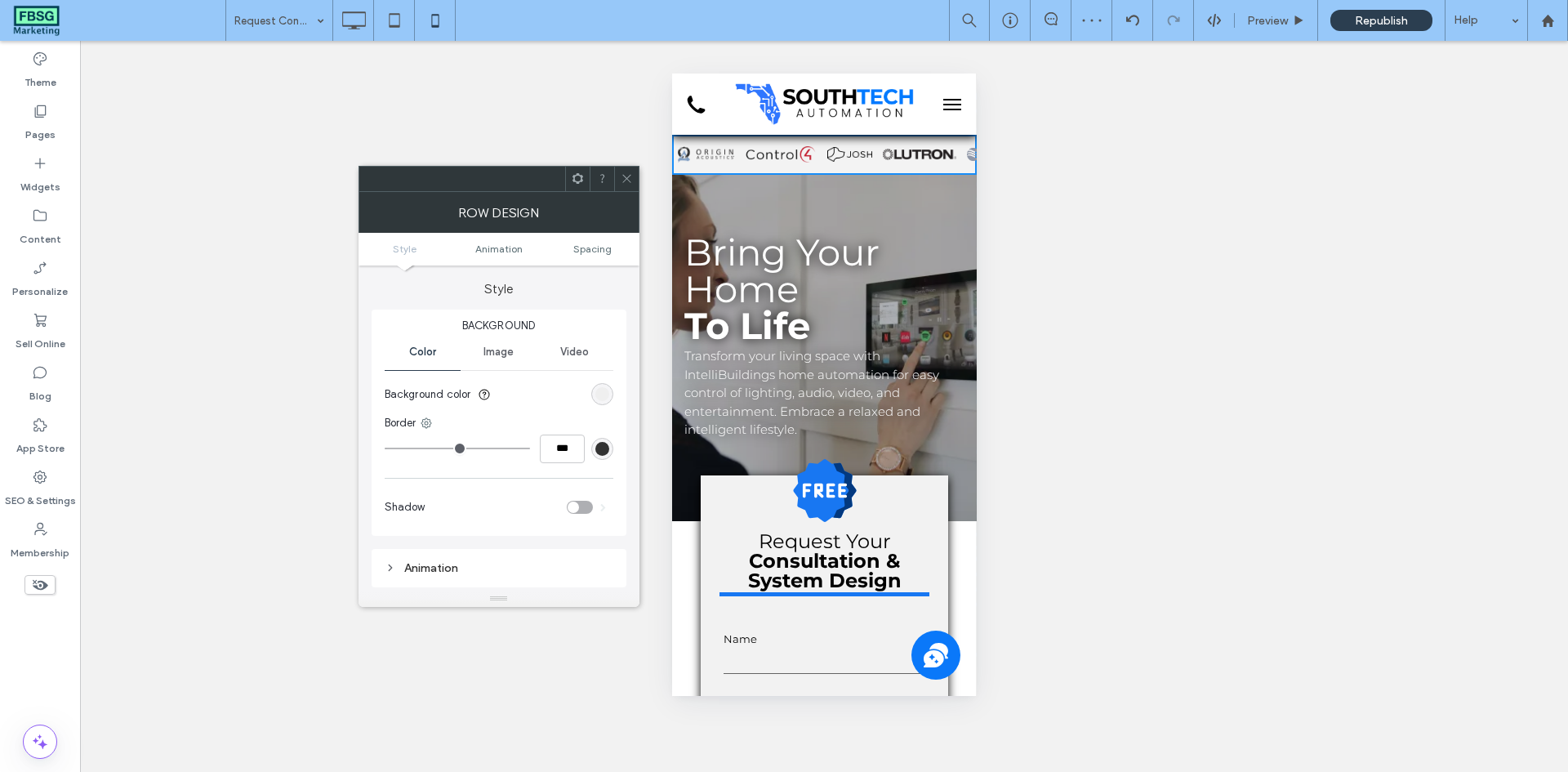
click at [632, 172] on span at bounding box center [627, 179] width 12 height 24
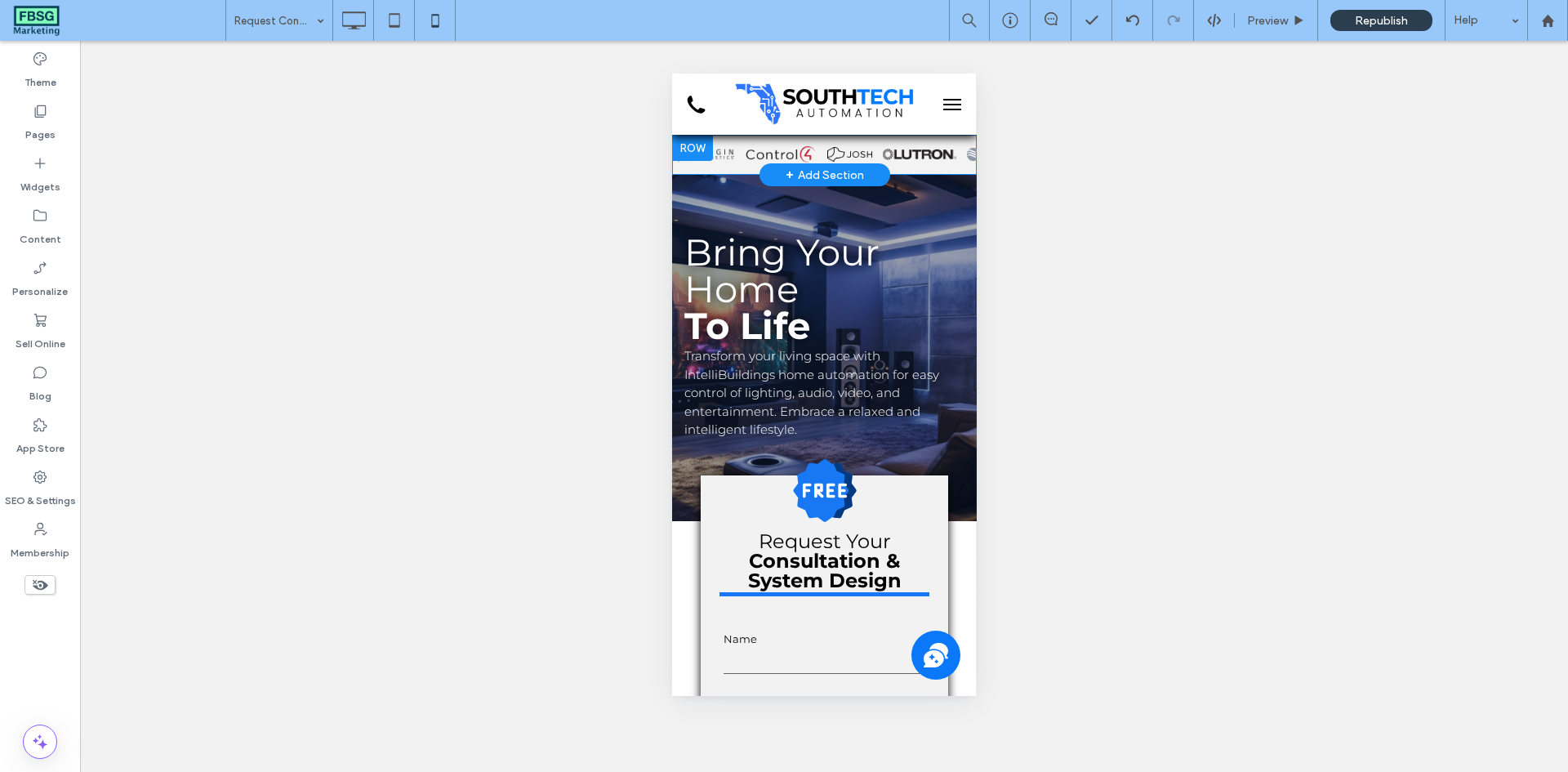
click at [893, 170] on div "Panel only seen by widget owner Edit widget Views 1% Share" at bounding box center [824, 155] width 305 height 40
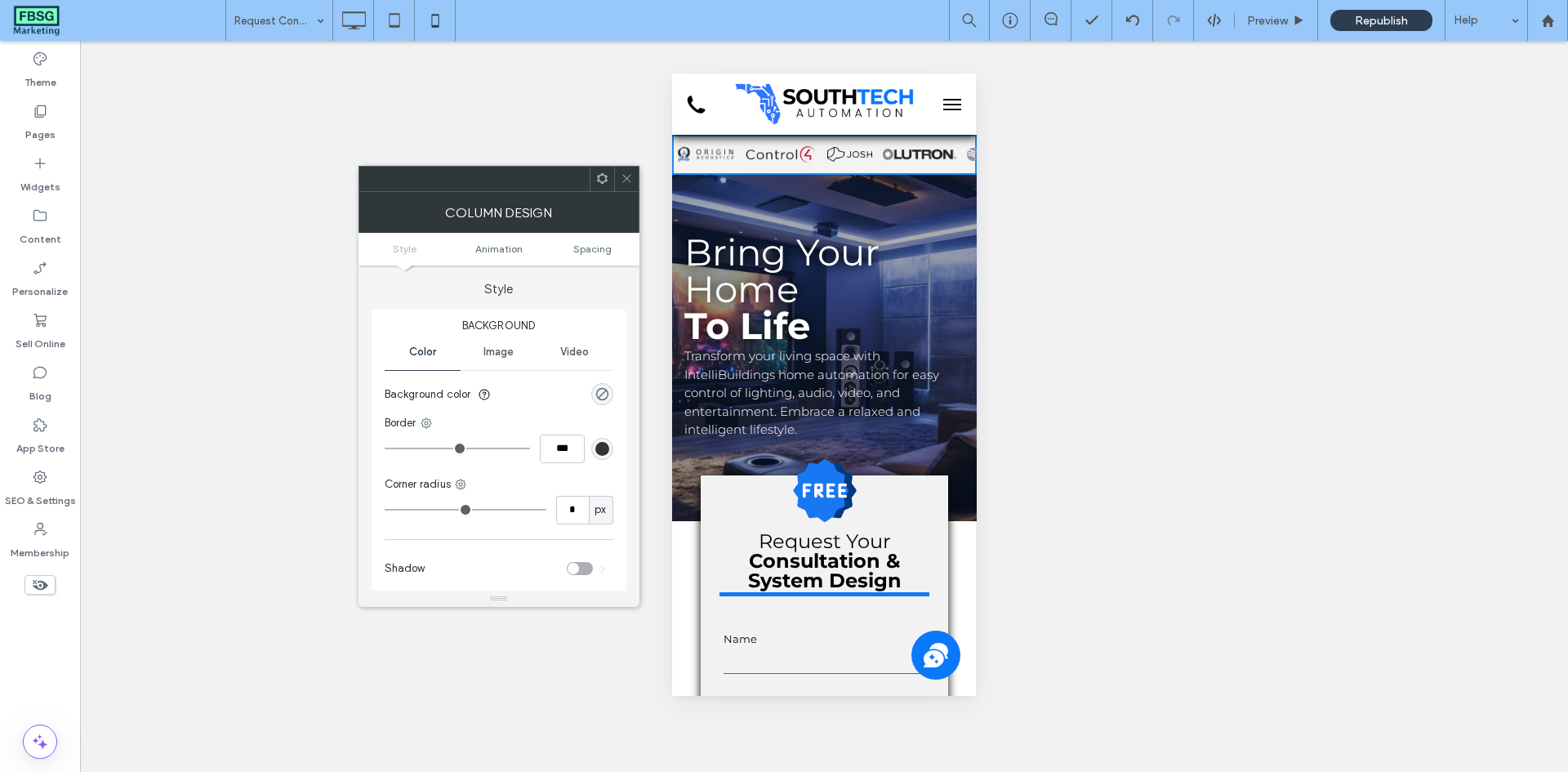
click at [583, 256] on ul "Style Animation Spacing" at bounding box center [499, 248] width 281 height 32
click at [586, 247] on span "Spacing" at bounding box center [593, 248] width 38 height 12
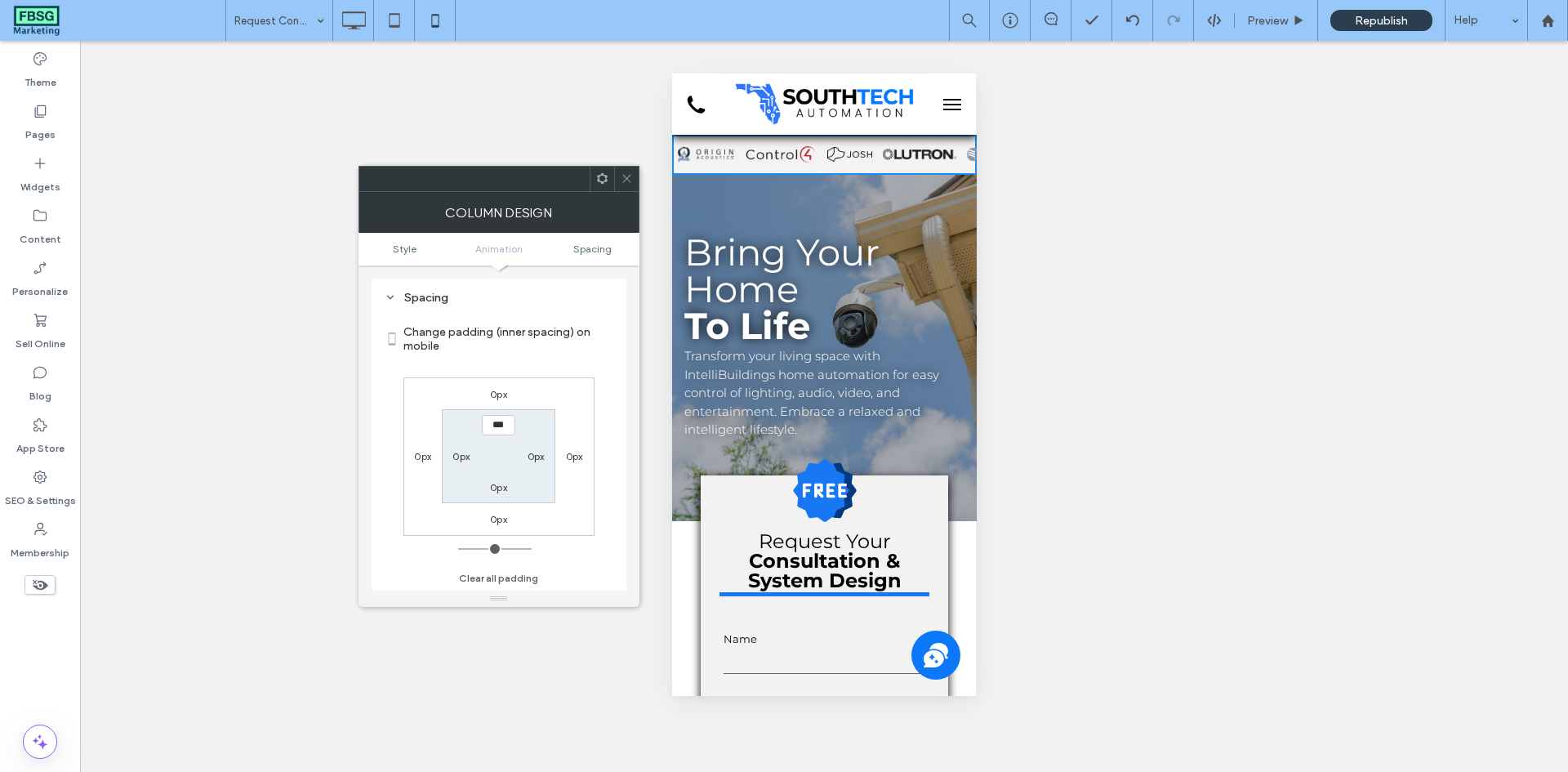
scroll to position [383, 0]
click at [503, 491] on label "0px" at bounding box center [499, 487] width 17 height 12
type input "***"
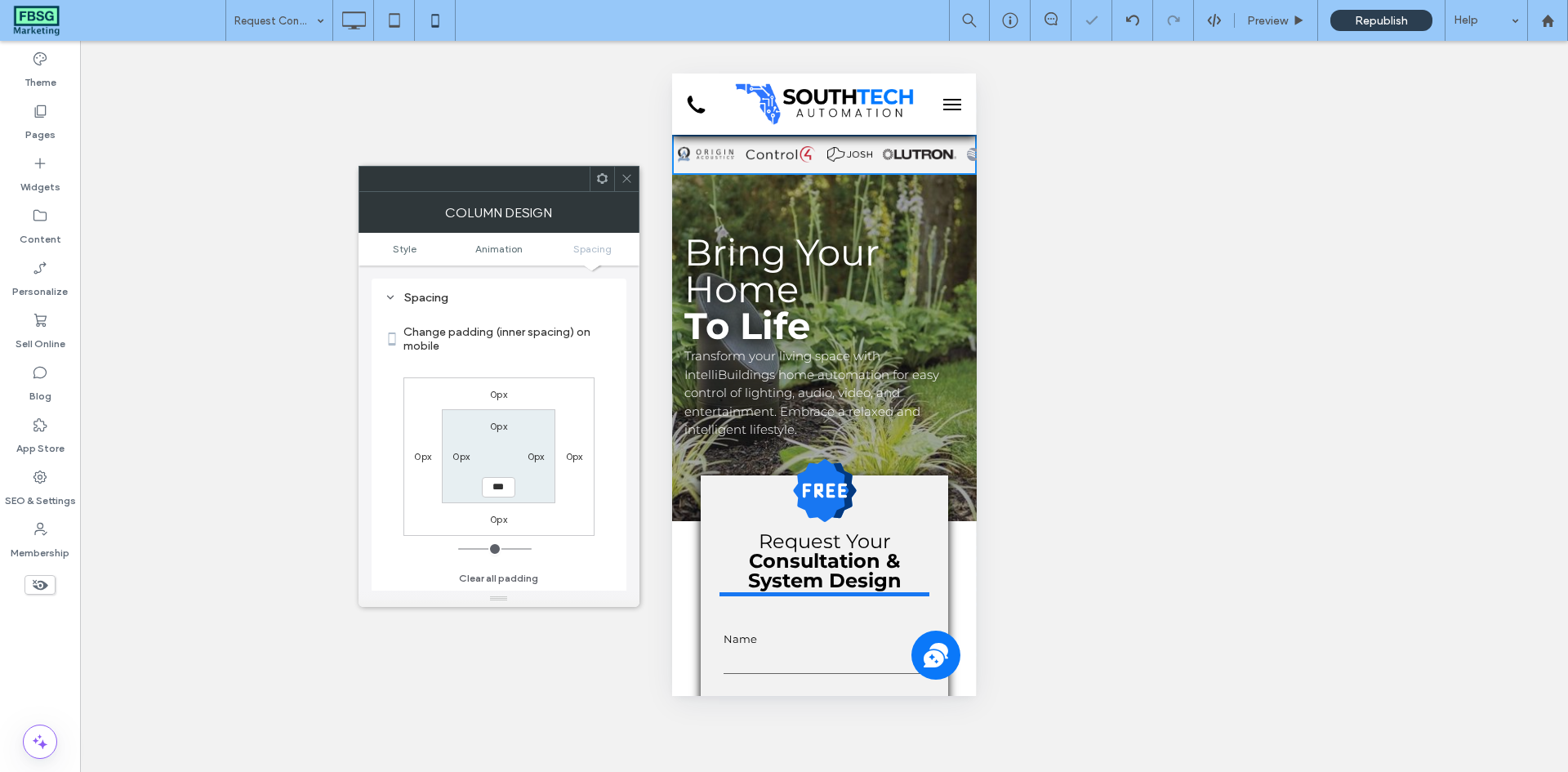
click at [506, 470] on section "0px 0px *** 0px" at bounding box center [499, 457] width 113 height 94
click at [967, 157] on img at bounding box center [993, 154] width 52 height 12
click at [626, 172] on span at bounding box center [627, 179] width 12 height 24
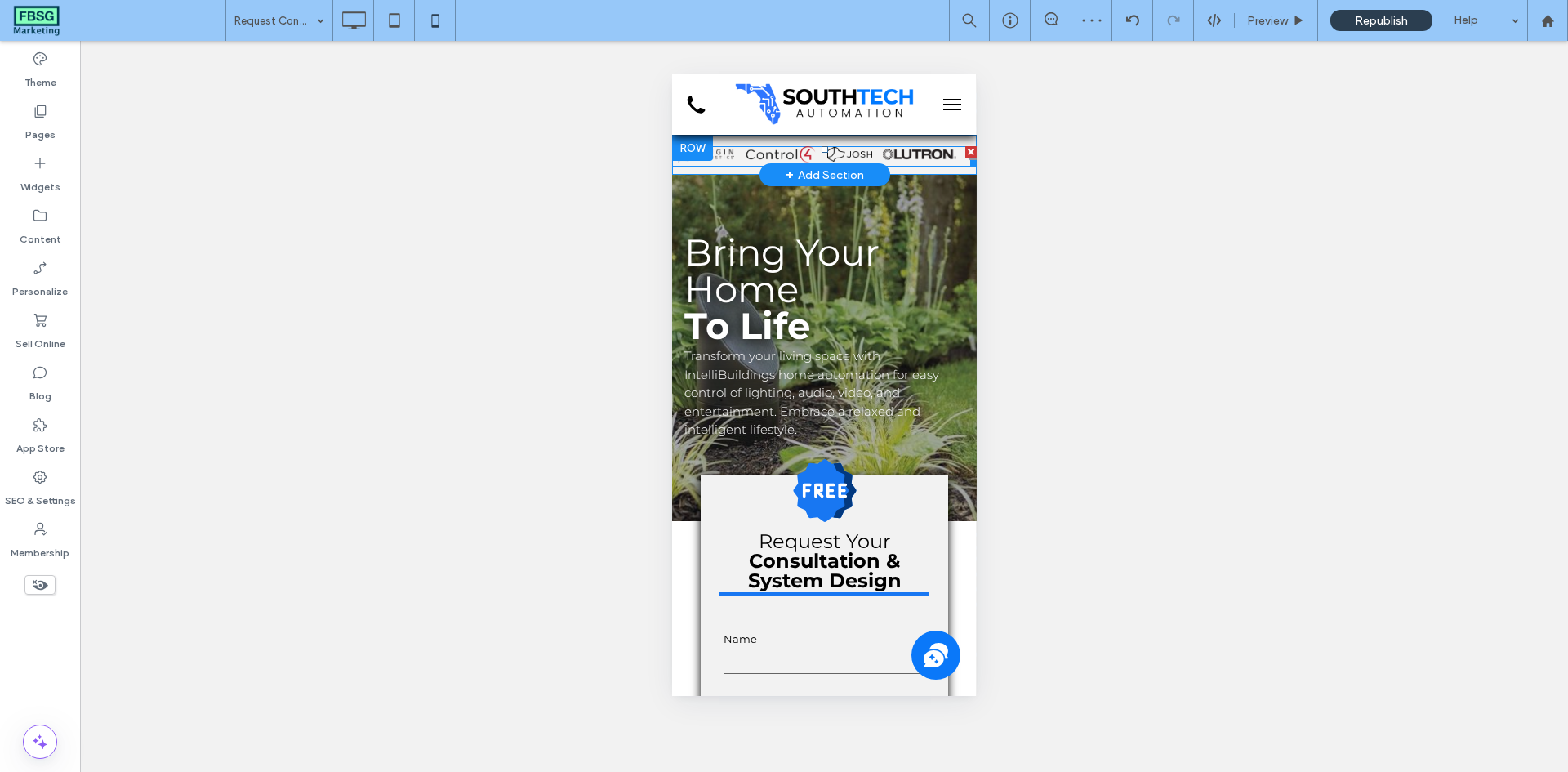
click at [782, 149] on span at bounding box center [824, 156] width 305 height 20
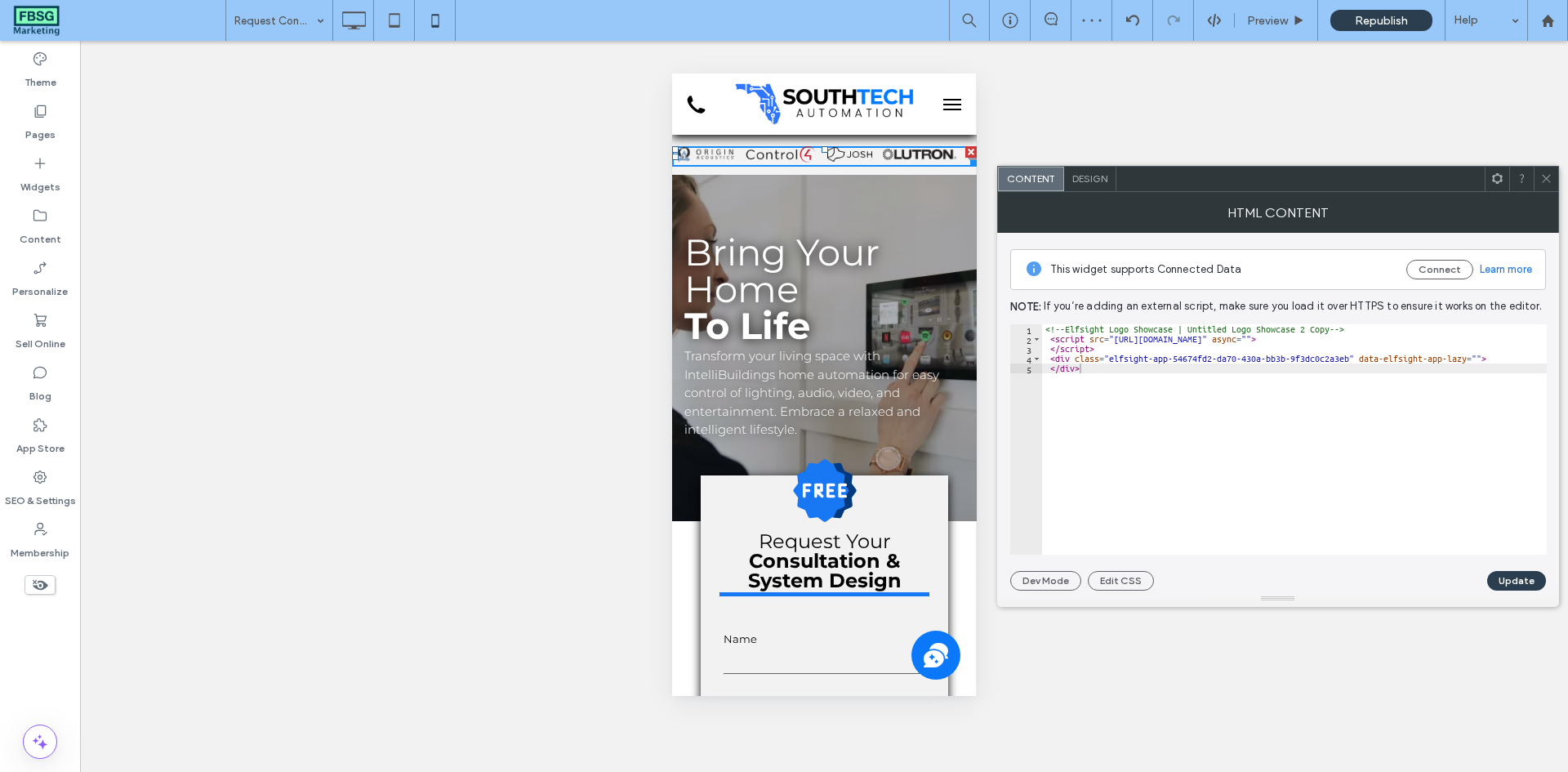
click at [1105, 186] on div "Design" at bounding box center [1090, 179] width 52 height 24
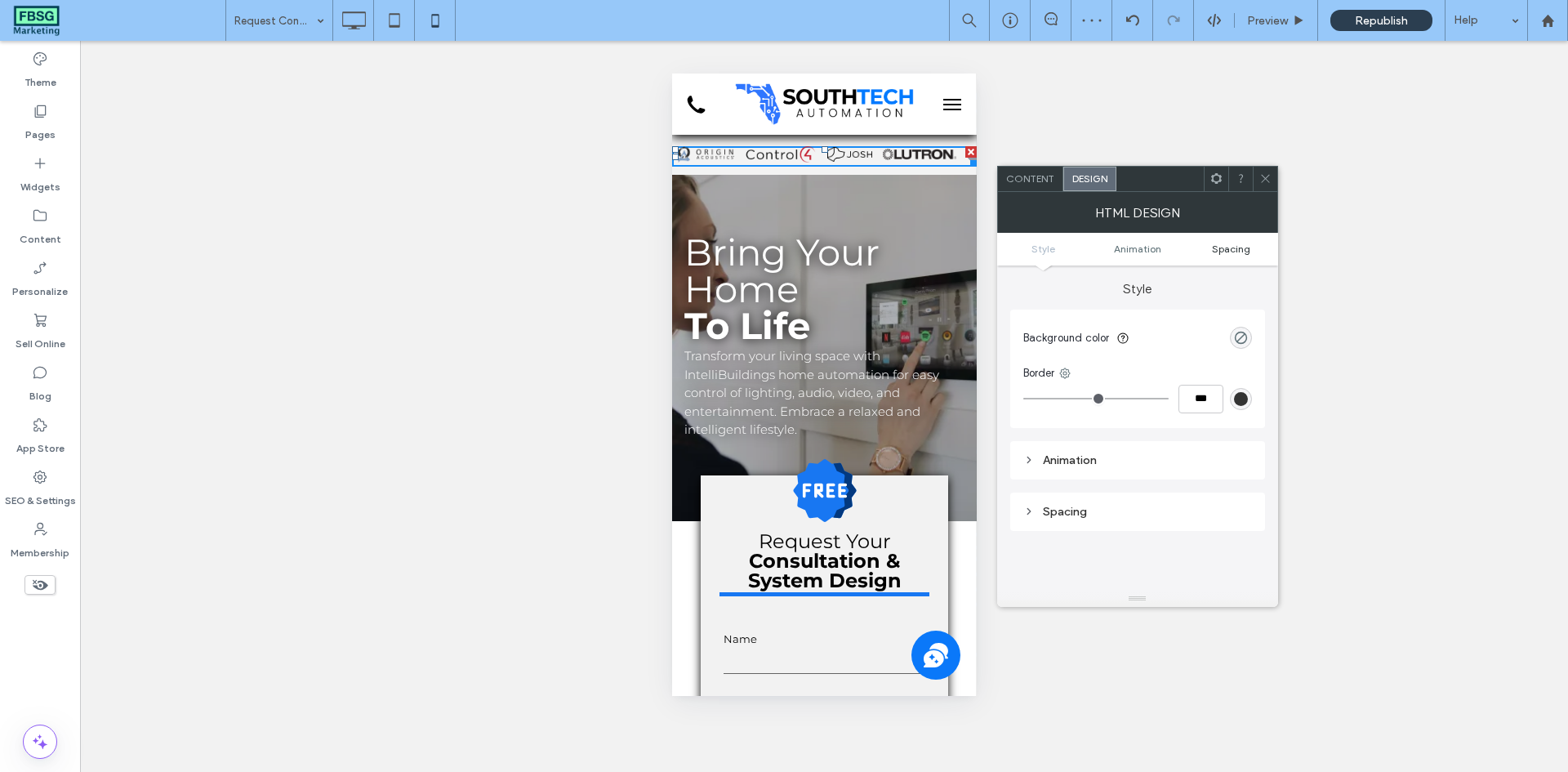
click at [1219, 252] on span "Spacing" at bounding box center [1232, 248] width 38 height 12
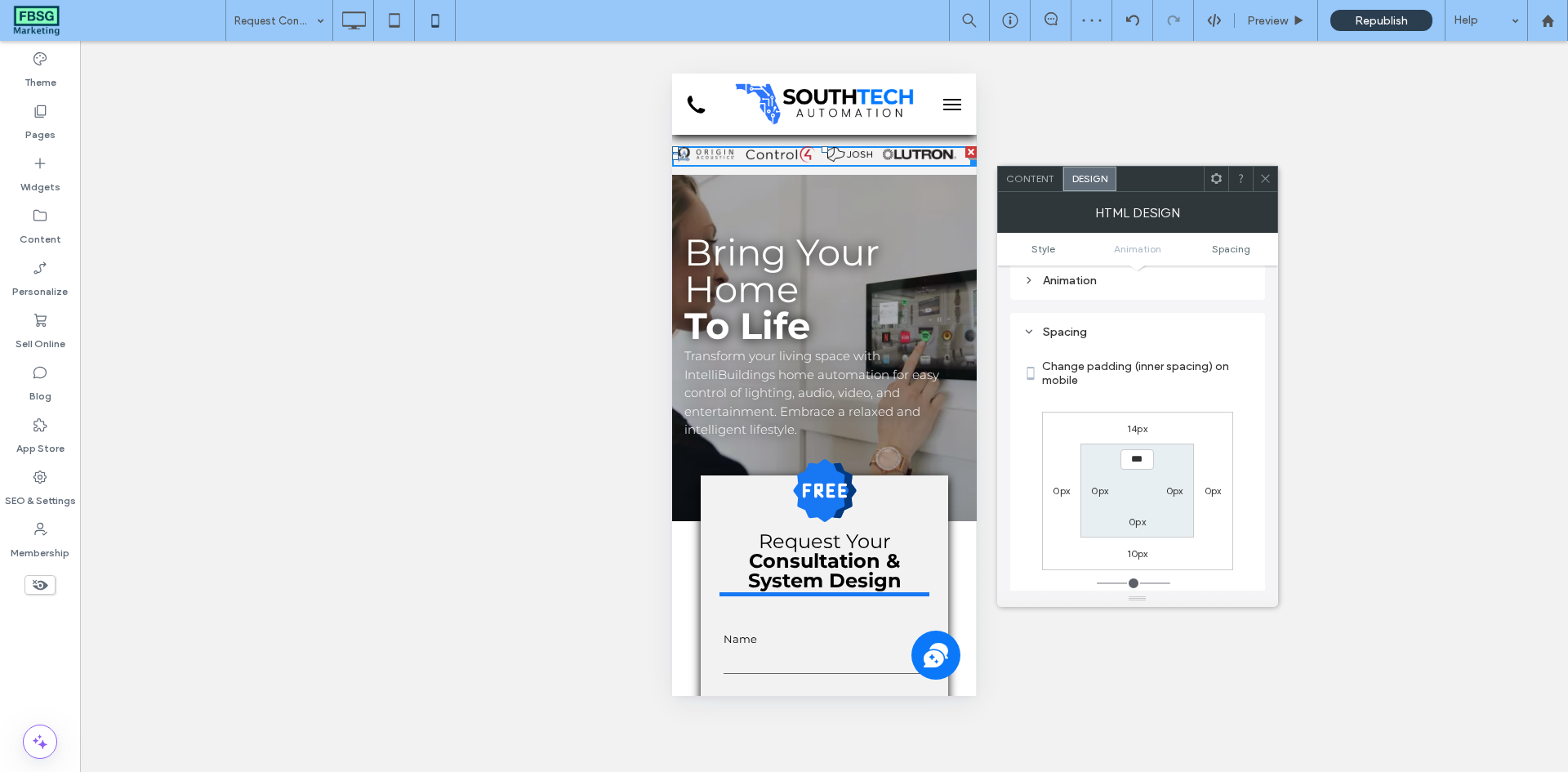
scroll to position [214, 0]
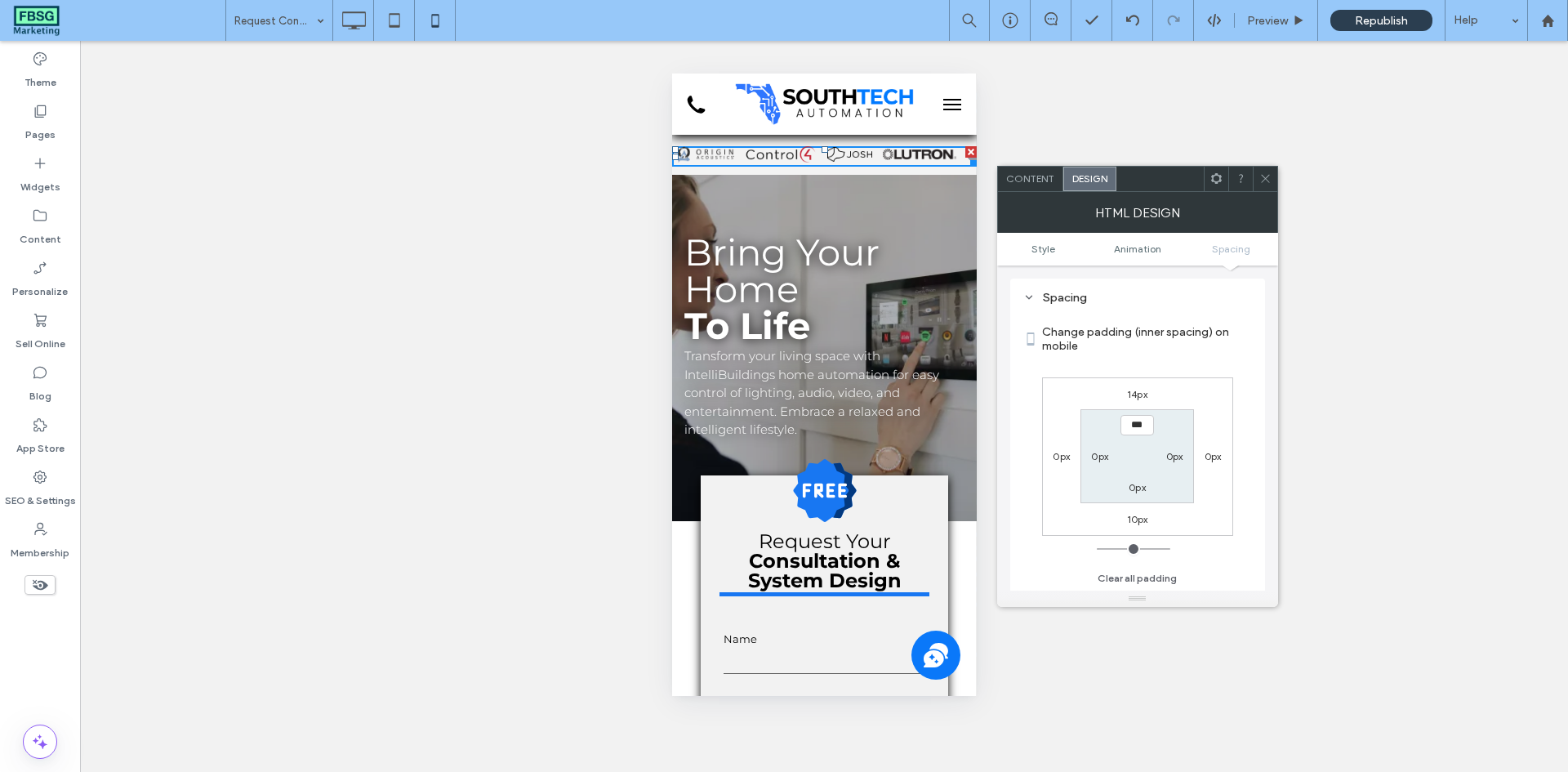
click at [1128, 525] on label "10px" at bounding box center [1137, 519] width 21 height 12
type input "**"
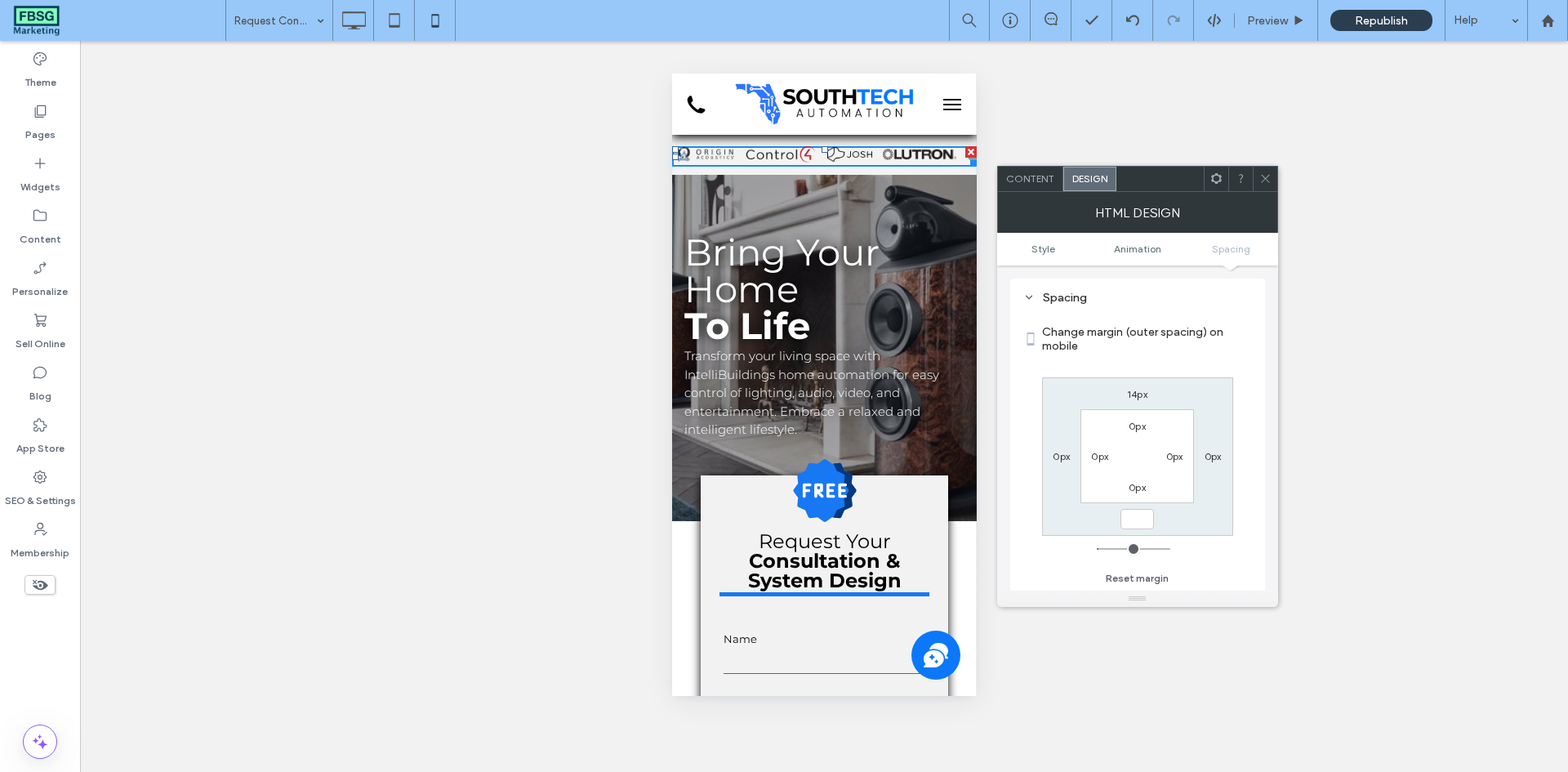
type input "*"
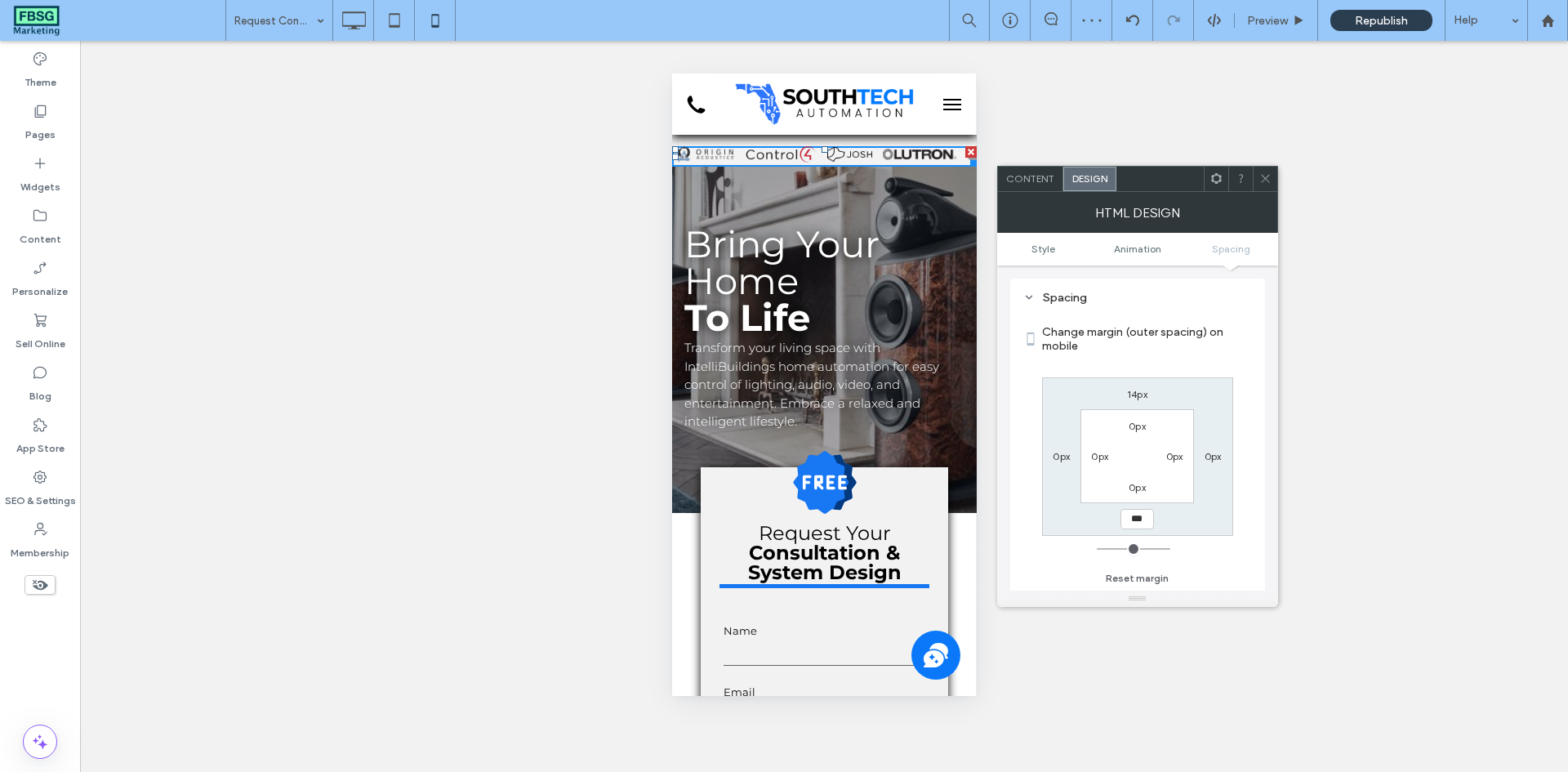
click at [1137, 524] on input "***" at bounding box center [1137, 518] width 33 height 20
type input "*"
type input "***"
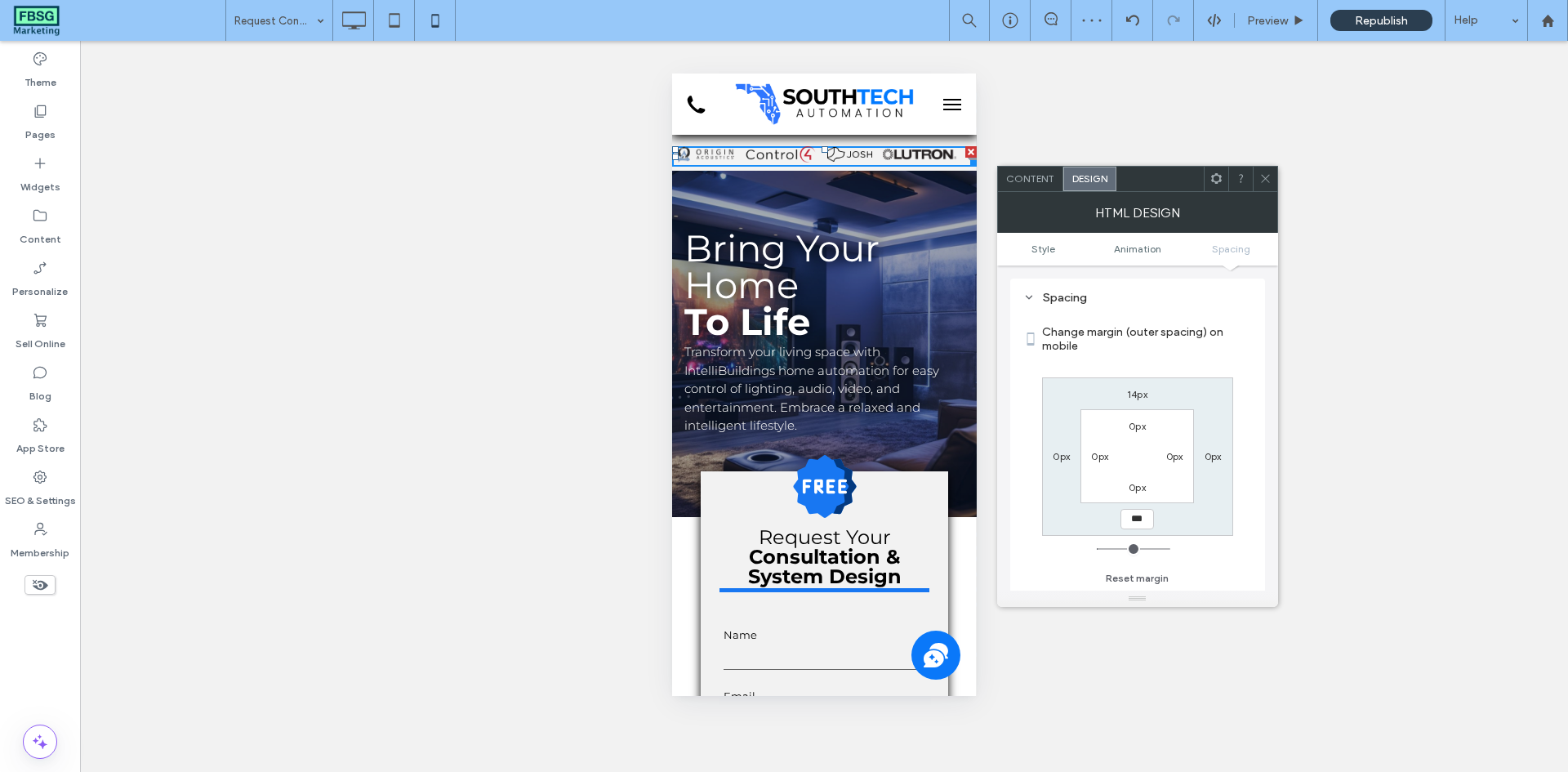
click at [1262, 173] on icon at bounding box center [1266, 179] width 12 height 12
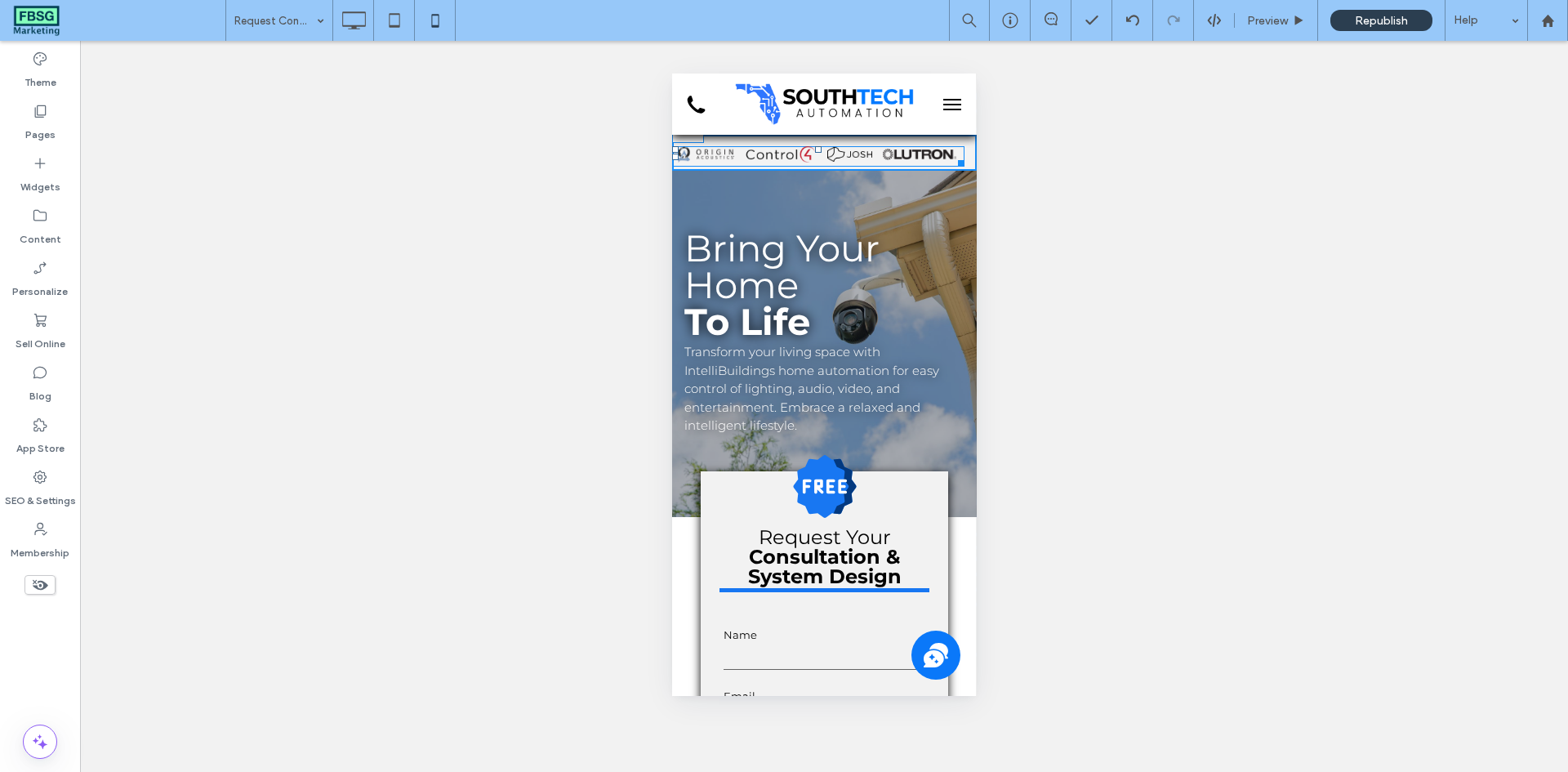
drag, startPoint x: 817, startPoint y: 146, endPoint x: 1489, endPoint y: 217, distance: 675.7
click at [817, 146] on div at bounding box center [817, 149] width 6 height 6
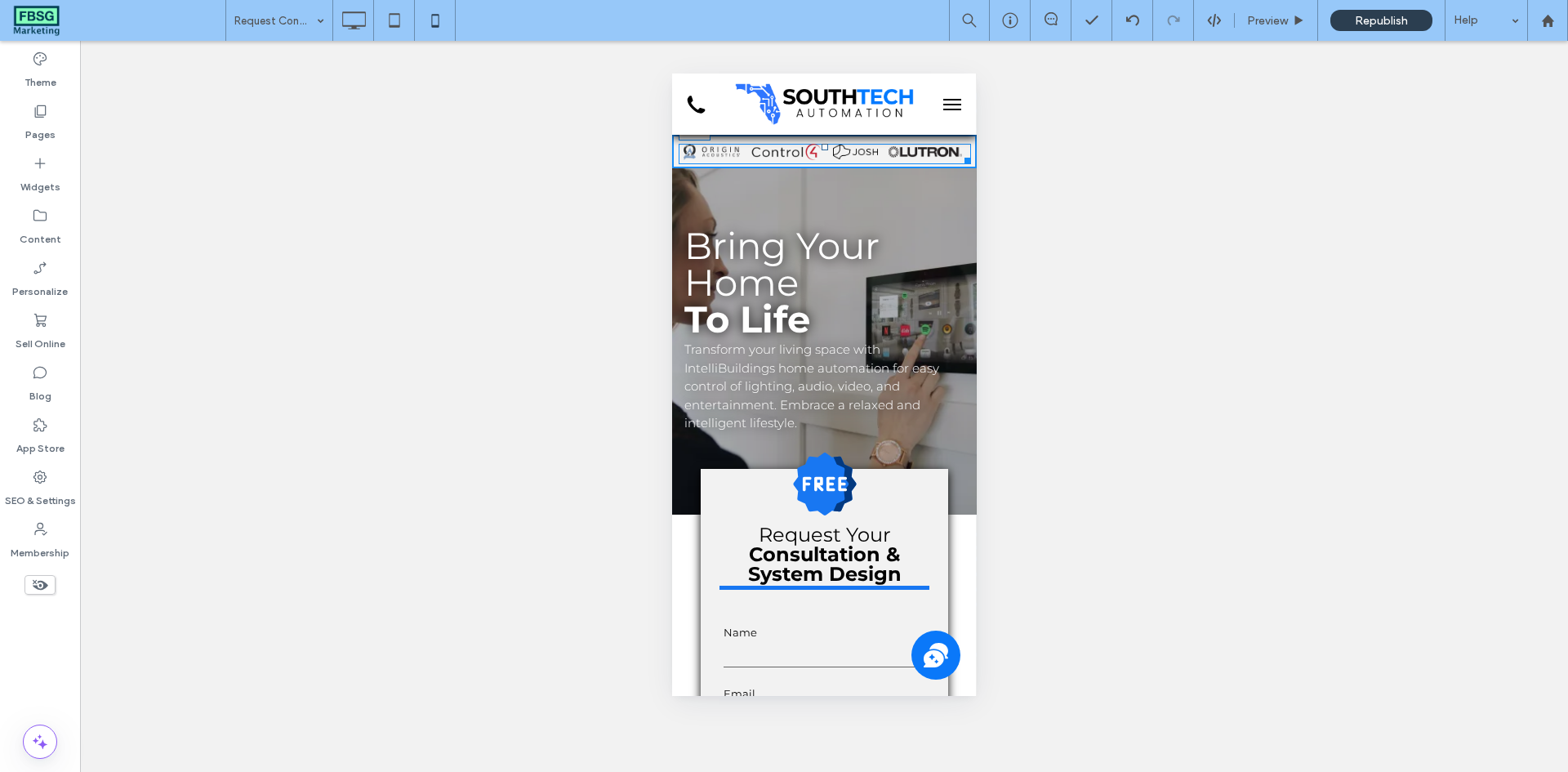
drag, startPoint x: 817, startPoint y: 145, endPoint x: 1555, endPoint y: 266, distance: 747.9
click at [821, 146] on div at bounding box center [824, 146] width 6 height 6
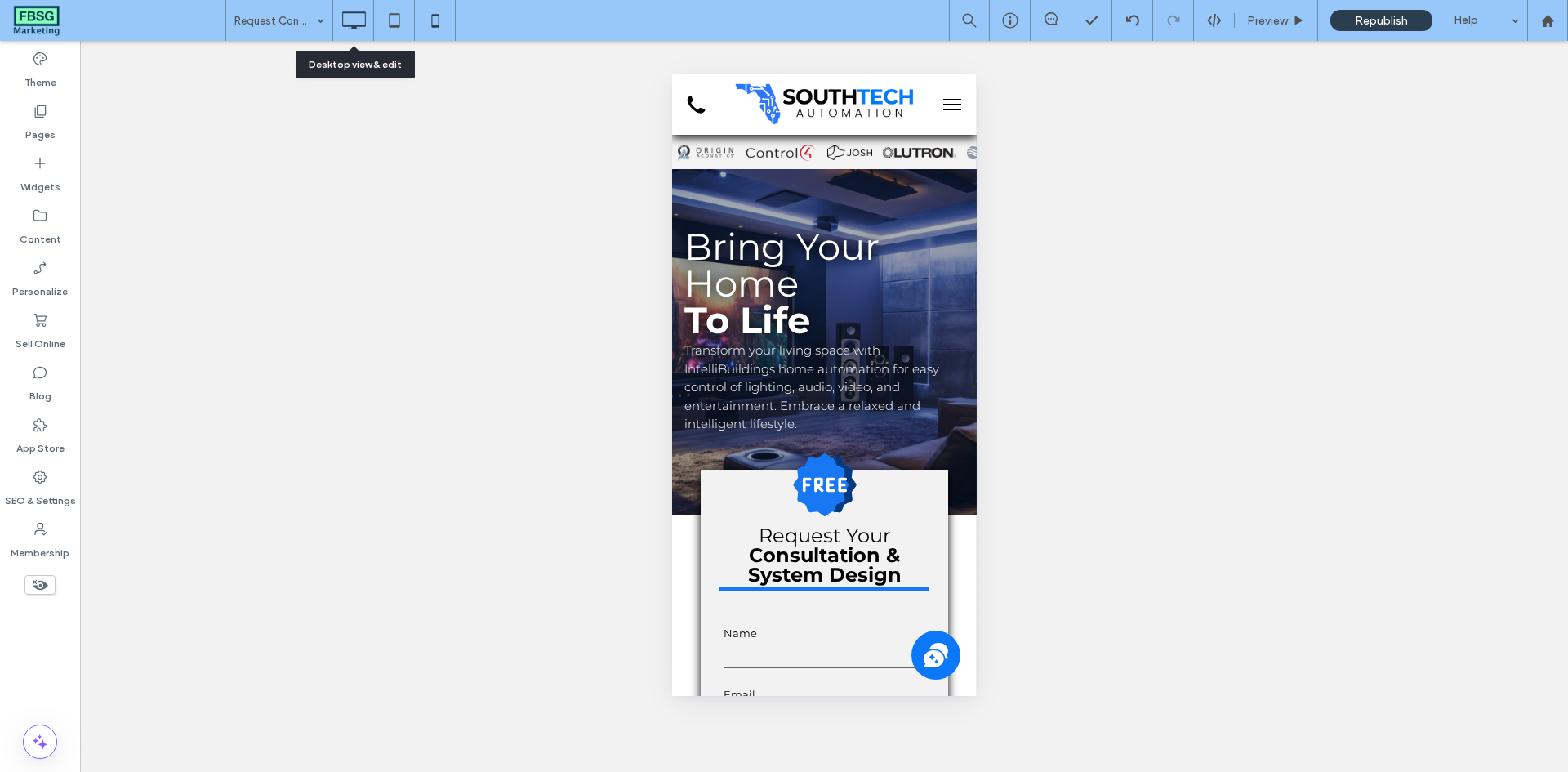
click at [351, 18] on icon at bounding box center [353, 20] width 32 height 32
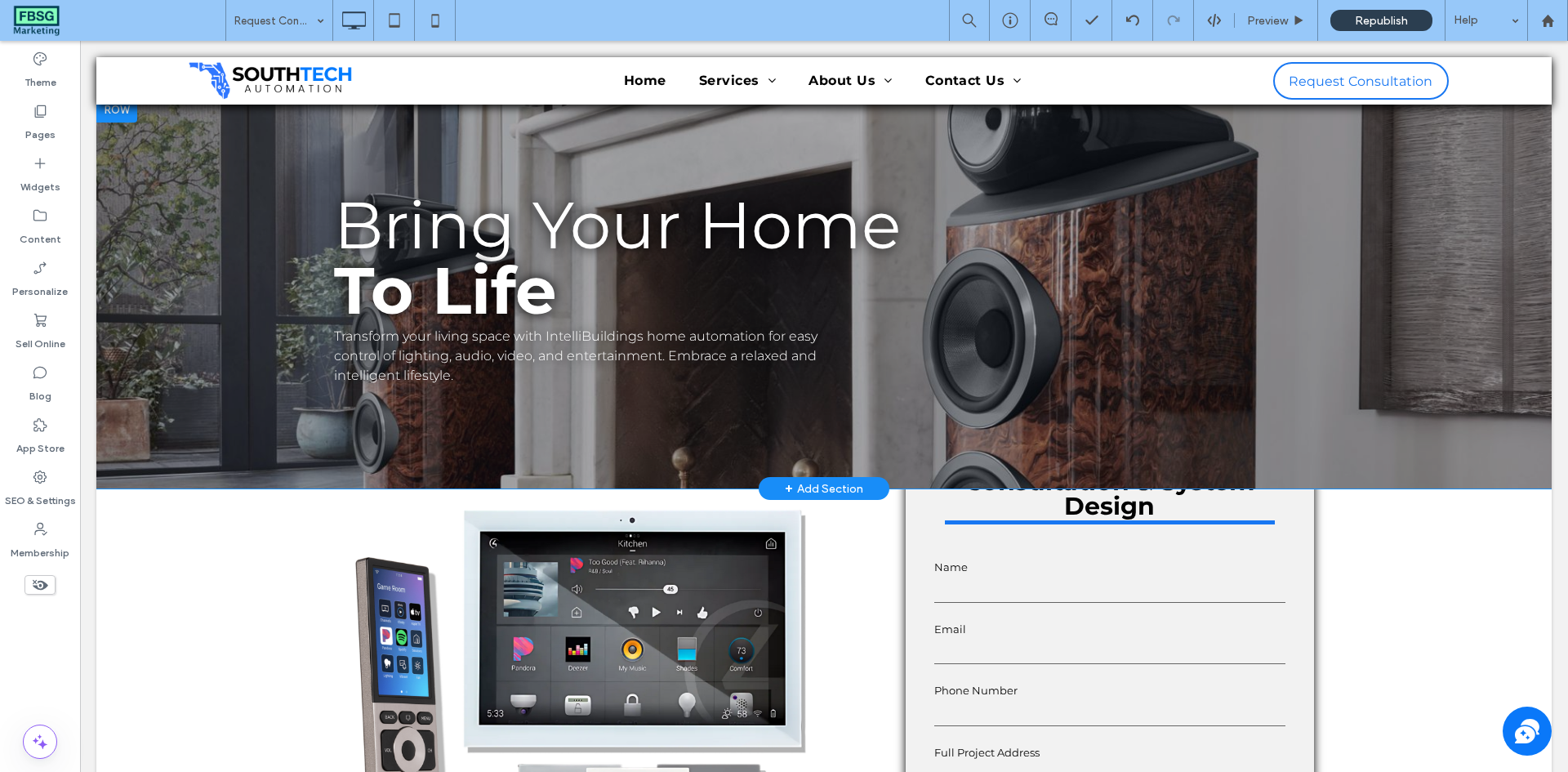
scroll to position [0, 0]
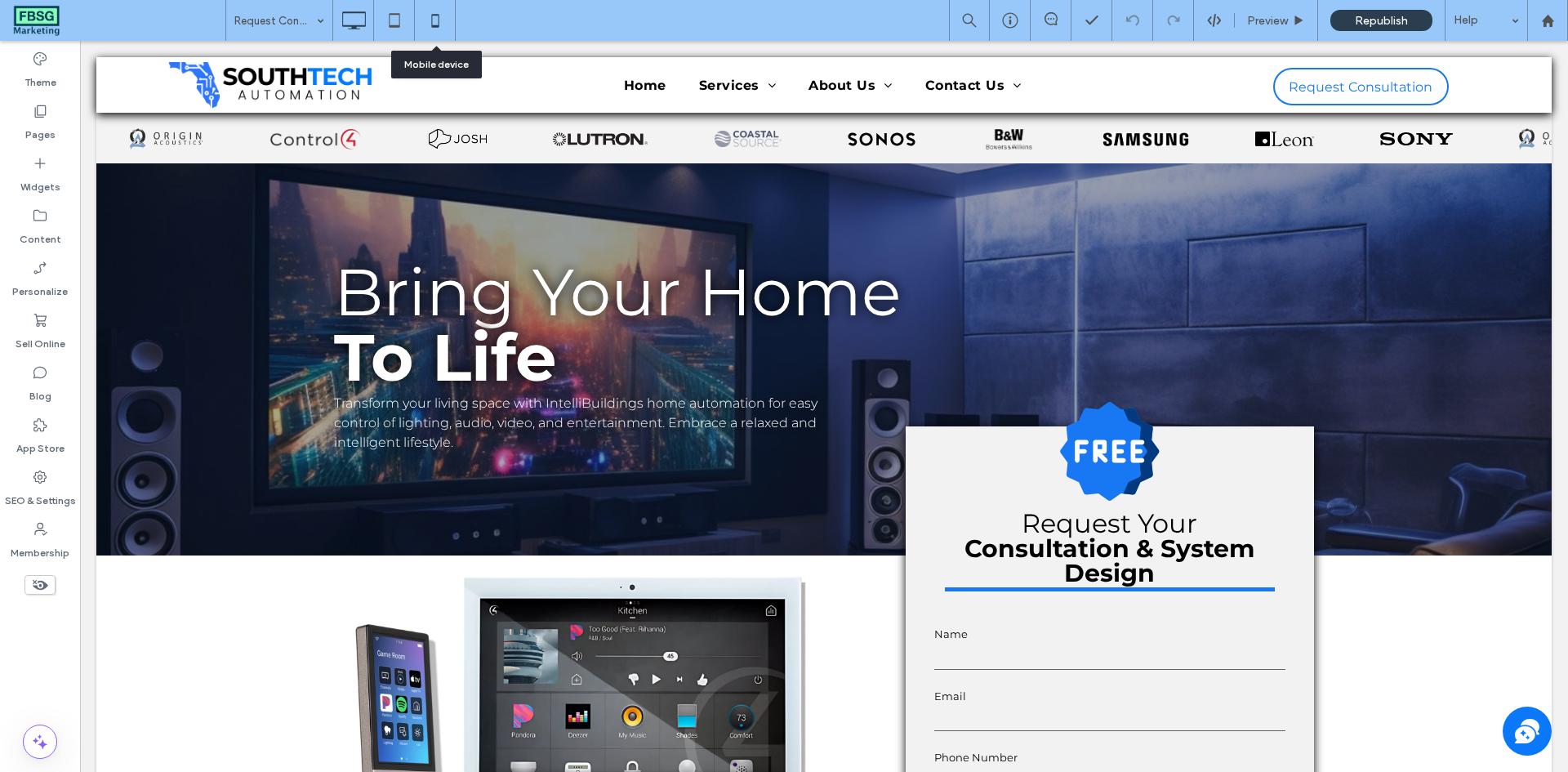
click at [432, 19] on use at bounding box center [435, 20] width 7 height 13
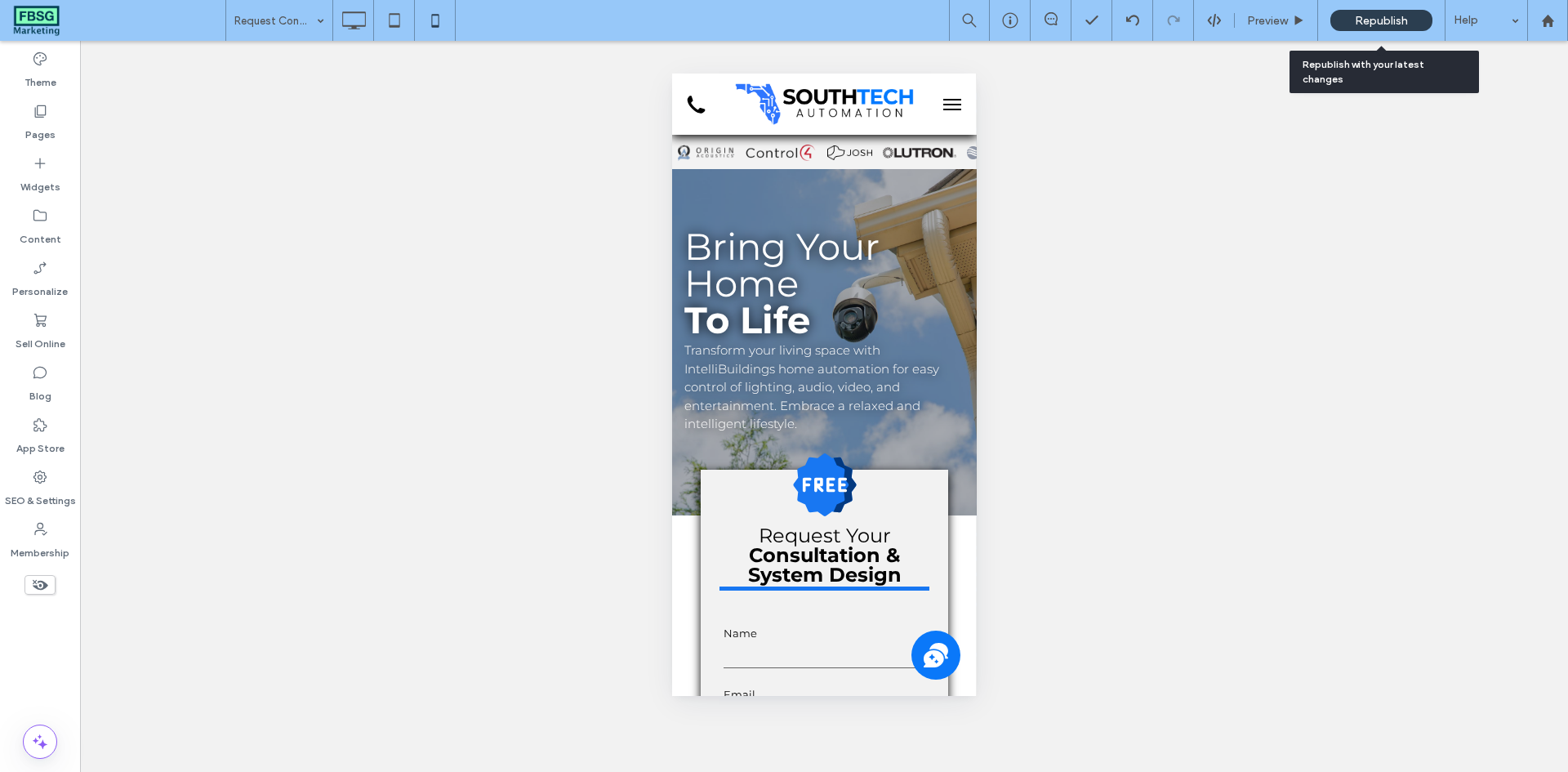
click at [1392, 19] on span "Republish" at bounding box center [1381, 21] width 53 height 14
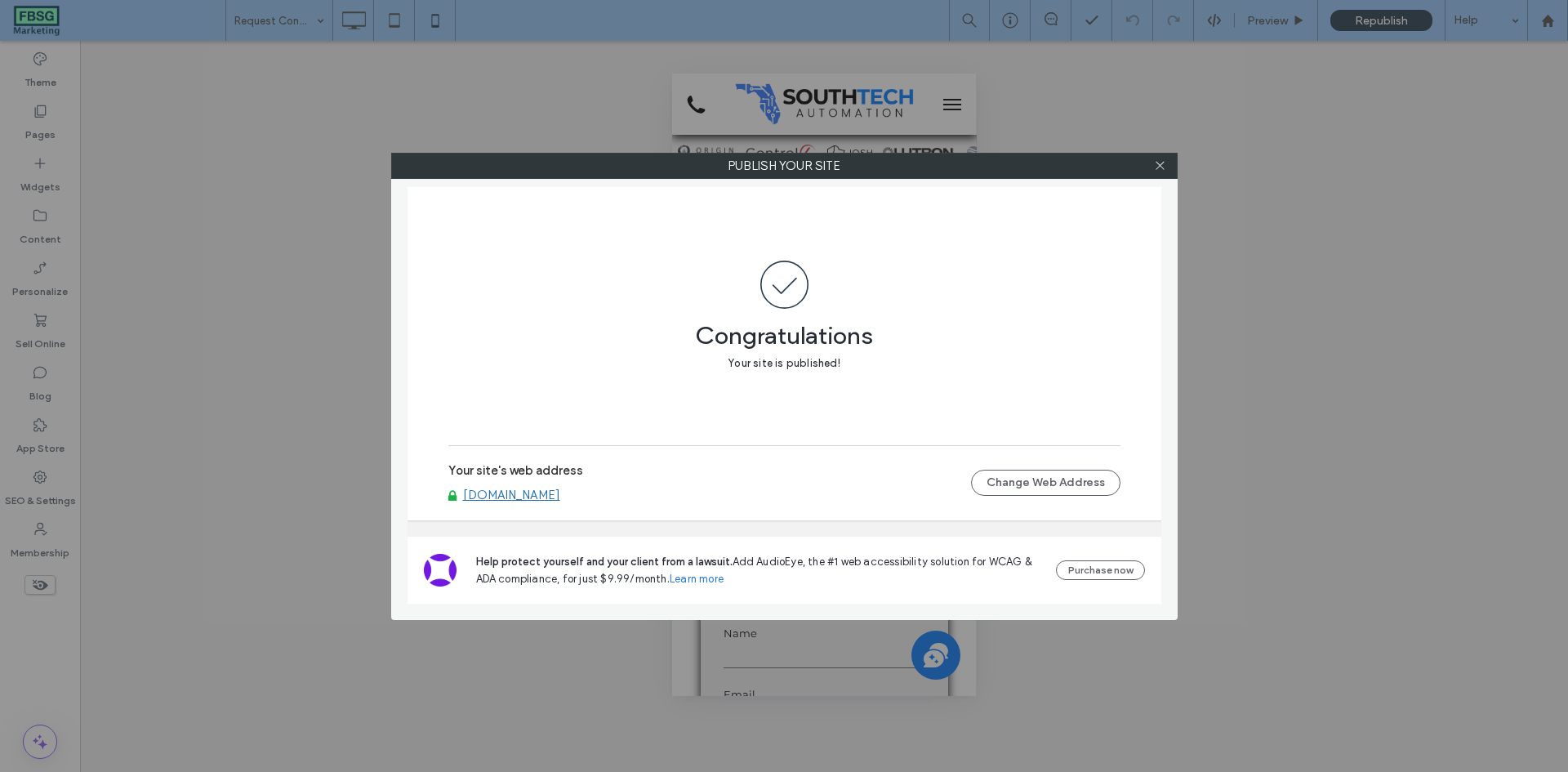
click at [1173, 166] on label "Publish your site" at bounding box center [784, 166] width 785 height 24
click at [1166, 169] on div at bounding box center [1161, 166] width 24 height 24
click at [1163, 168] on use at bounding box center [1159, 166] width 8 height 8
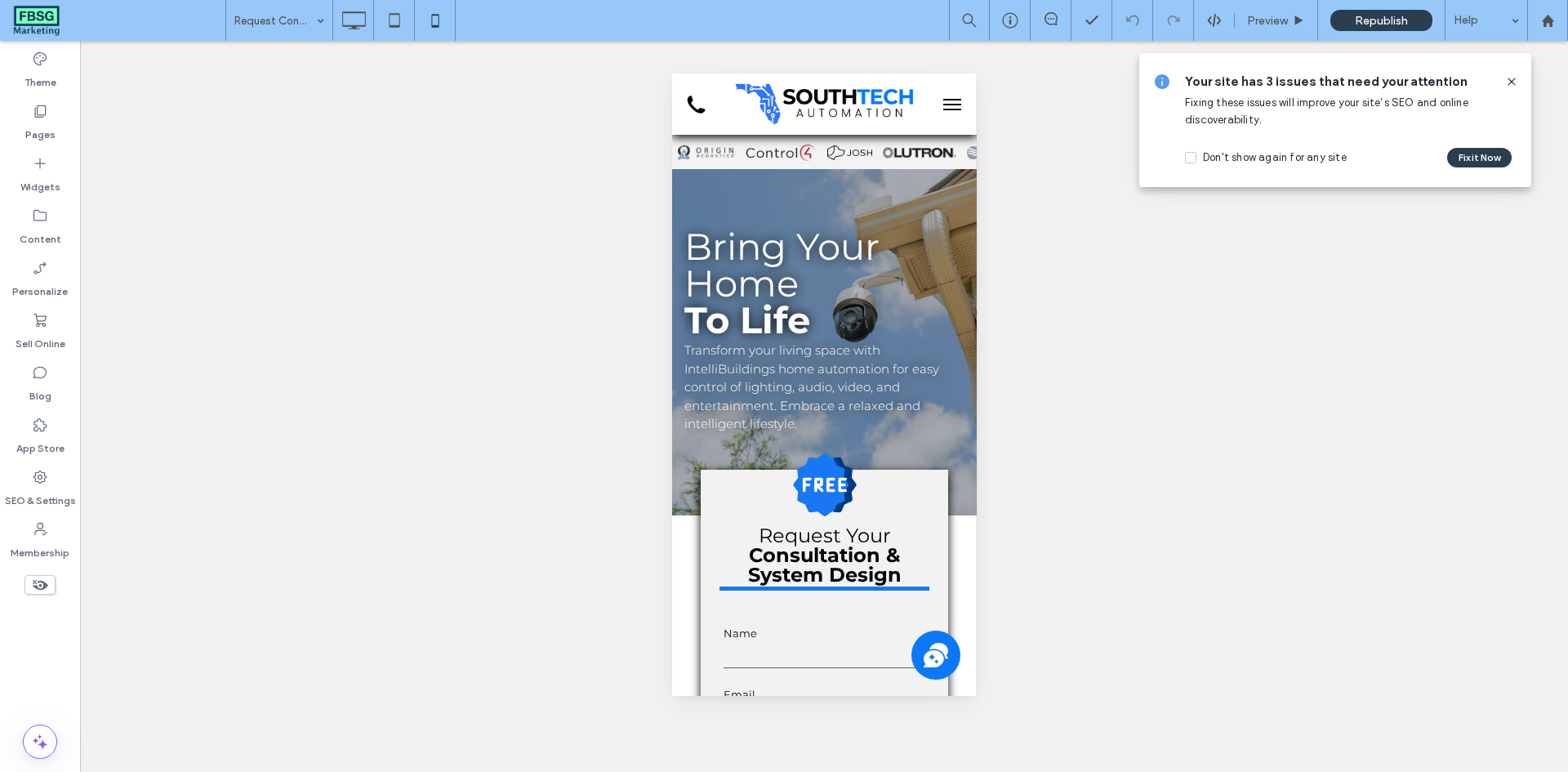
click at [1511, 84] on icon at bounding box center [1511, 81] width 13 height 13
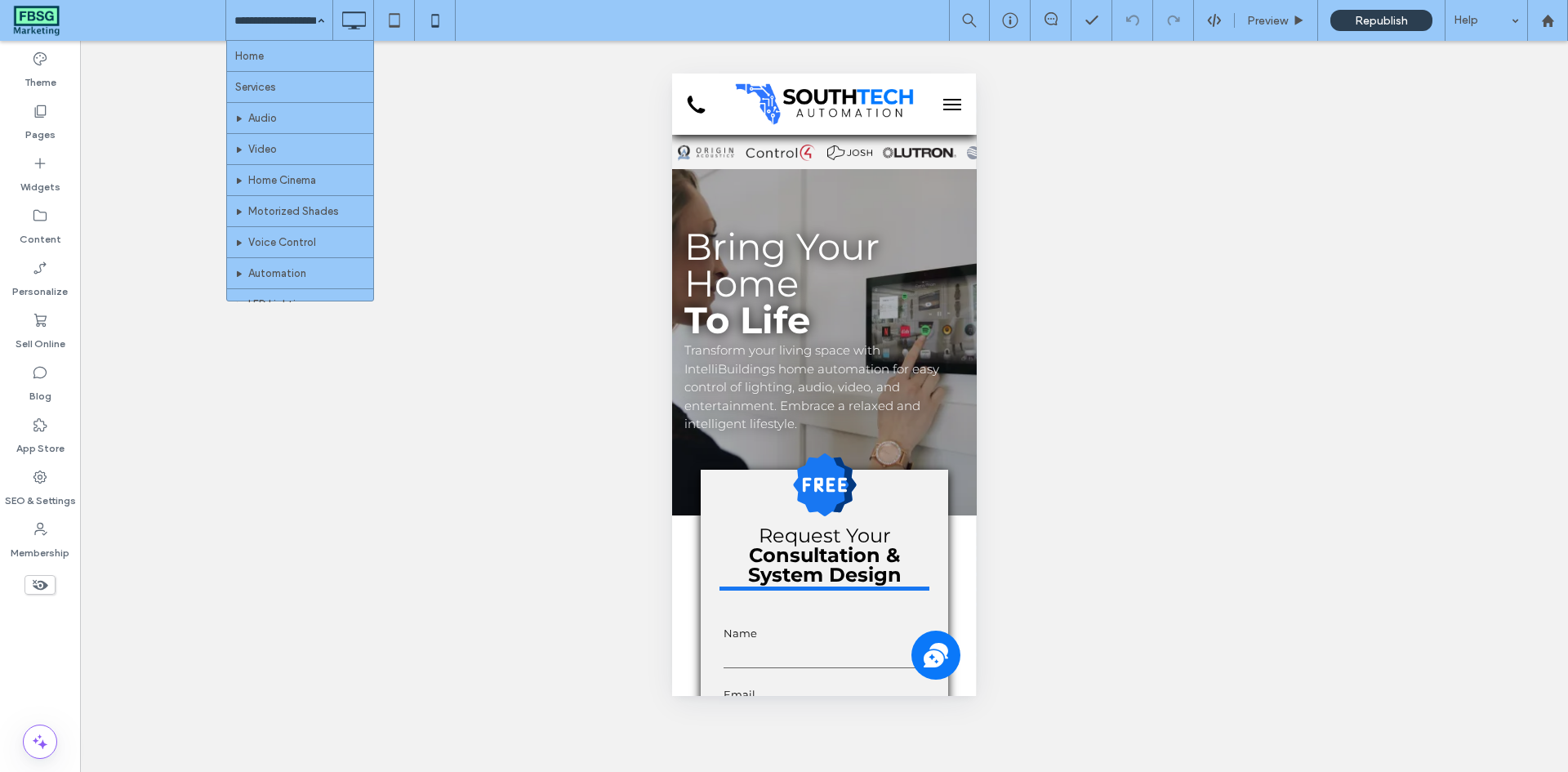
click at [351, 19] on icon at bounding box center [353, 20] width 32 height 32
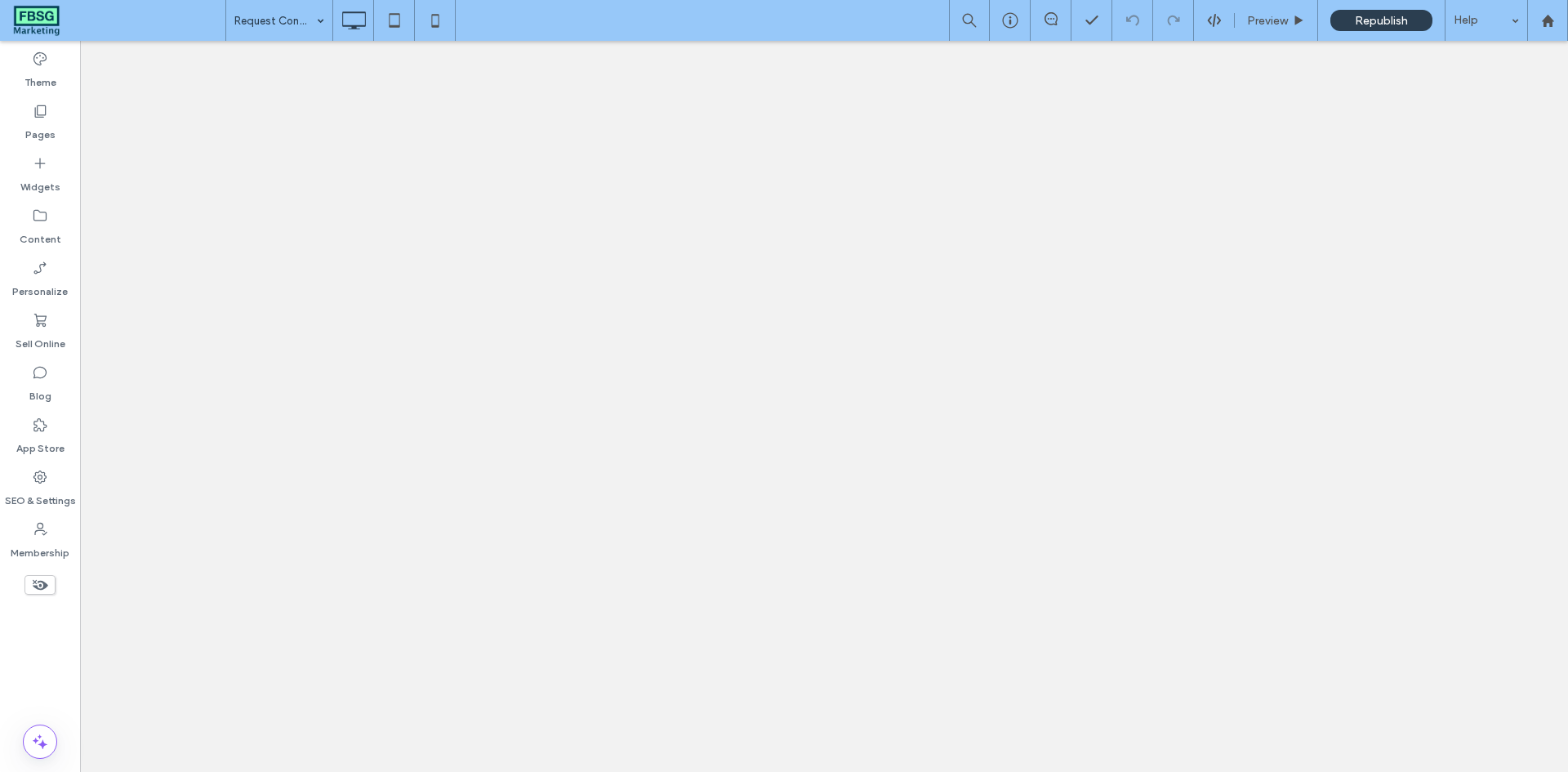
click at [288, 20] on div at bounding box center [784, 386] width 1568 height 772
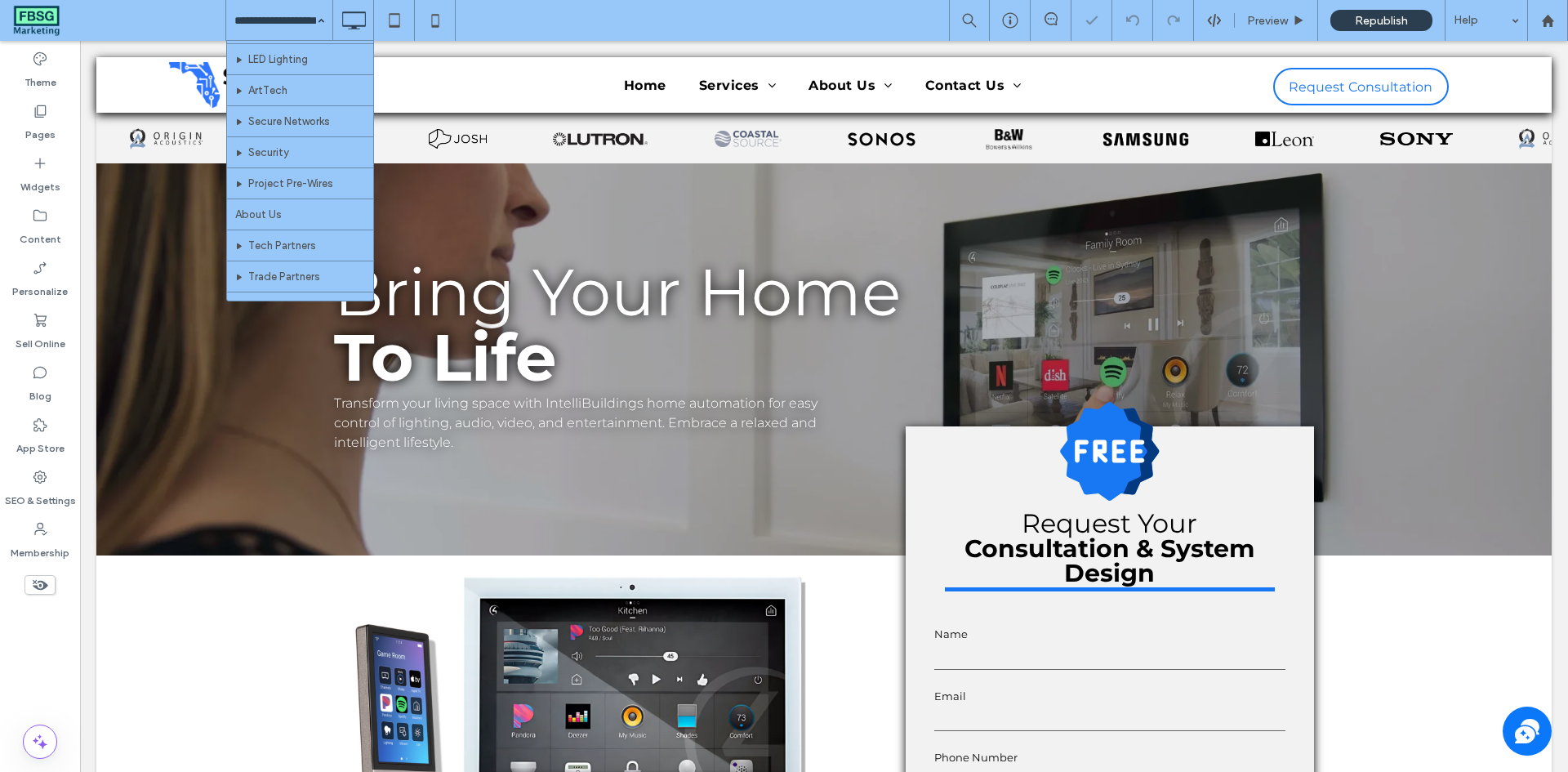
scroll to position [327, 0]
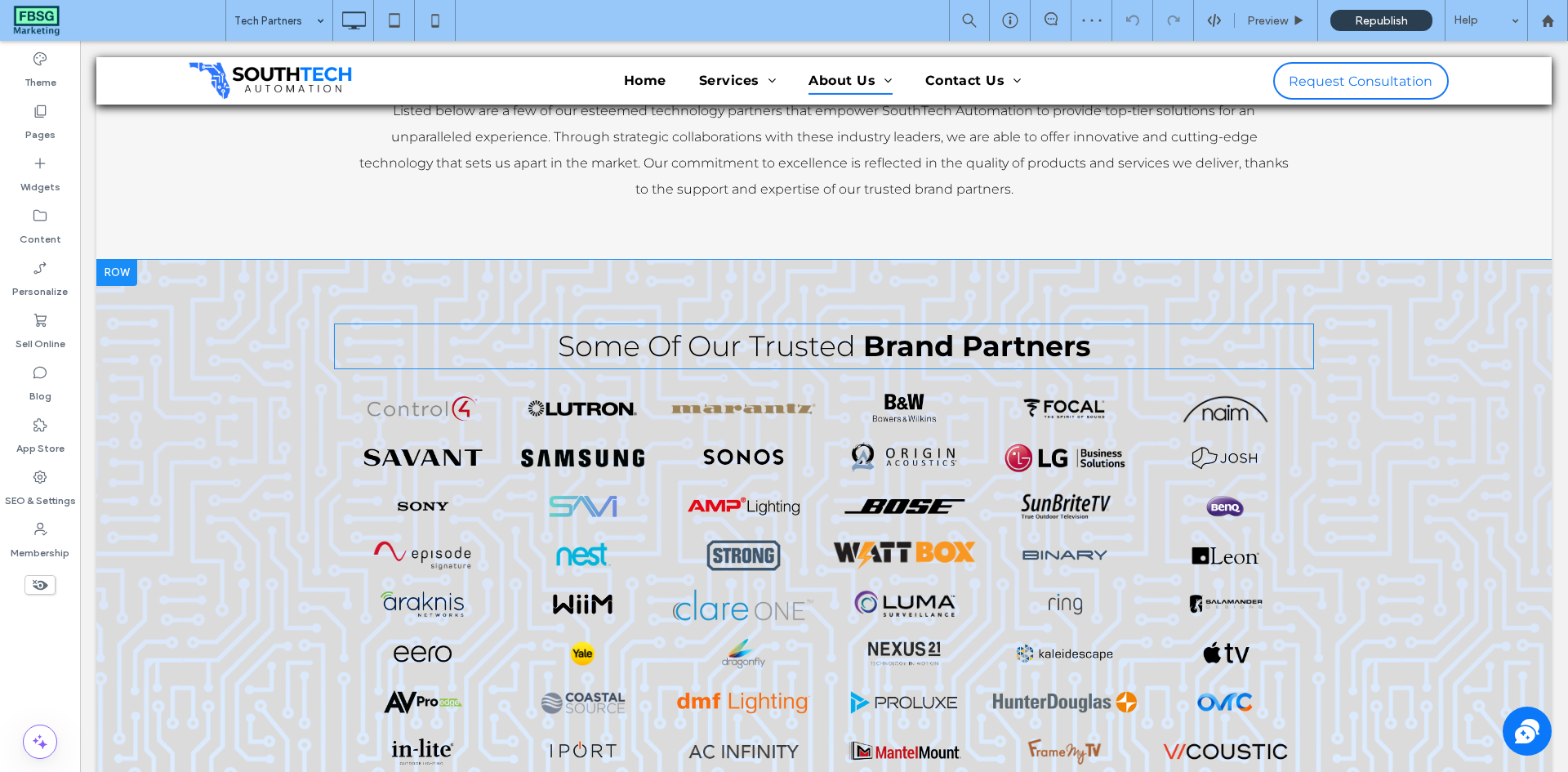
scroll to position [409, 0]
